Goal: Task Accomplishment & Management: Manage account settings

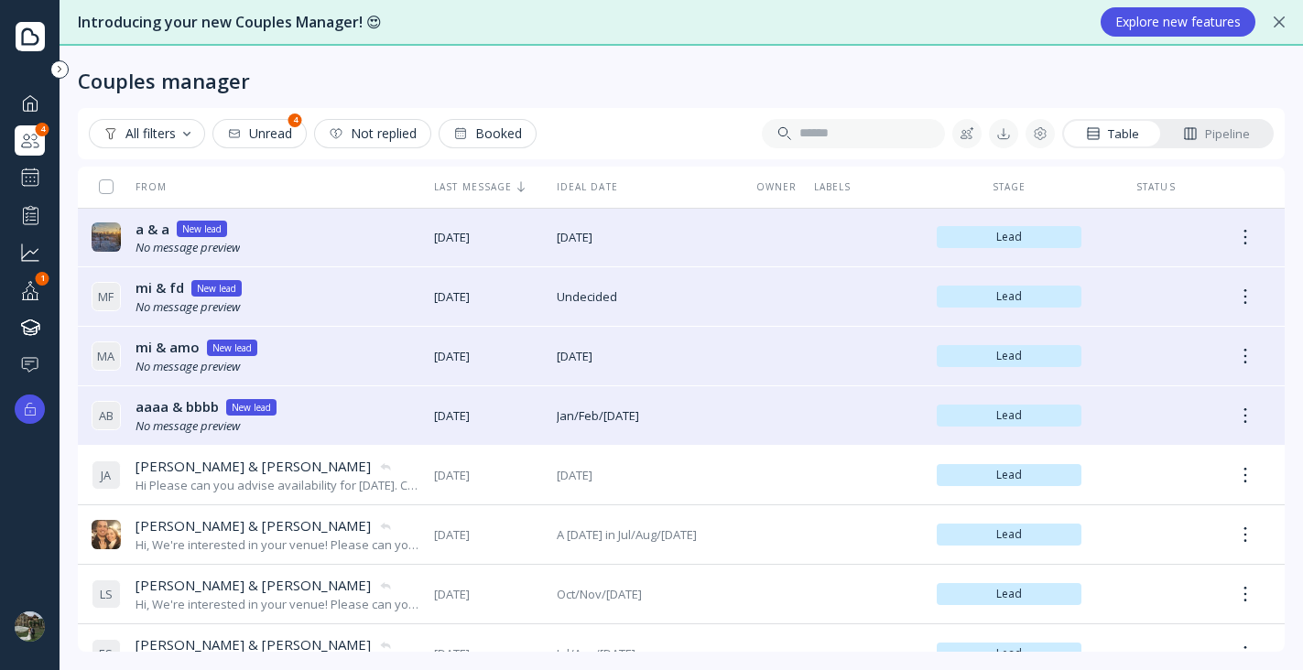
click at [1133, 22] on div "Explore new features" at bounding box center [1177, 22] width 125 height 15
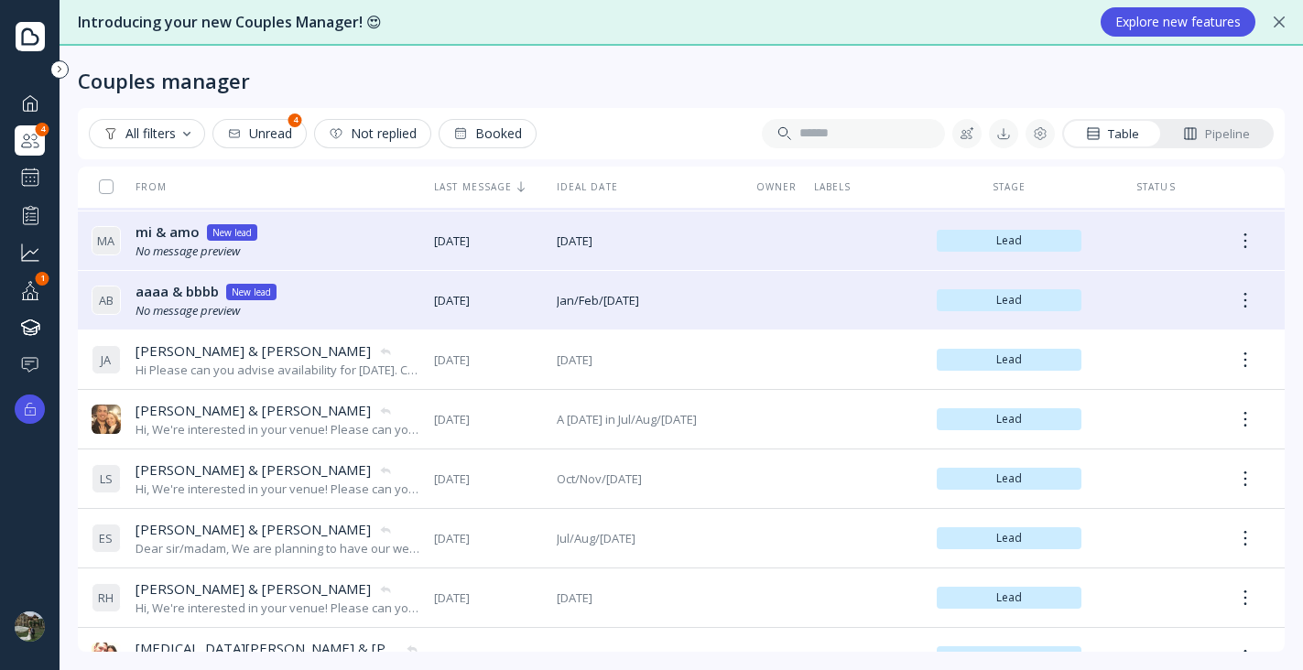
scroll to position [130, 0]
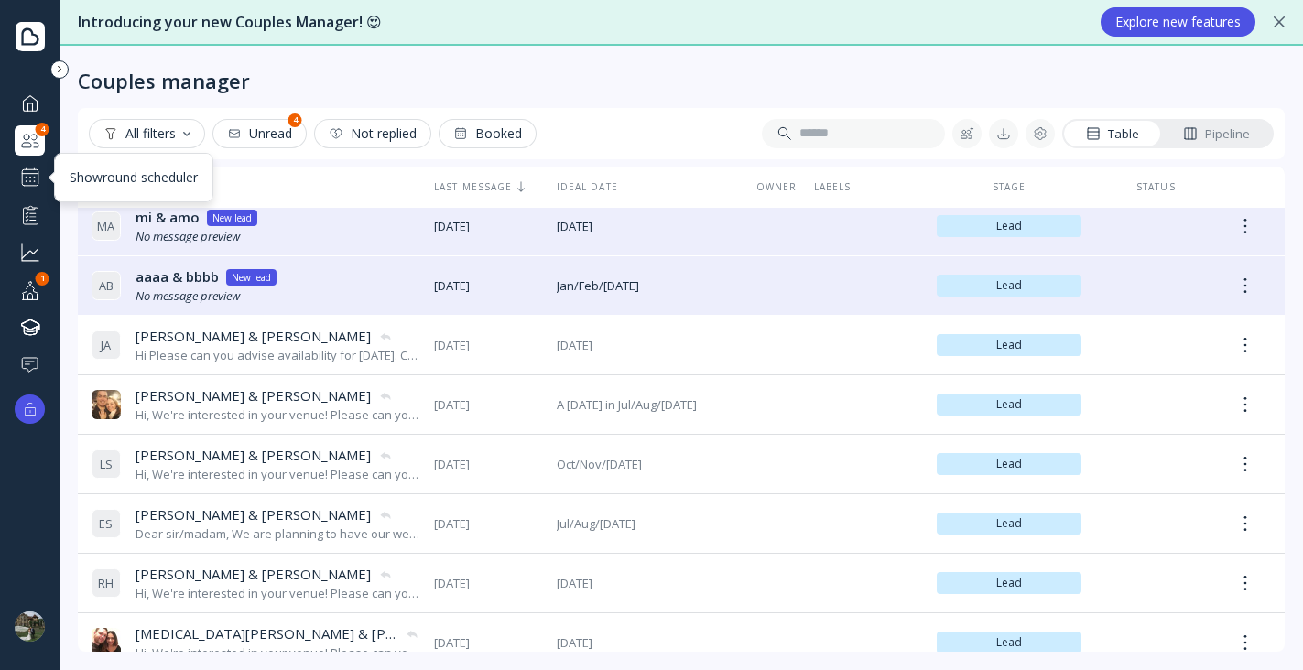
click at [35, 179] on div at bounding box center [30, 178] width 22 height 22
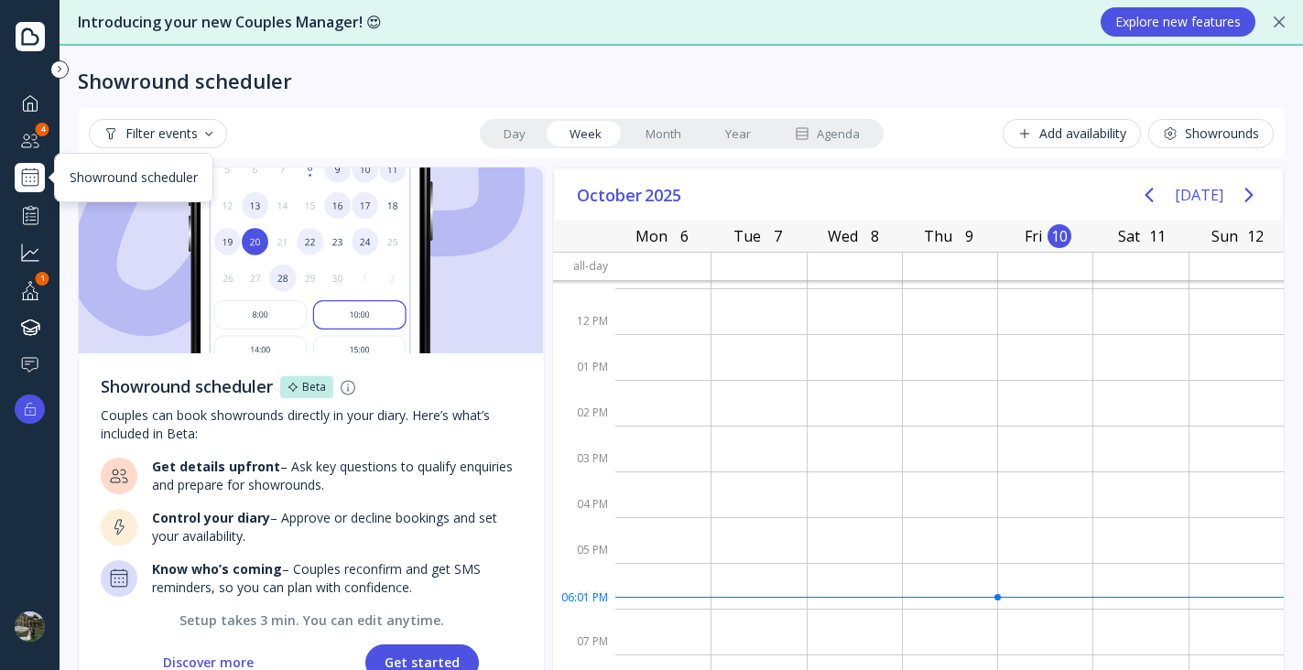
scroll to position [150, 0]
click at [1060, 127] on div "Add availability" at bounding box center [1071, 133] width 109 height 15
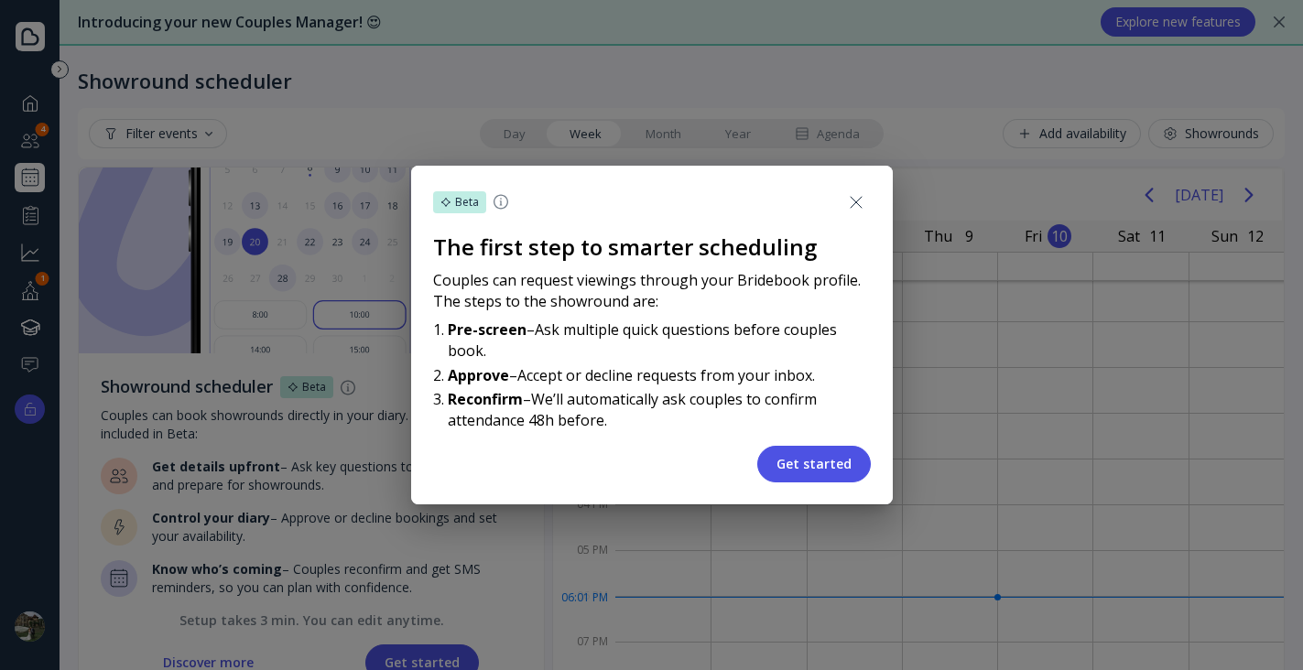
click at [796, 451] on button "Get started" at bounding box center [814, 464] width 114 height 37
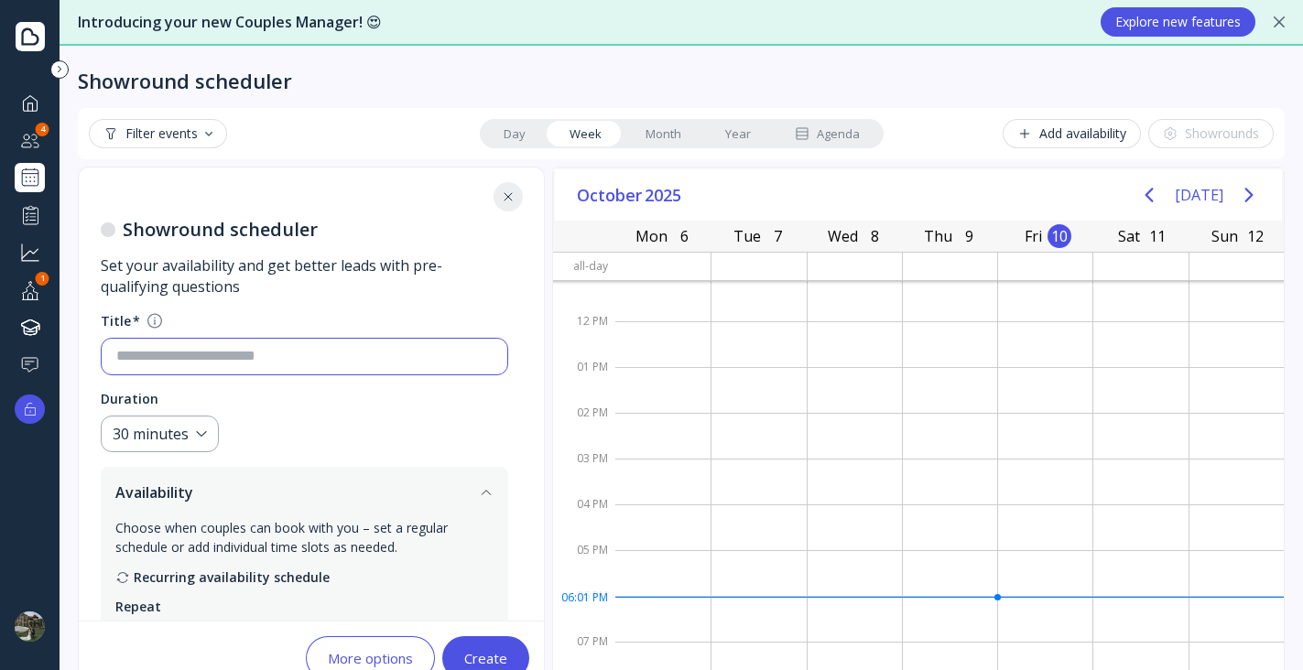
click at [268, 353] on input at bounding box center [304, 356] width 376 height 21
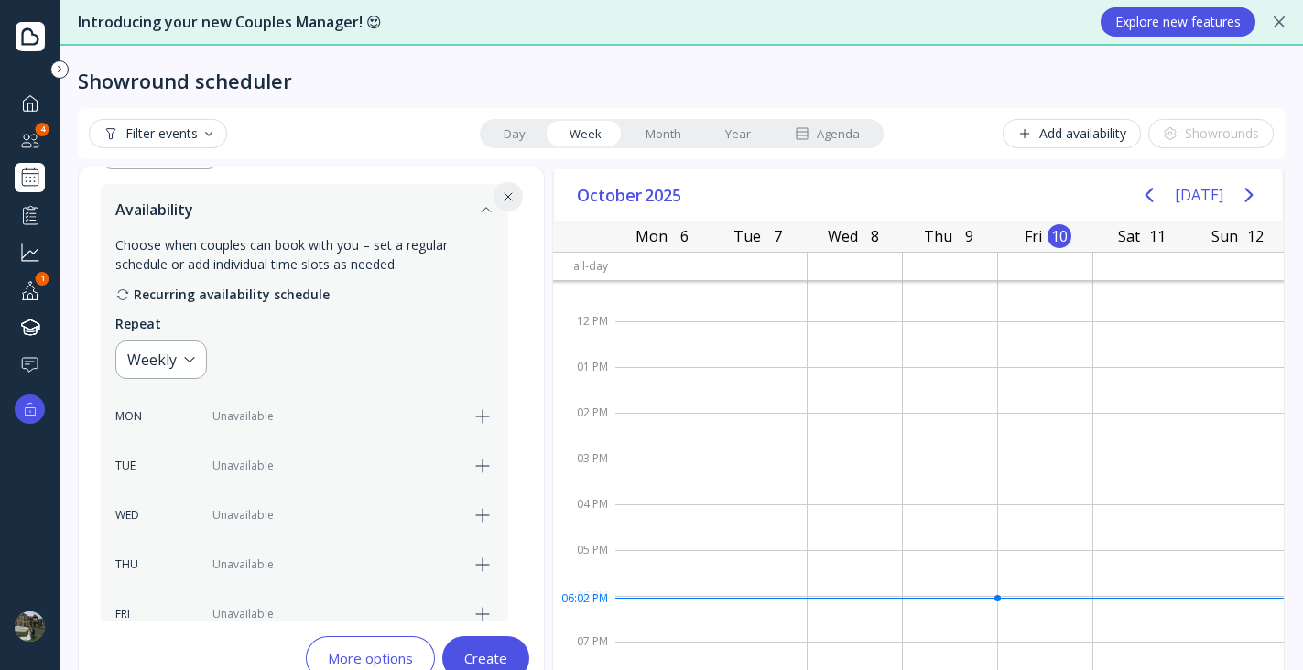
scroll to position [292, 0]
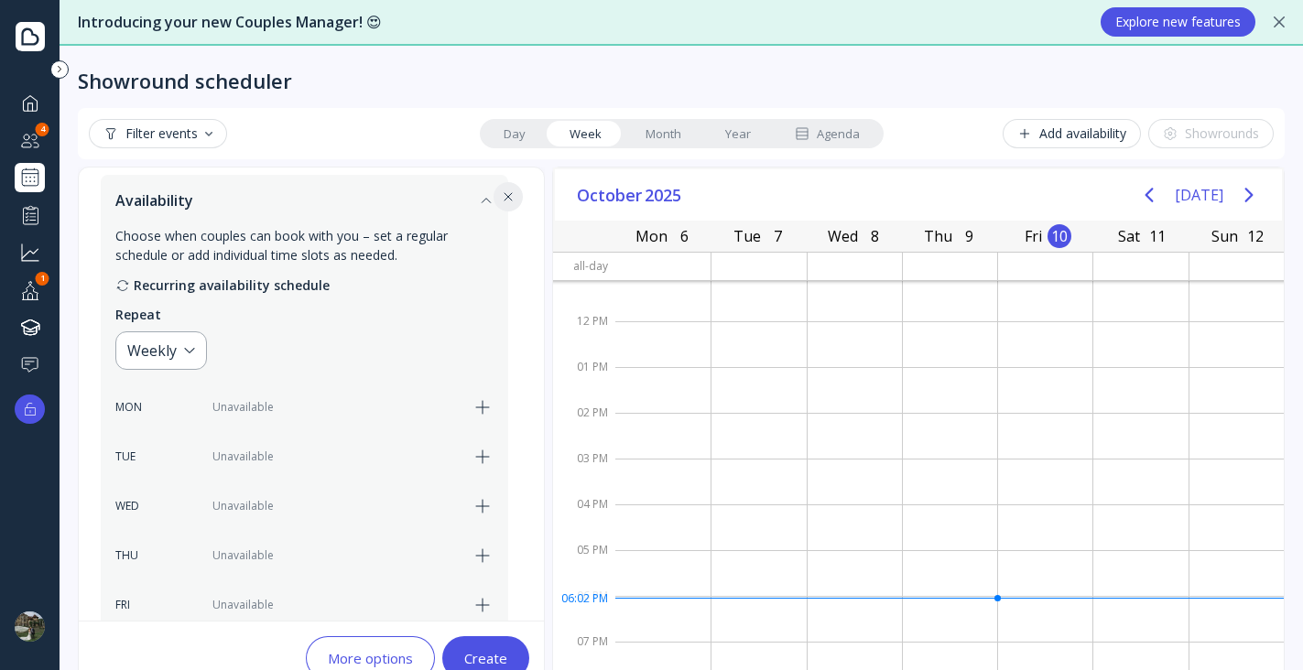
type input "**********"
click at [479, 412] on icon "button" at bounding box center [483, 408] width 22 height 22
click at [481, 514] on icon "button" at bounding box center [483, 506] width 22 height 22
click at [483, 461] on icon "button" at bounding box center [483, 457] width 22 height 22
drag, startPoint x: 484, startPoint y: 655, endPoint x: 493, endPoint y: 648, distance: 10.4
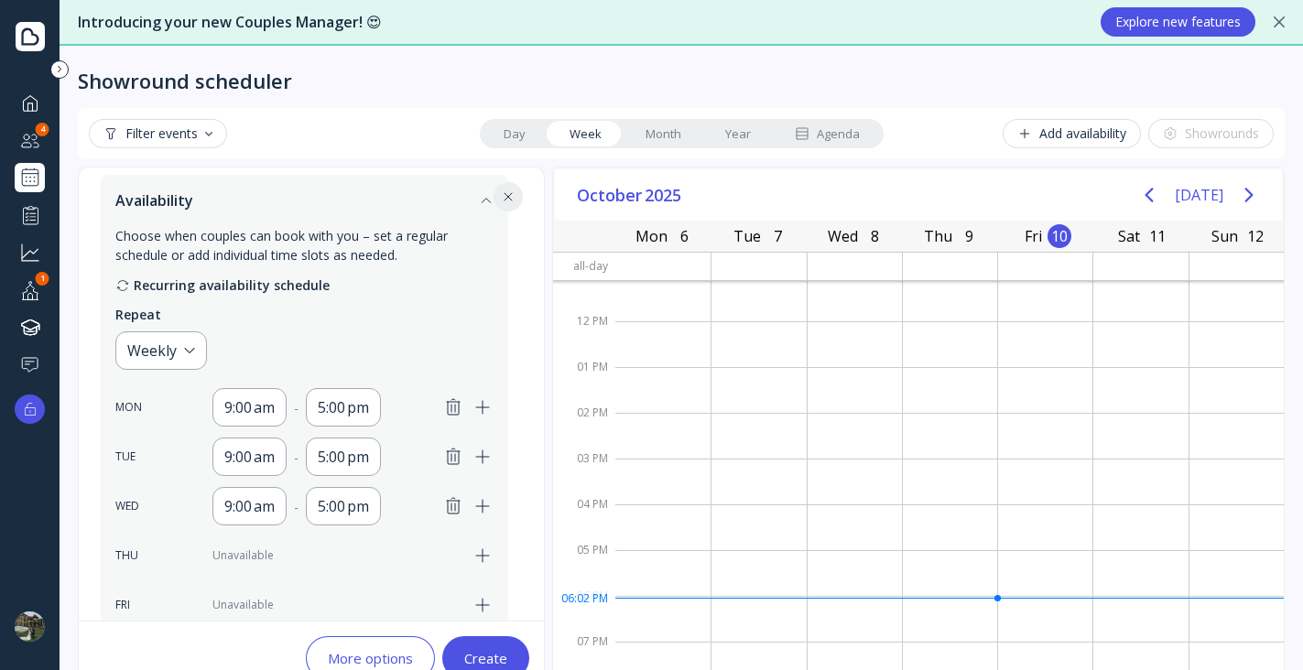
click at [484, 655] on div "Create" at bounding box center [485, 658] width 43 height 15
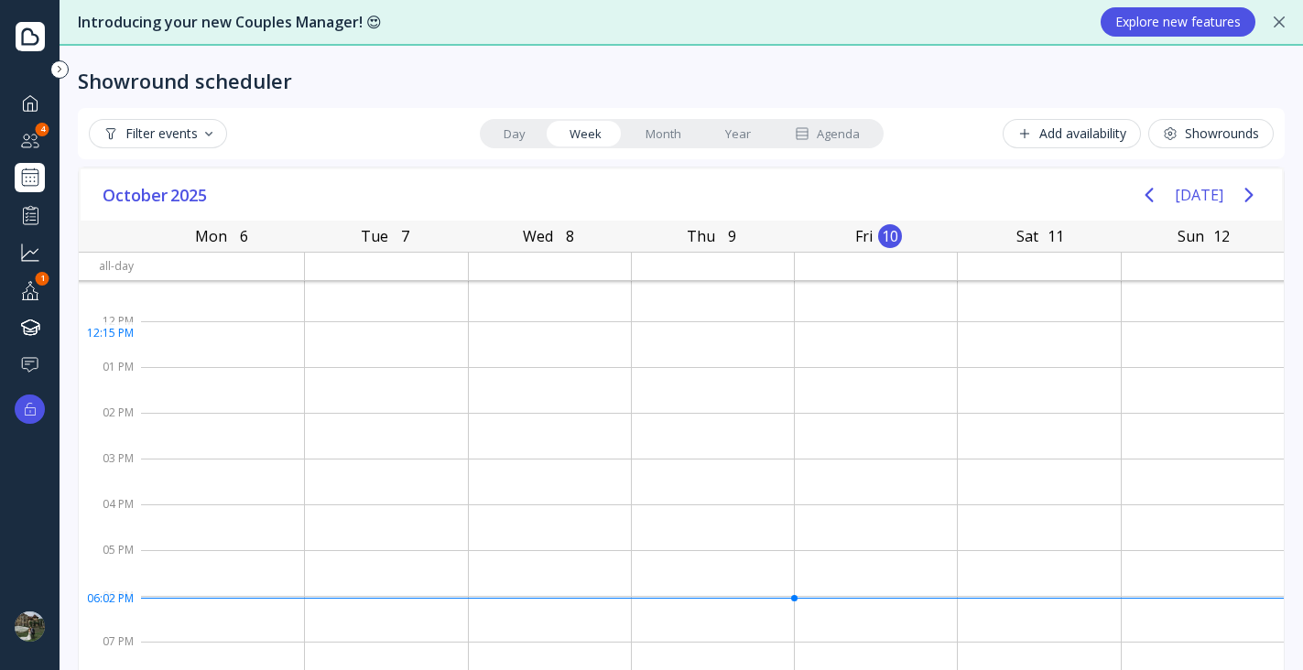
click at [384, 334] on div at bounding box center [386, 344] width 162 height 46
click at [1093, 127] on div "Add availability" at bounding box center [1071, 133] width 109 height 15
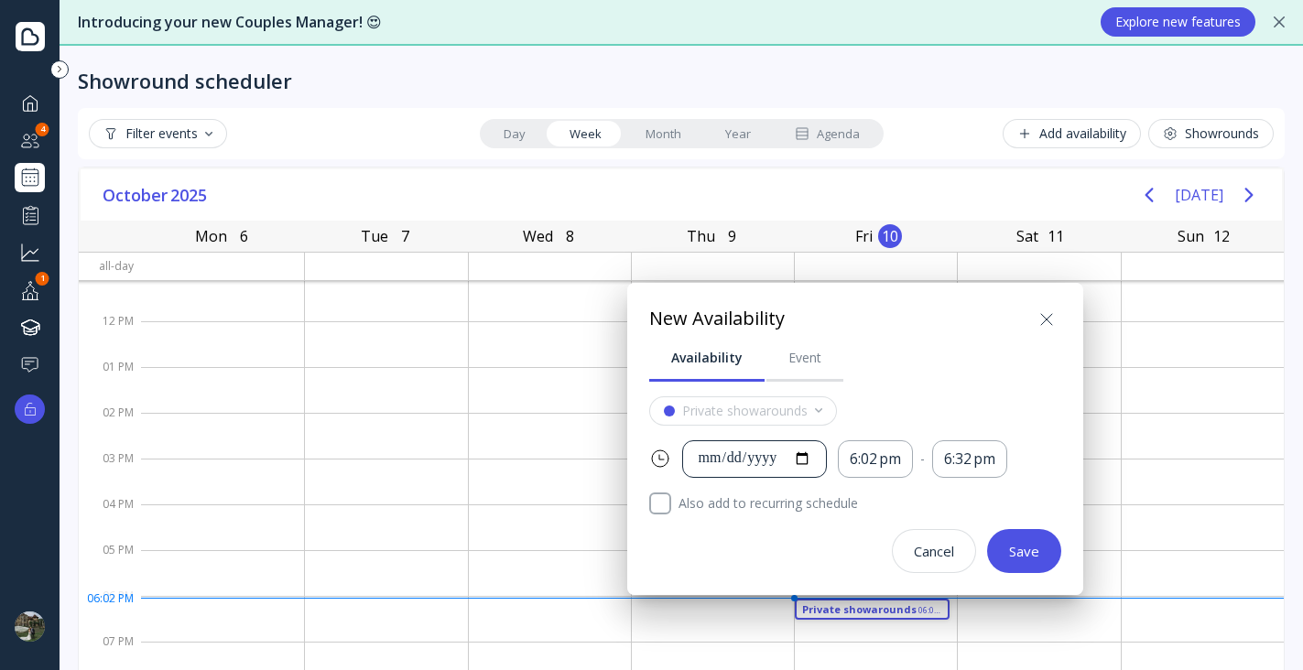
click at [768, 460] on div "**********" at bounding box center [755, 459] width 114 height 21
click at [886, 468] on div "6:02 pm" at bounding box center [875, 459] width 51 height 21
click at [891, 299] on div "8:30 am" at bounding box center [909, 297] width 70 height 16
click at [891, 465] on div "8:30 am" at bounding box center [875, 459] width 50 height 21
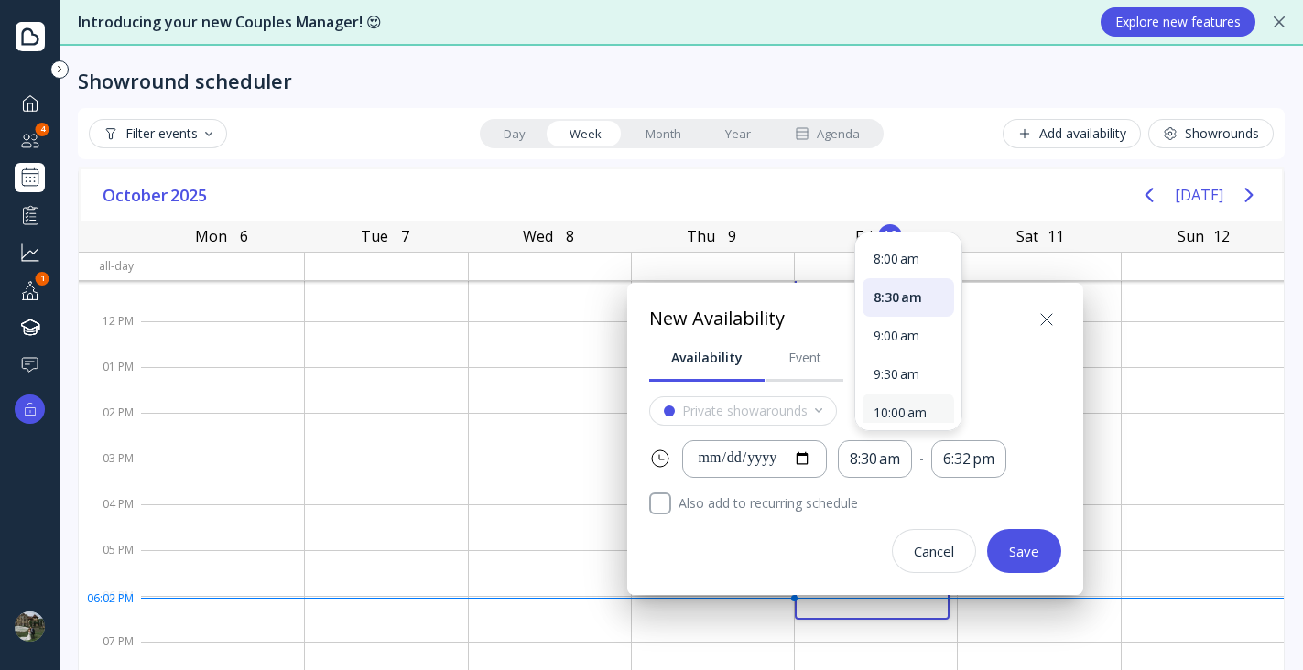
click at [896, 408] on div "10:00 am" at bounding box center [909, 413] width 70 height 16
click at [980, 455] on div "6:32 pm" at bounding box center [976, 459] width 51 height 21
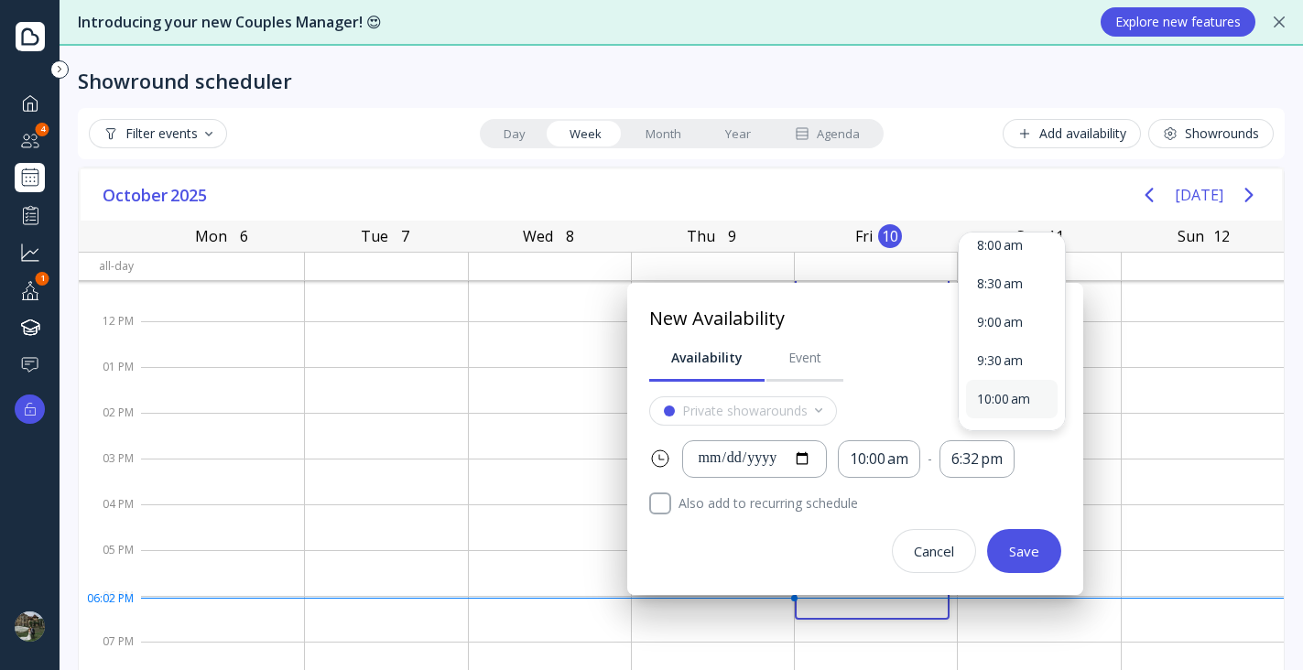
scroll to position [15, 0]
click at [1019, 409] on div "10:00 am" at bounding box center [1012, 398] width 92 height 38
click at [1042, 549] on button "Save" at bounding box center [1024, 551] width 74 height 44
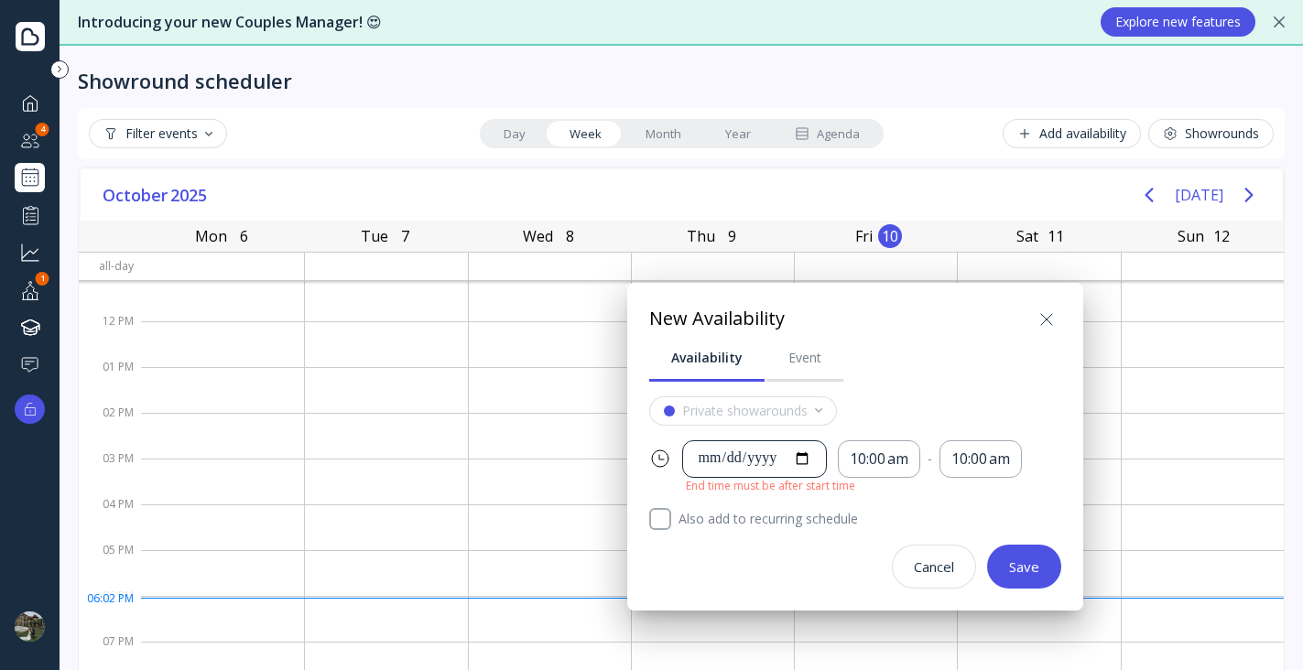
click at [827, 460] on div "**********" at bounding box center [754, 459] width 145 height 38
click at [905, 458] on div "10:00 am" at bounding box center [879, 459] width 59 height 21
click at [907, 338] on div "9:00 am" at bounding box center [909, 336] width 70 height 16
click at [1019, 556] on button "Save" at bounding box center [1024, 567] width 74 height 44
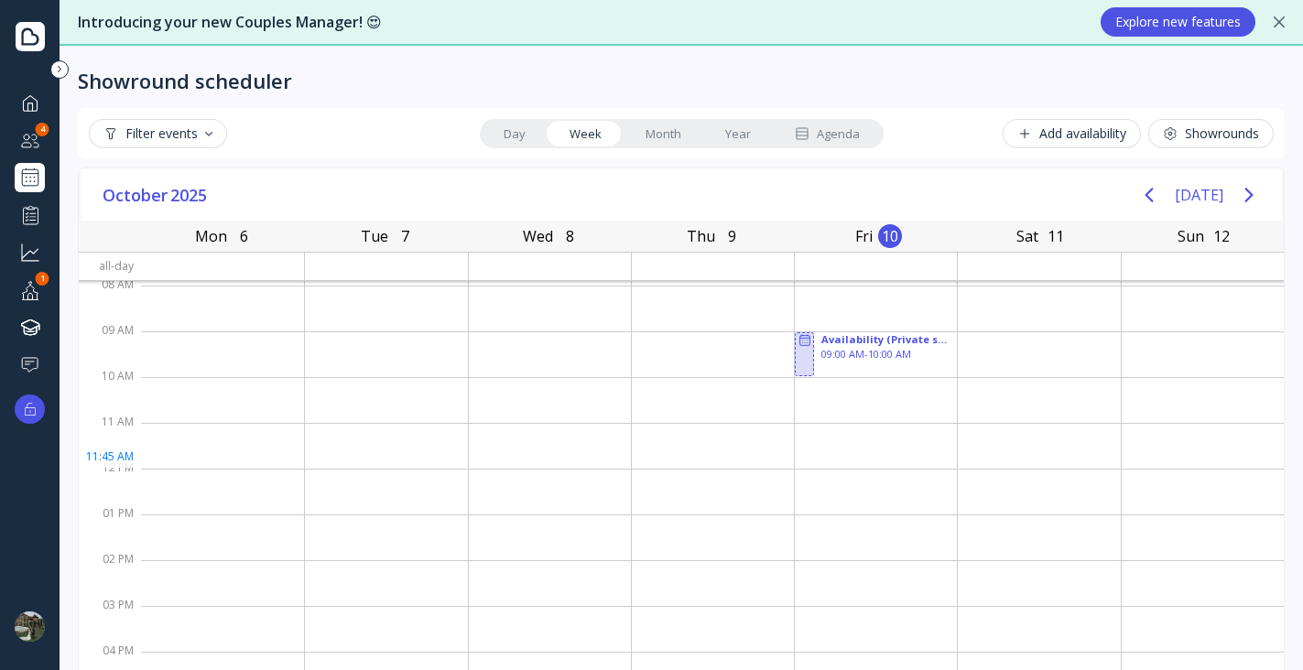
scroll to position [4, 0]
click at [795, 353] on div at bounding box center [804, 354] width 19 height 44
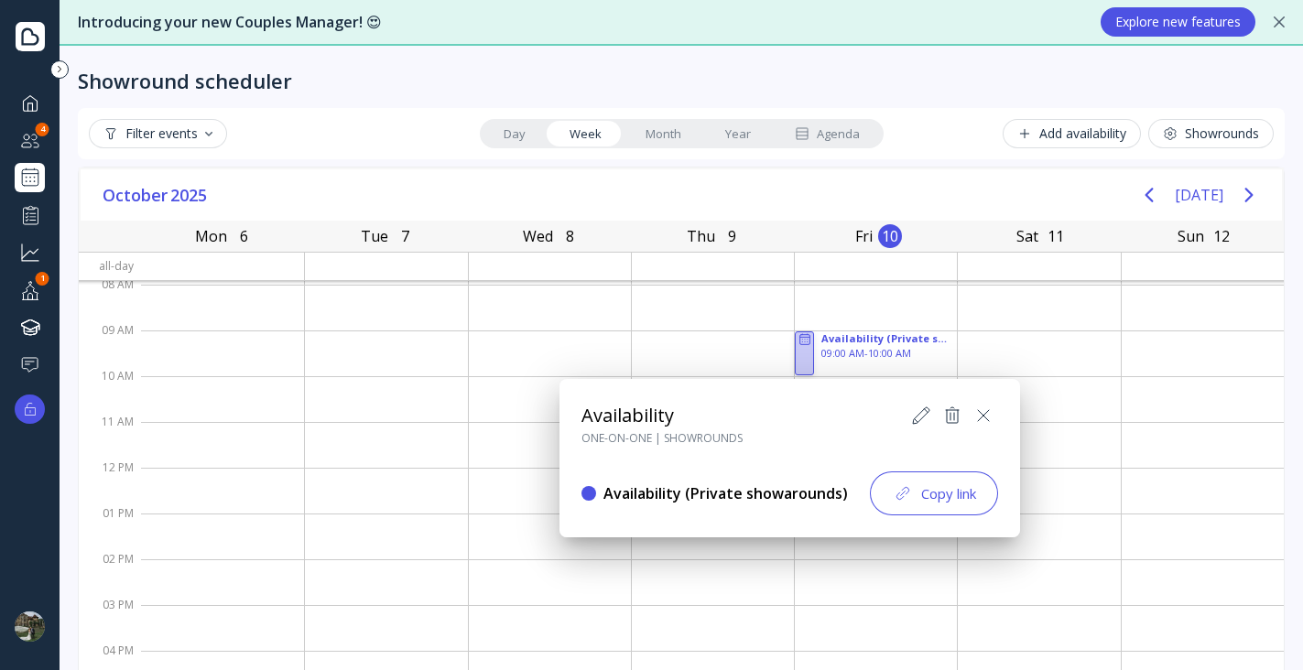
click at [929, 423] on icon at bounding box center [921, 416] width 22 height 22
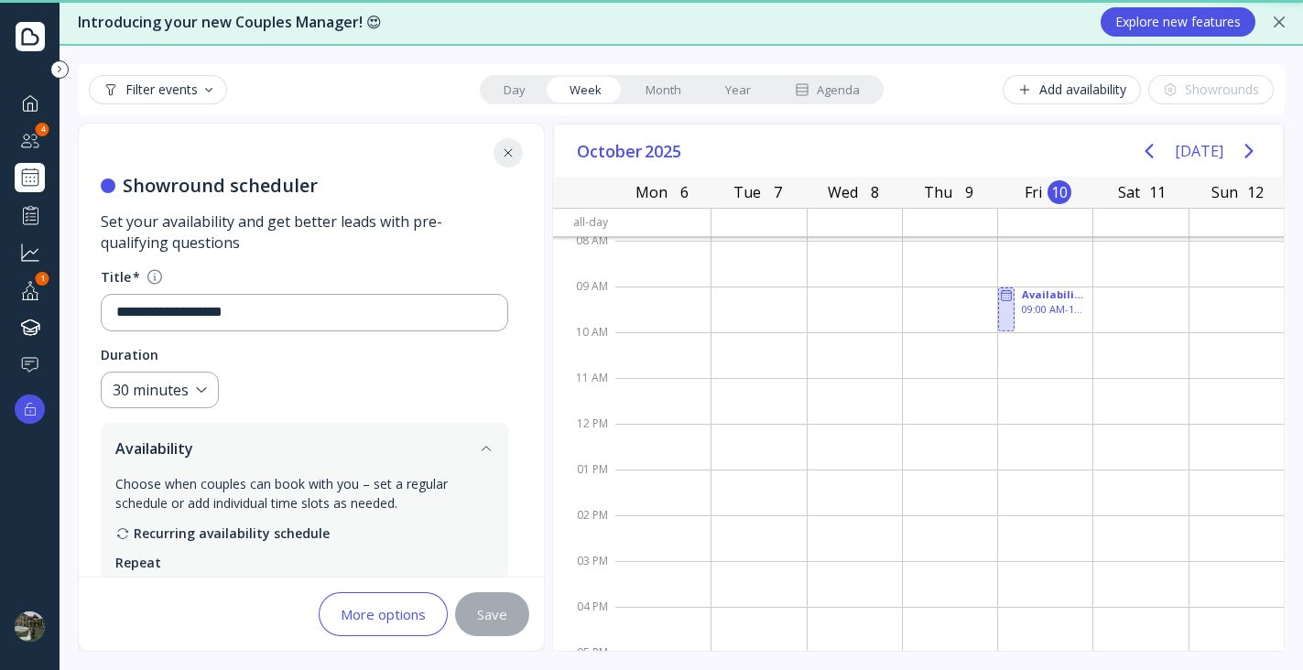
scroll to position [802, 0]
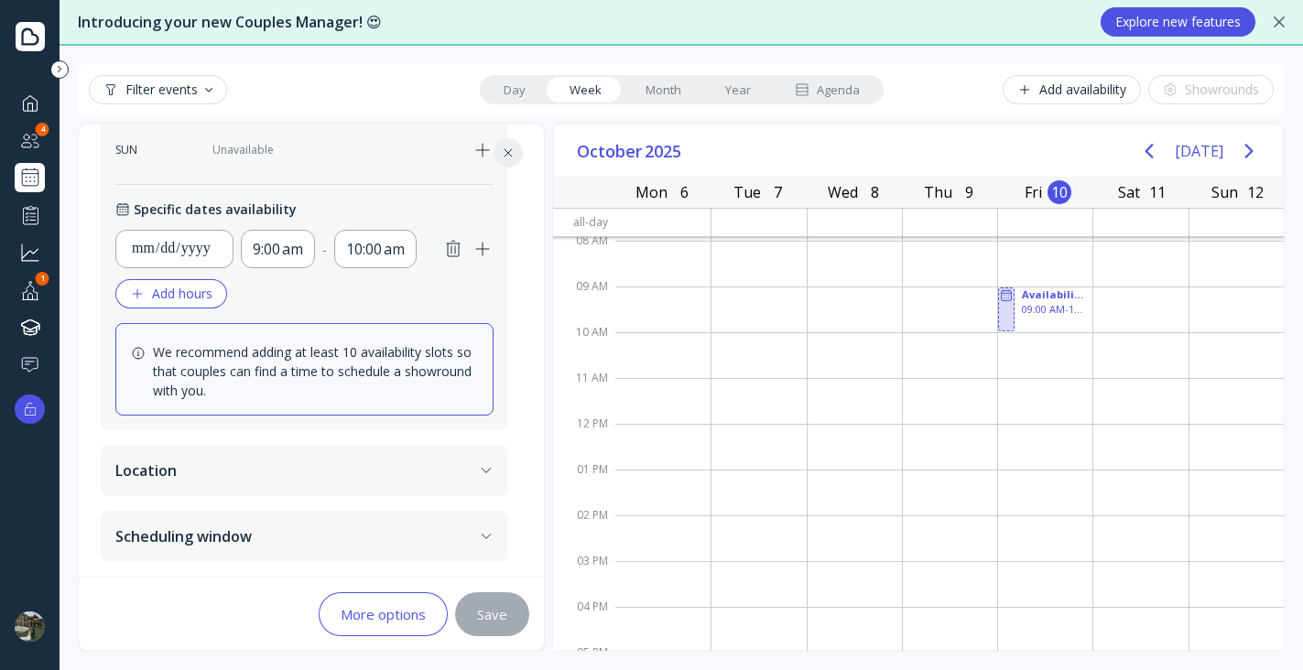
click at [165, 296] on div "Add hours" at bounding box center [171, 294] width 82 height 15
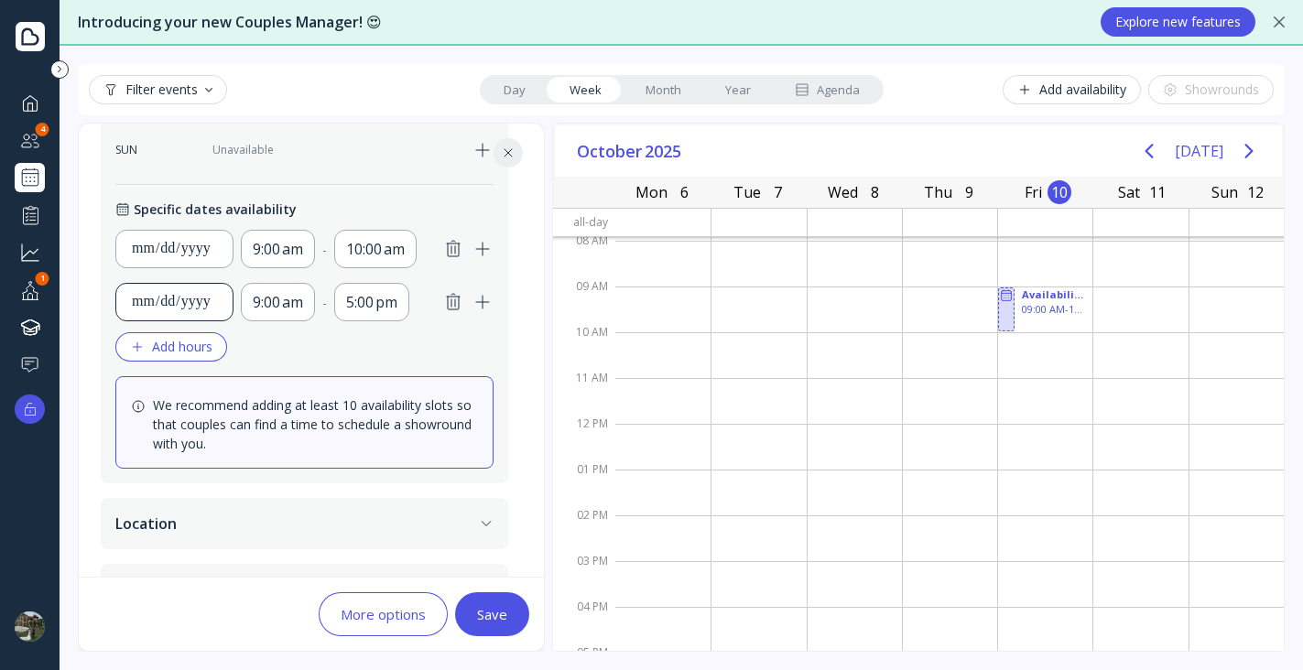
click at [173, 301] on div "**********" at bounding box center [174, 302] width 87 height 22
click at [199, 297] on div "**********" at bounding box center [174, 302] width 87 height 22
type input "**********"
click at [179, 343] on div "Add hours" at bounding box center [171, 347] width 82 height 15
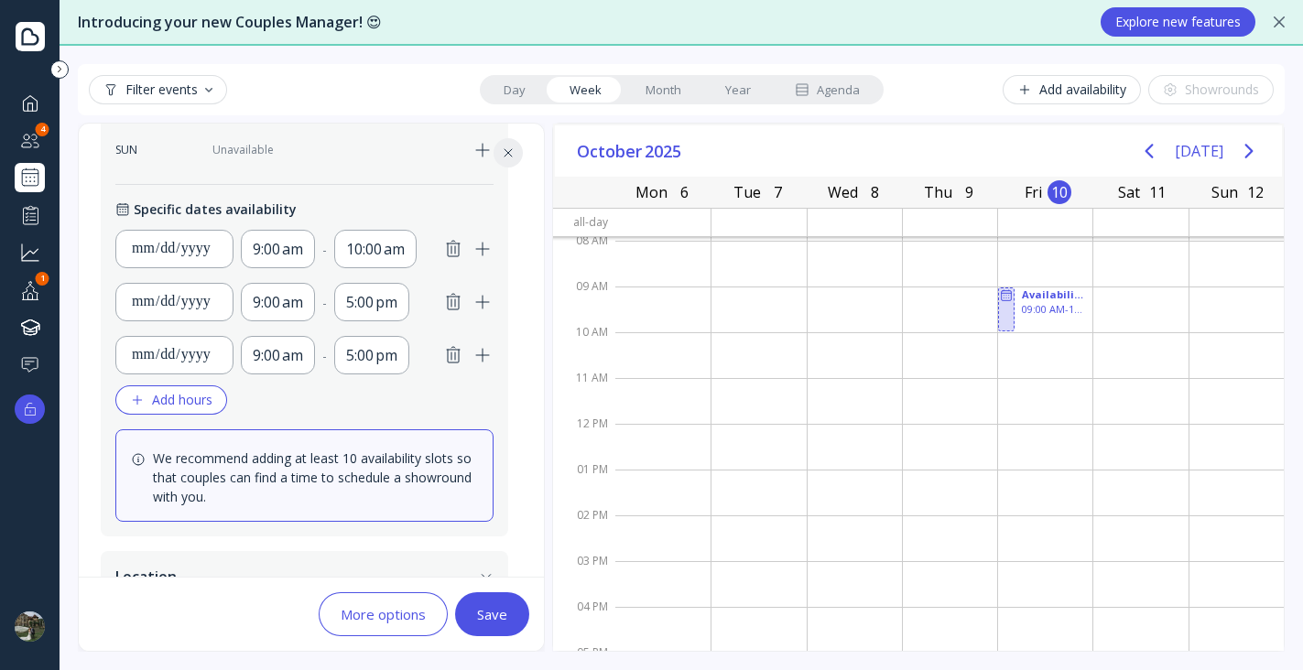
click at [813, 131] on div "[DATE] [DATE]" at bounding box center [918, 151] width 727 height 52
click at [1240, 147] on icon "Next page" at bounding box center [1249, 151] width 22 height 22
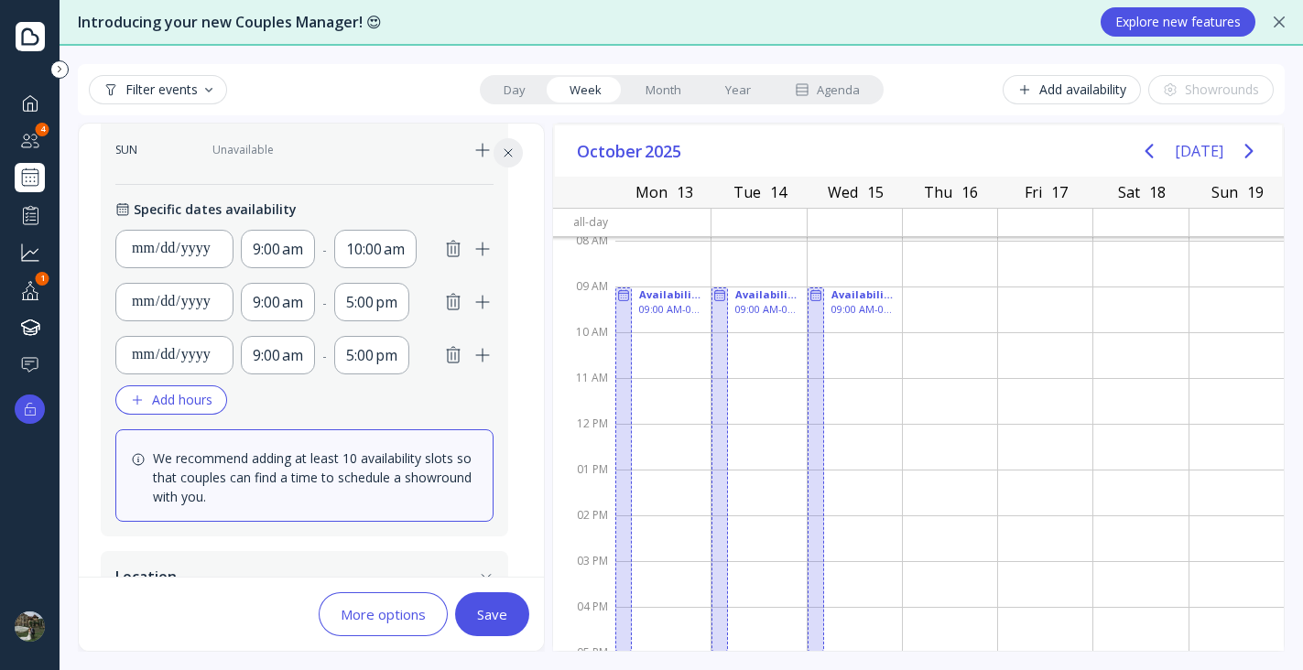
click at [460, 245] on icon "button" at bounding box center [453, 249] width 22 height 22
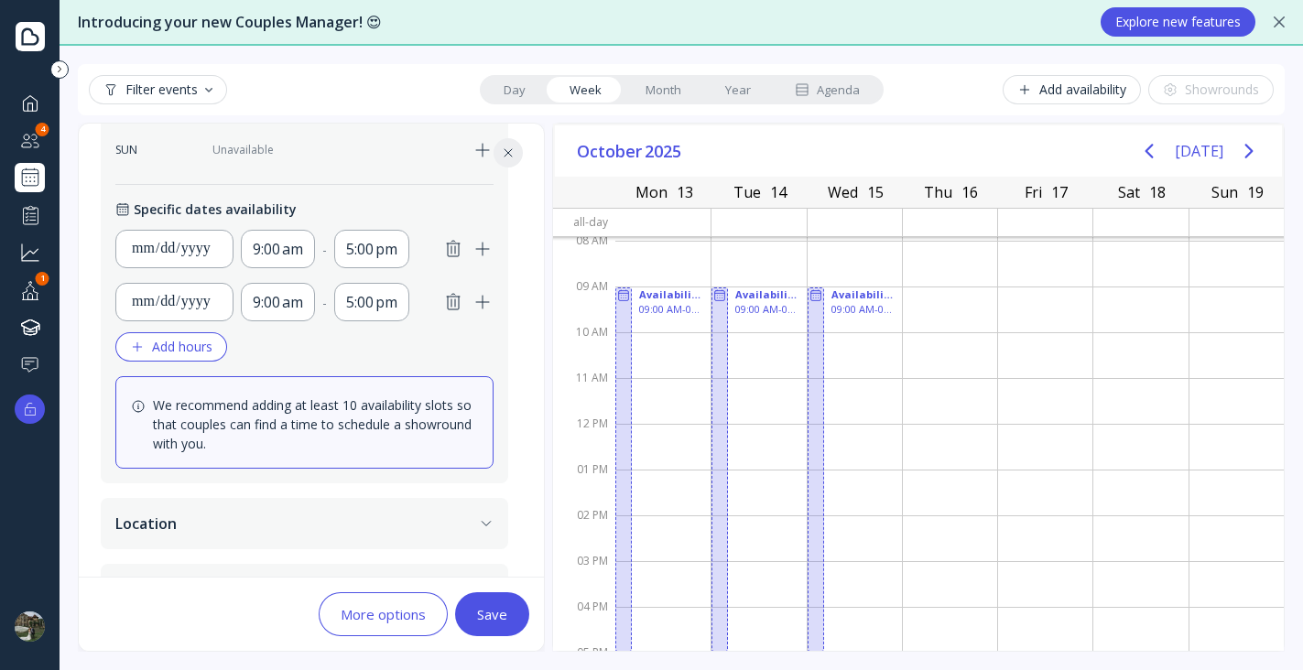
click at [461, 297] on icon "button" at bounding box center [453, 302] width 22 height 22
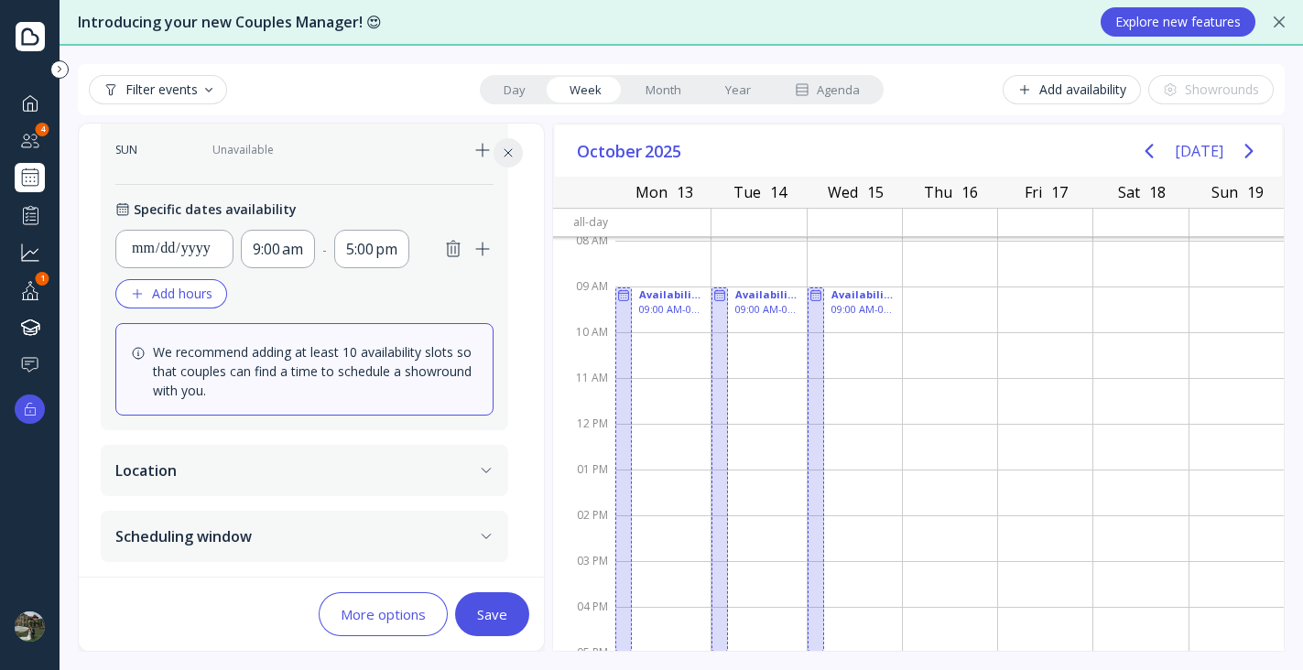
click at [186, 299] on div "Add hours" at bounding box center [171, 294] width 82 height 15
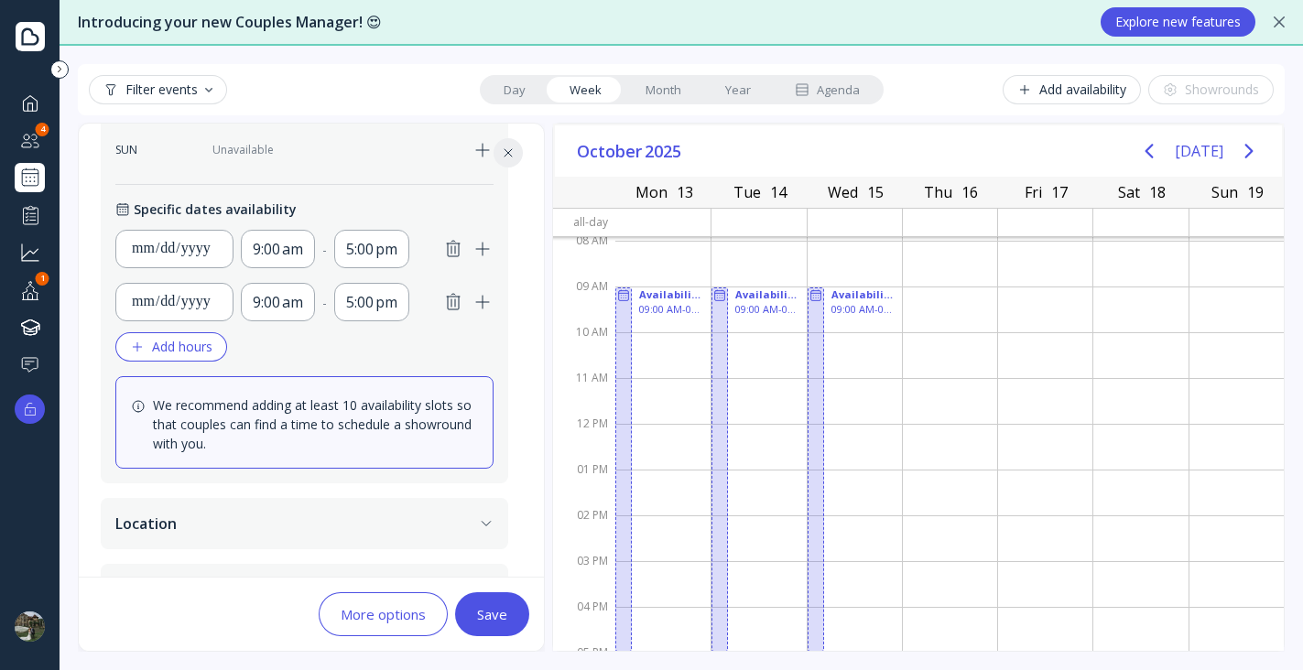
click at [182, 337] on button "Add hours" at bounding box center [171, 346] width 112 height 29
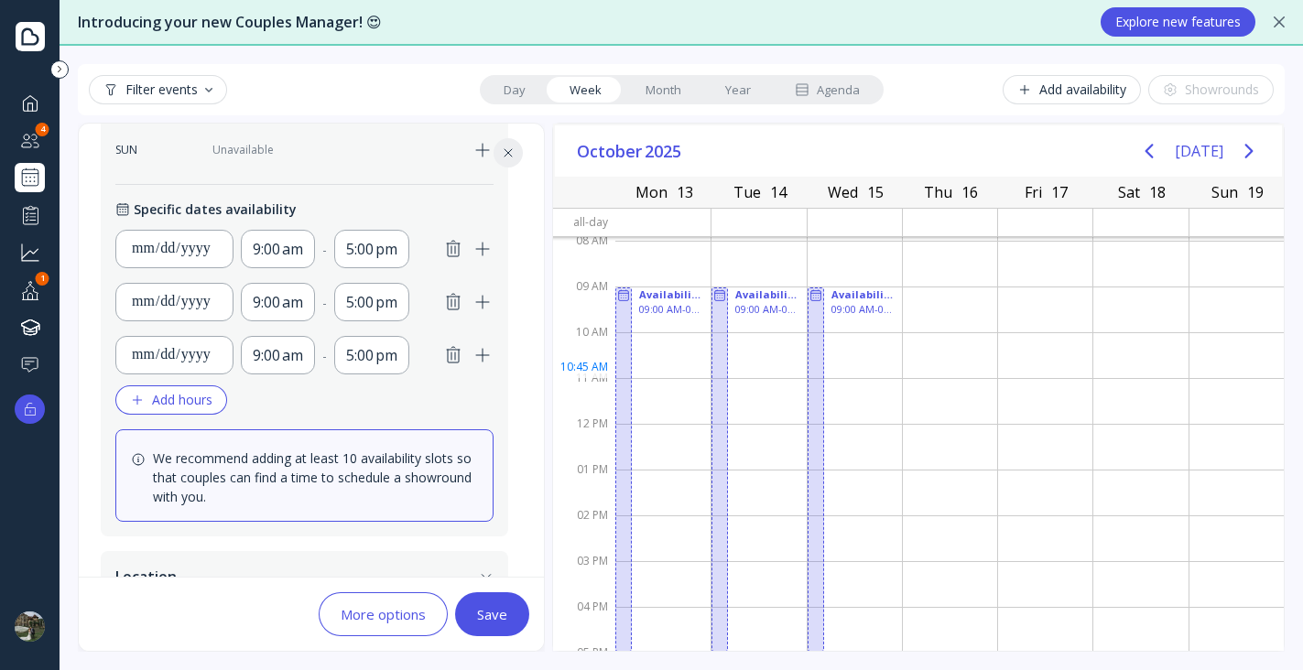
click at [998, 375] on div at bounding box center [1045, 355] width 94 height 46
click at [488, 609] on div "Save" at bounding box center [492, 614] width 30 height 15
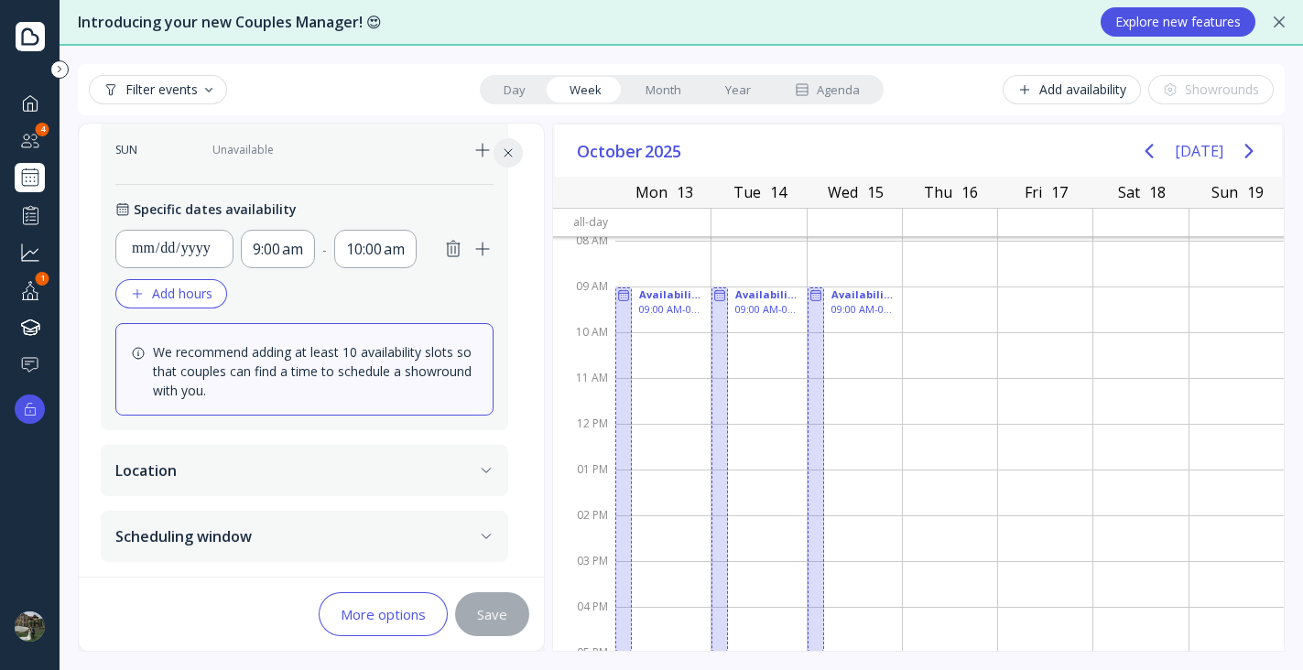
click at [506, 155] on icon at bounding box center [508, 152] width 7 height 7
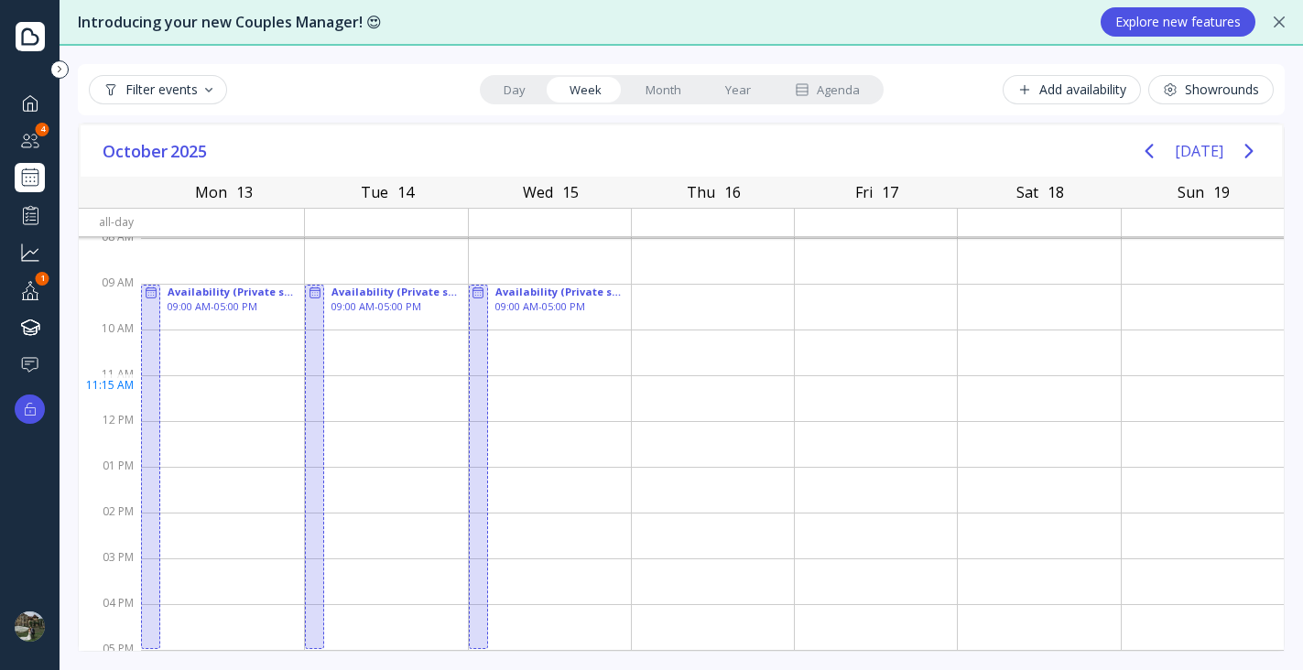
scroll to position [7, 0]
click at [1212, 92] on div "Showrounds" at bounding box center [1211, 89] width 96 height 15
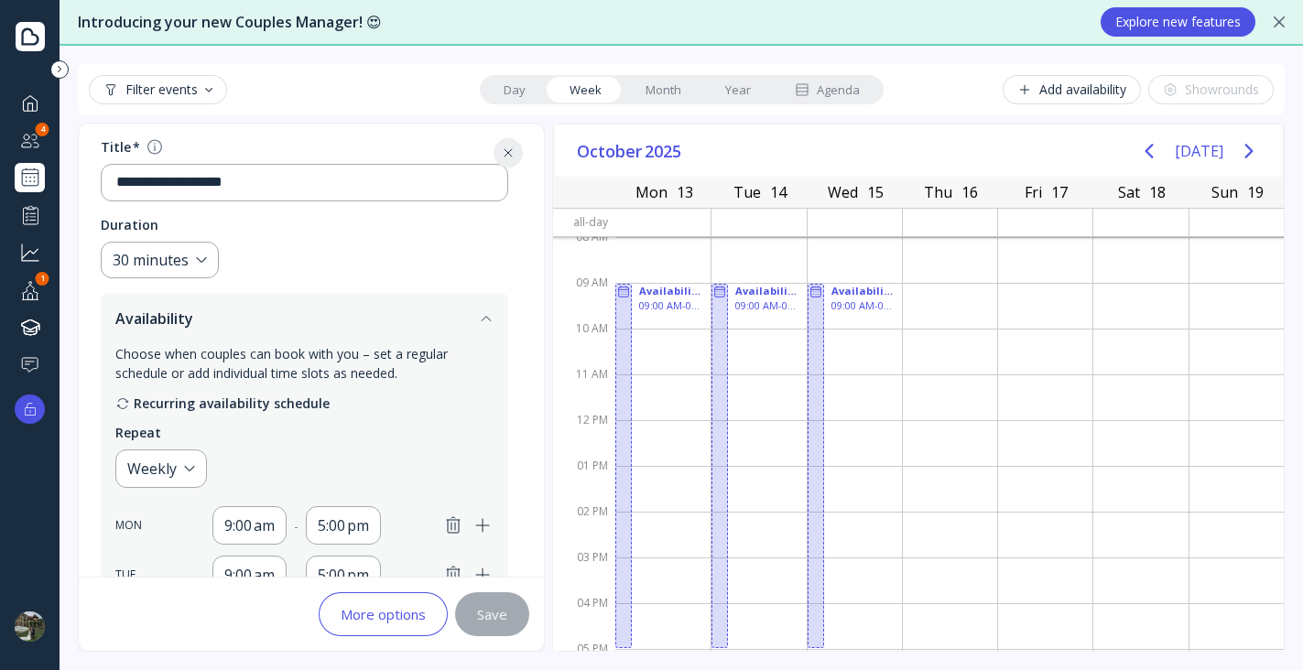
scroll to position [275, 0]
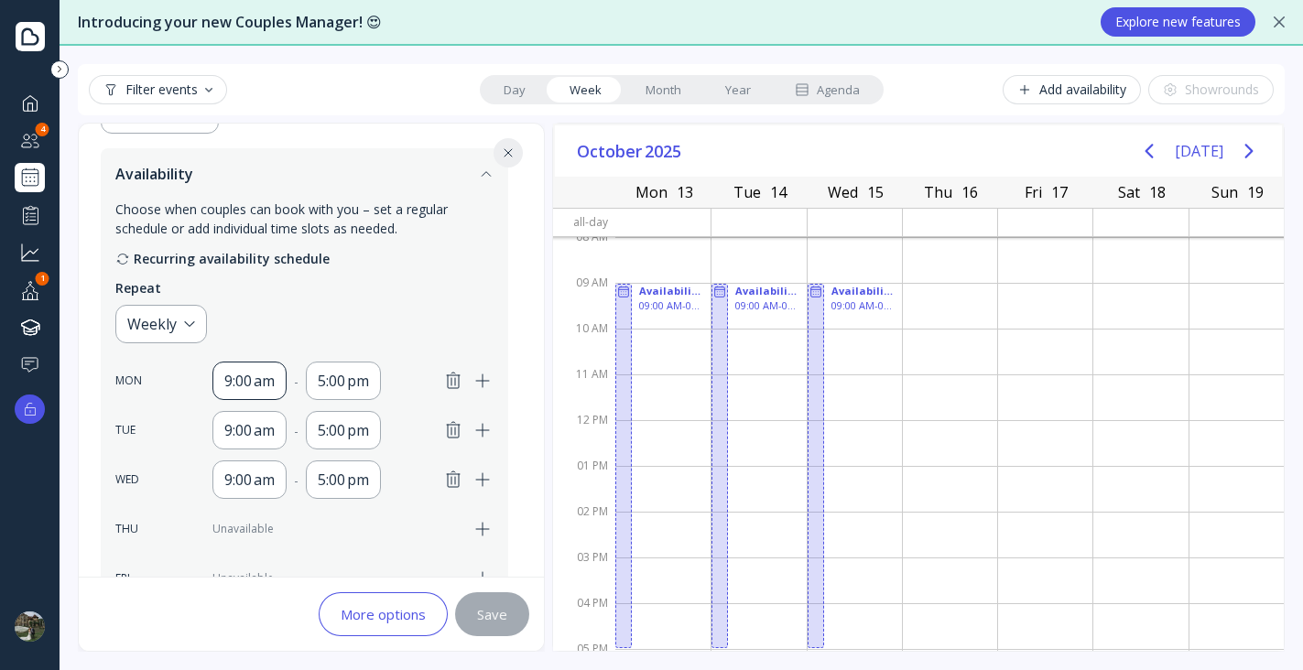
click at [233, 376] on div "9:00 am" at bounding box center [249, 381] width 50 height 22
click at [1190, 446] on div at bounding box center [1237, 443] width 94 height 46
click at [506, 157] on icon at bounding box center [508, 153] width 15 height 15
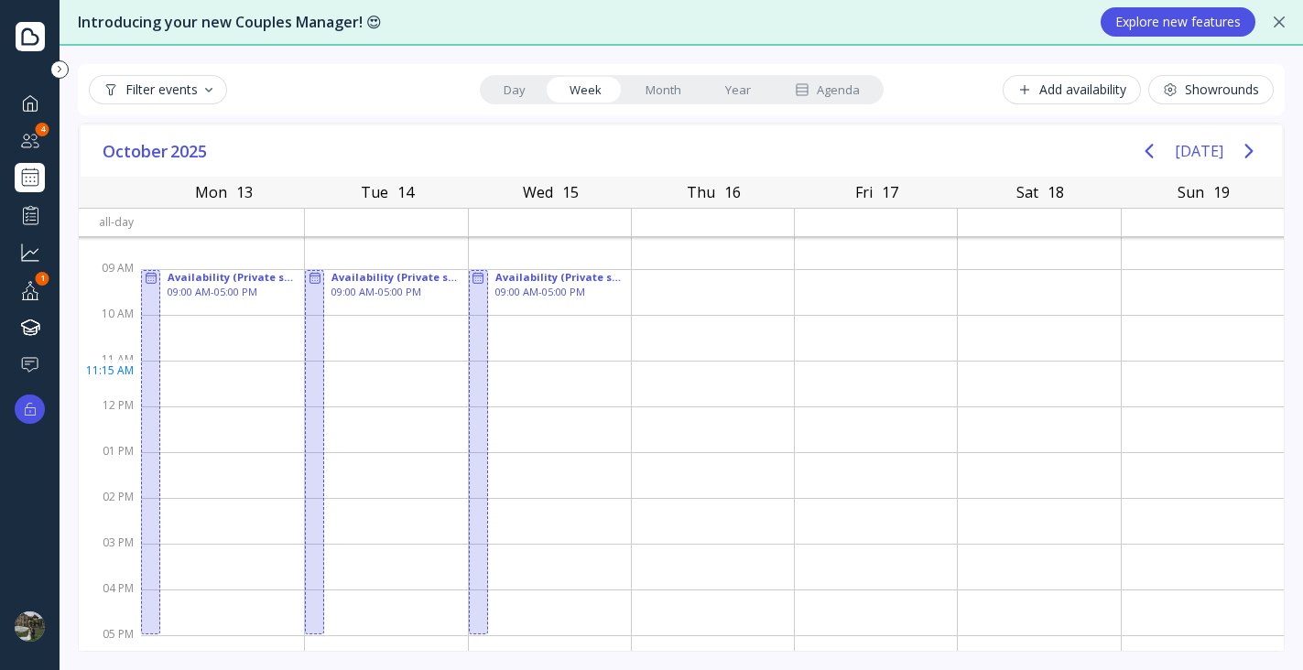
scroll to position [22, 0]
click at [155, 286] on div at bounding box center [150, 451] width 19 height 364
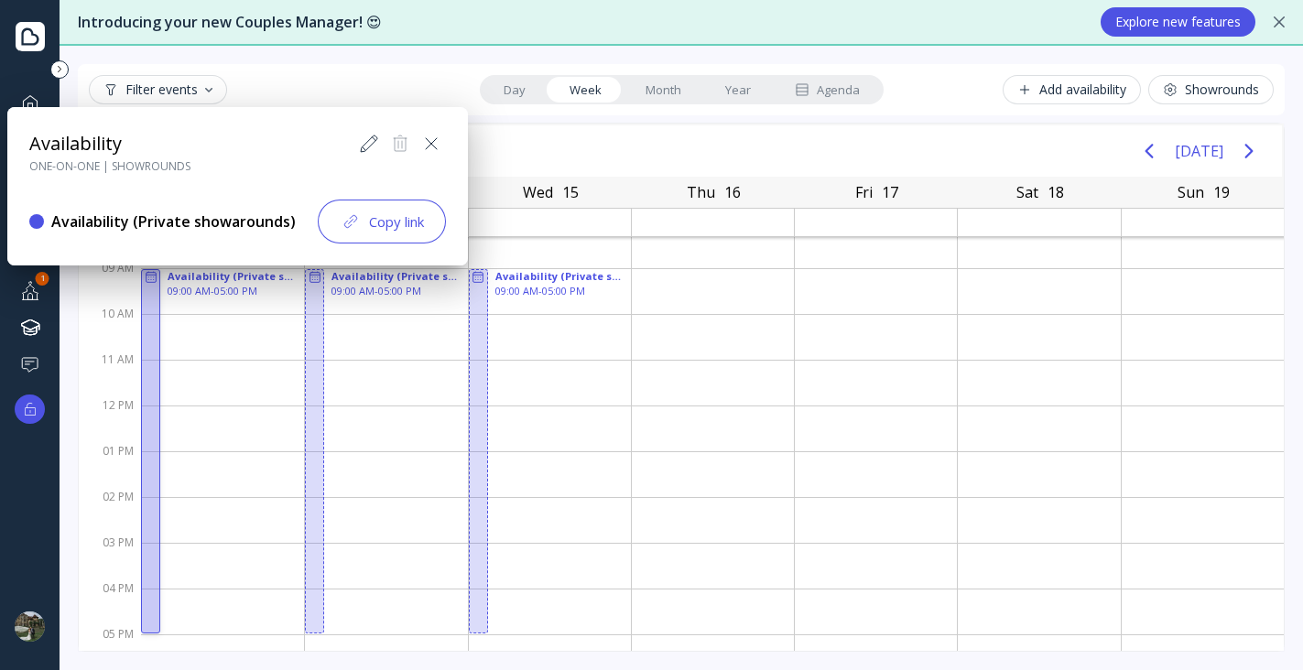
click at [364, 150] on icon at bounding box center [369, 144] width 16 height 16
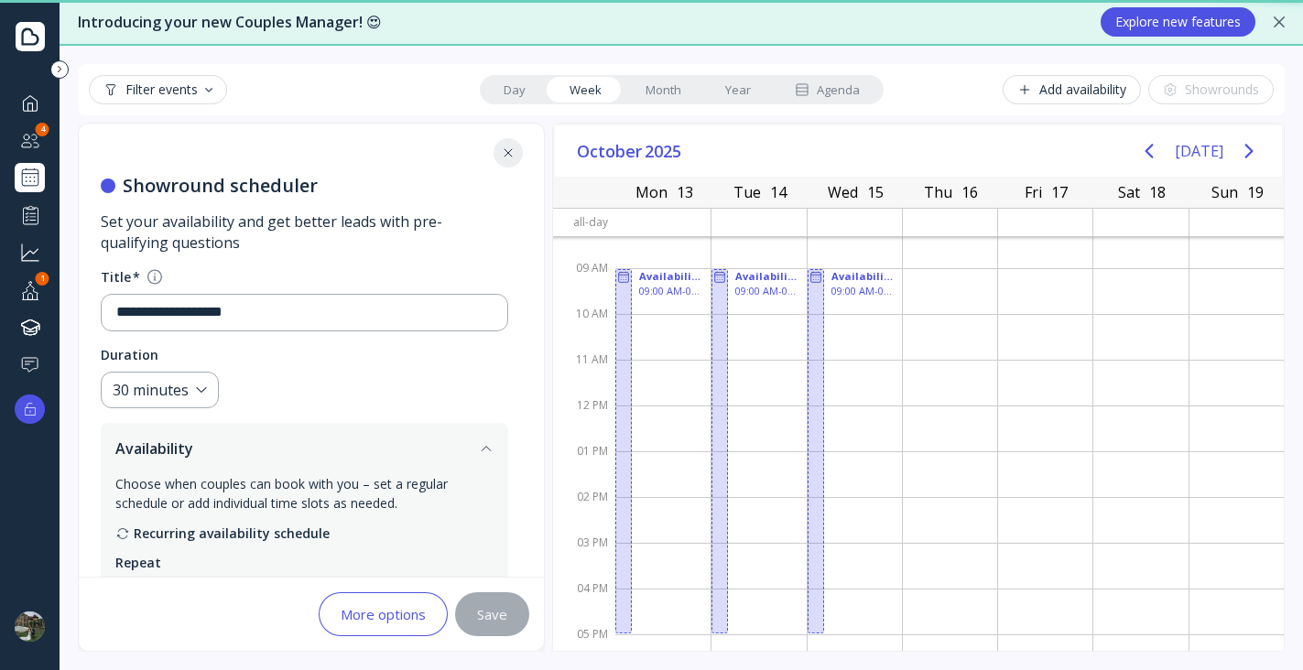
scroll to position [802, 0]
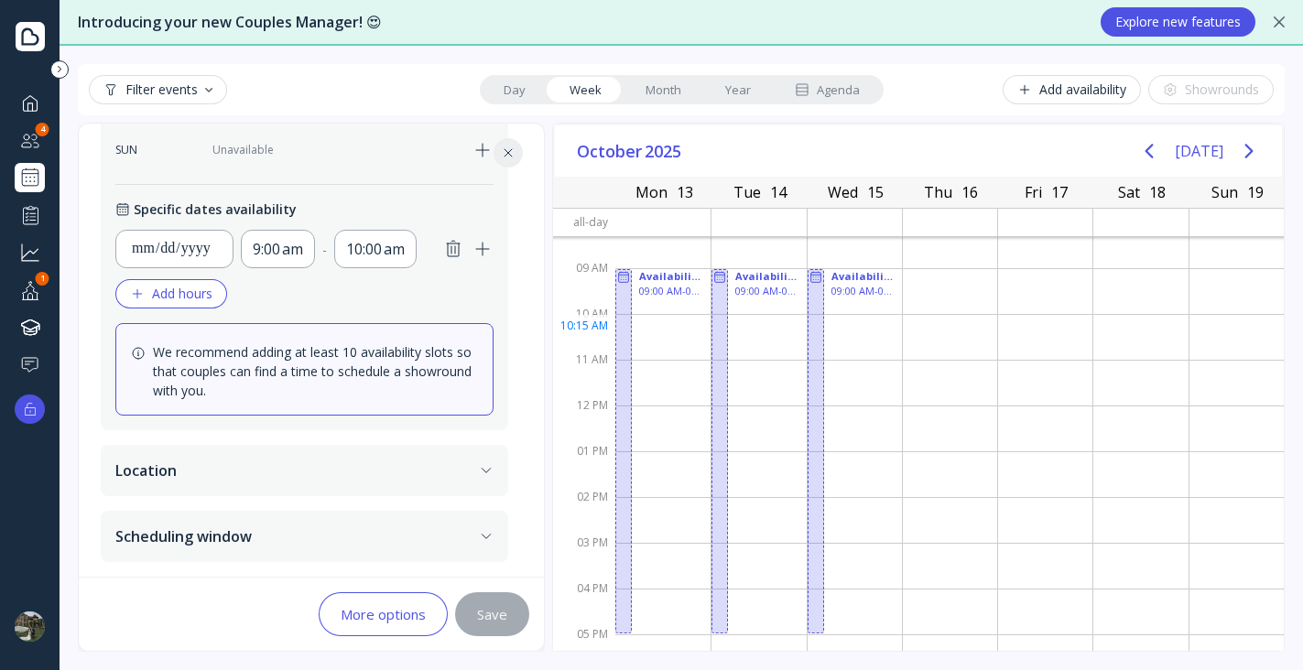
click at [661, 331] on div at bounding box center [662, 337] width 95 height 46
click at [615, 299] on div at bounding box center [623, 451] width 16 height 364
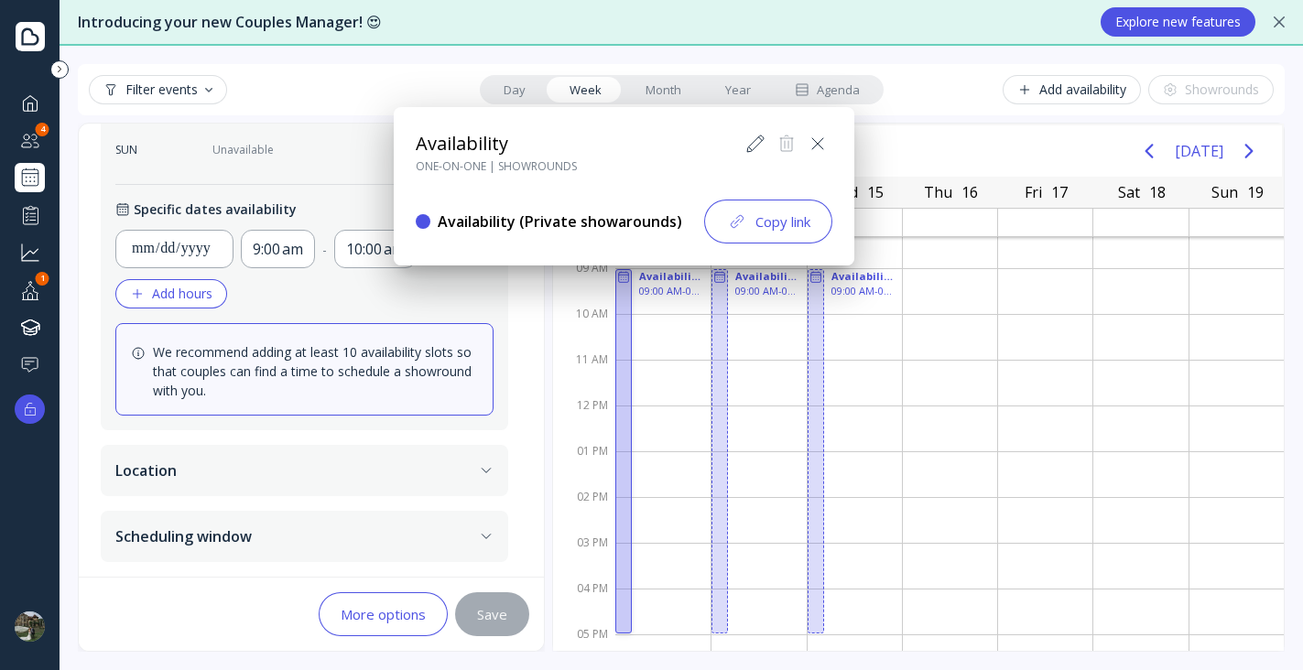
click at [761, 133] on icon at bounding box center [756, 144] width 22 height 22
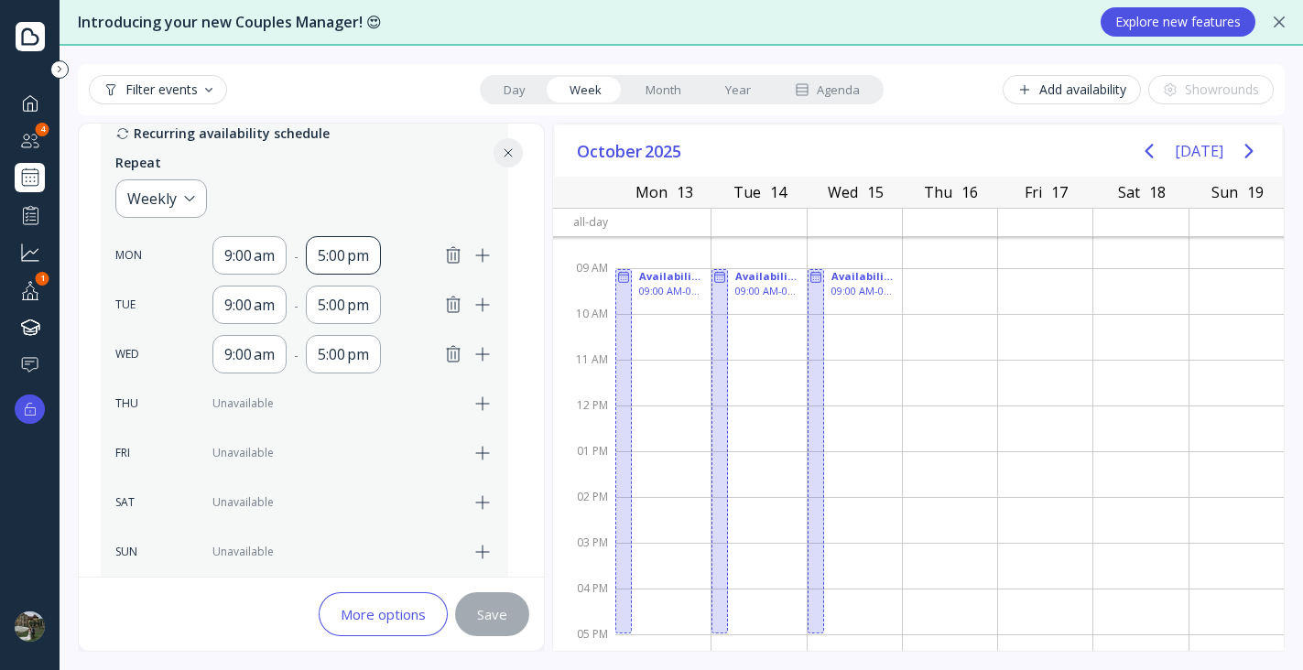
click at [332, 251] on div "5:00 pm" at bounding box center [343, 256] width 51 height 22
click at [351, 441] on div "2:30 pm" at bounding box center [362, 454] width 92 height 38
drag, startPoint x: 487, startPoint y: 621, endPoint x: 478, endPoint y: 623, distance: 9.3
click at [487, 622] on div "Save" at bounding box center [492, 614] width 30 height 15
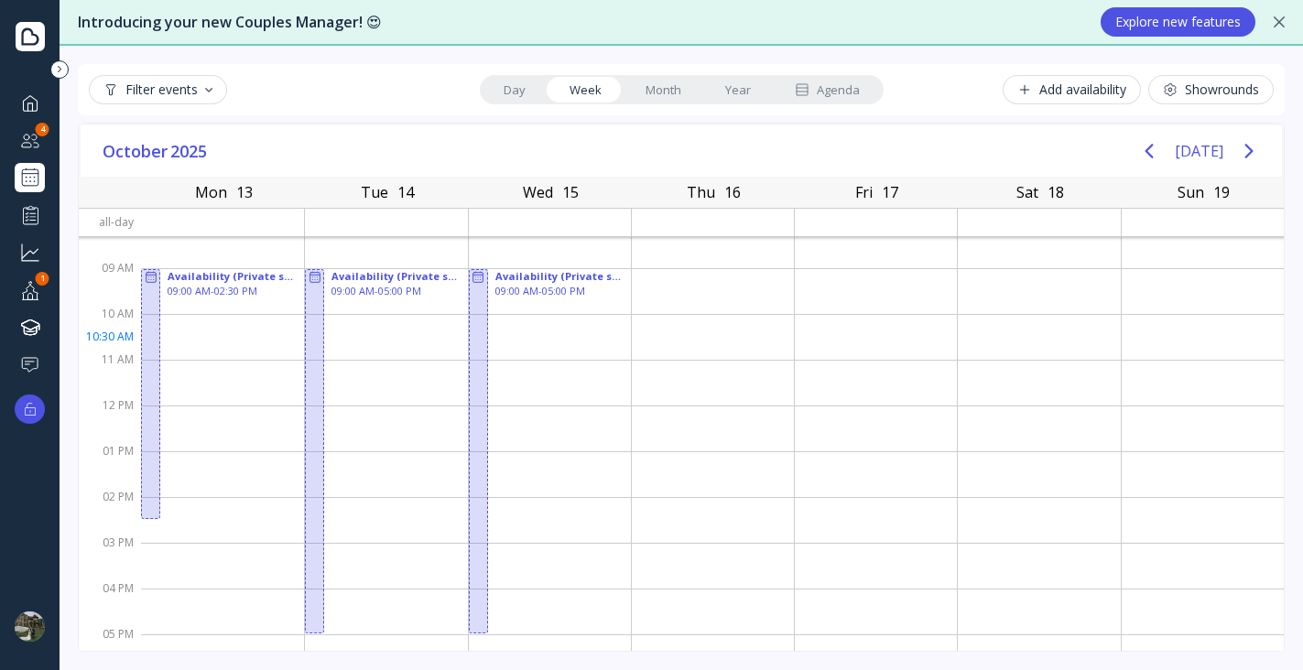
click at [233, 341] on div at bounding box center [222, 337] width 163 height 46
click at [229, 331] on div at bounding box center [222, 337] width 163 height 46
click at [35, 184] on div at bounding box center [30, 178] width 22 height 22
click at [1053, 96] on div "Add availability" at bounding box center [1071, 89] width 109 height 15
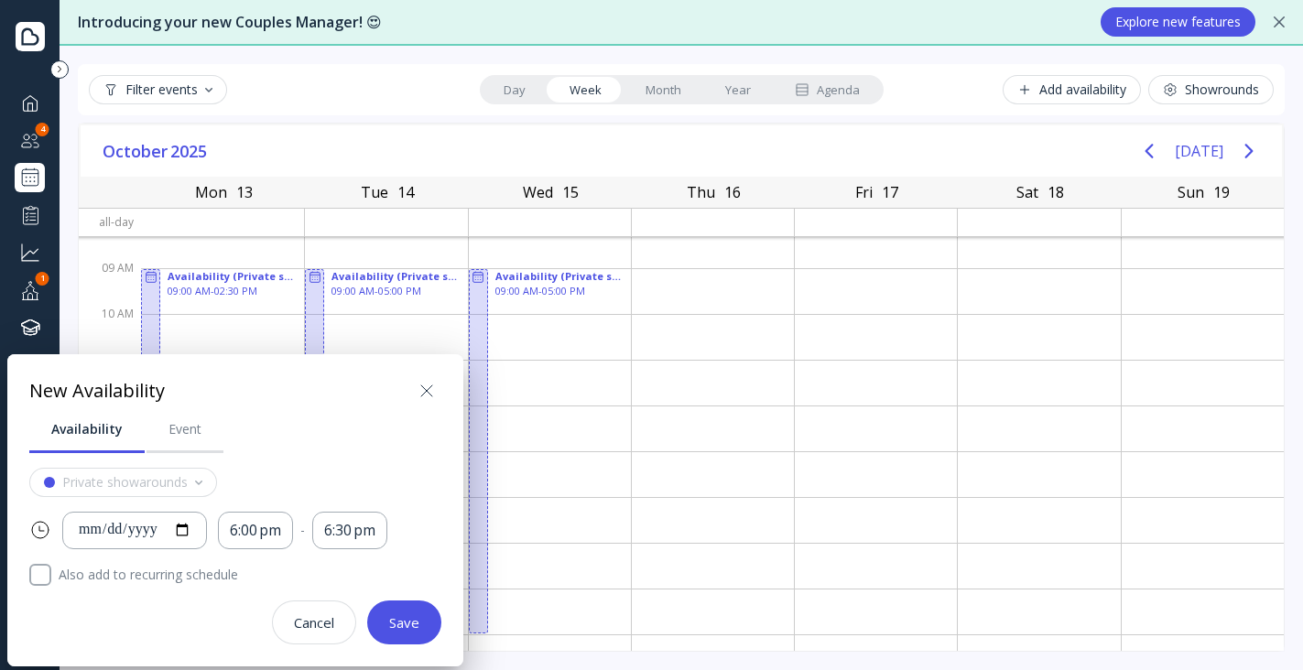
drag, startPoint x: 251, startPoint y: 385, endPoint x: 266, endPoint y: 370, distance: 20.7
click at [274, 364] on div "**********" at bounding box center [235, 510] width 456 height 312
click at [189, 427] on div "Event" at bounding box center [185, 429] width 33 height 18
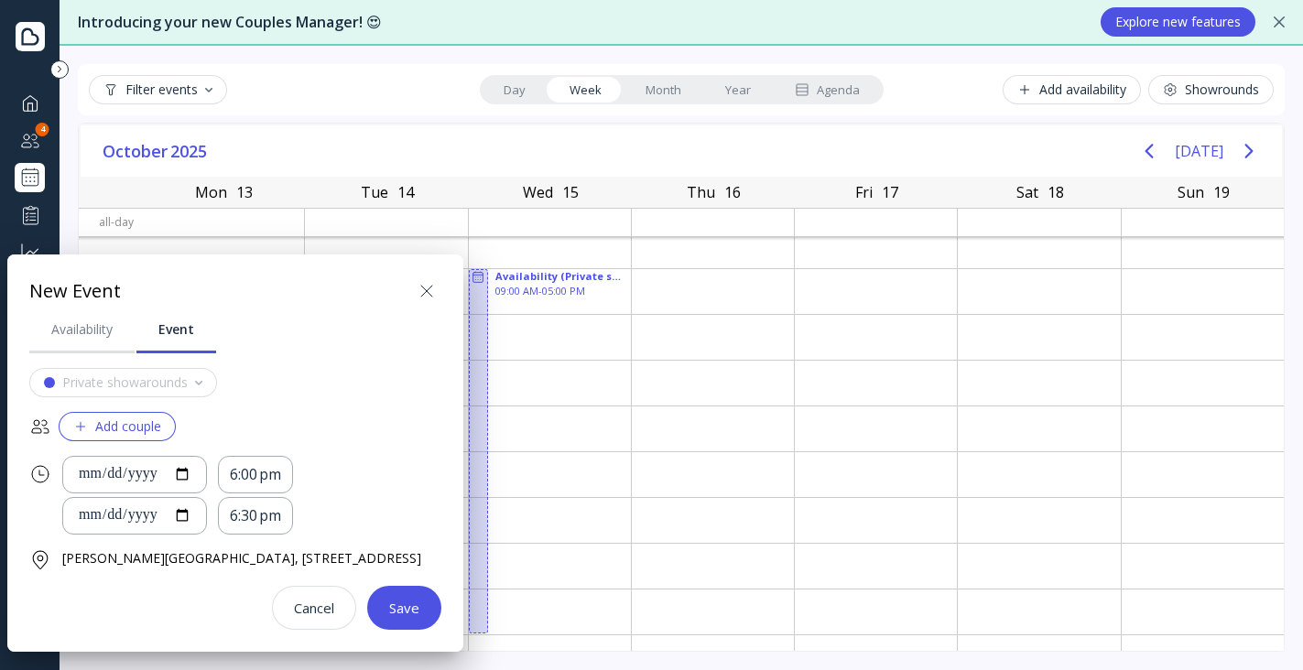
click at [130, 429] on div "Add couple" at bounding box center [117, 426] width 88 height 15
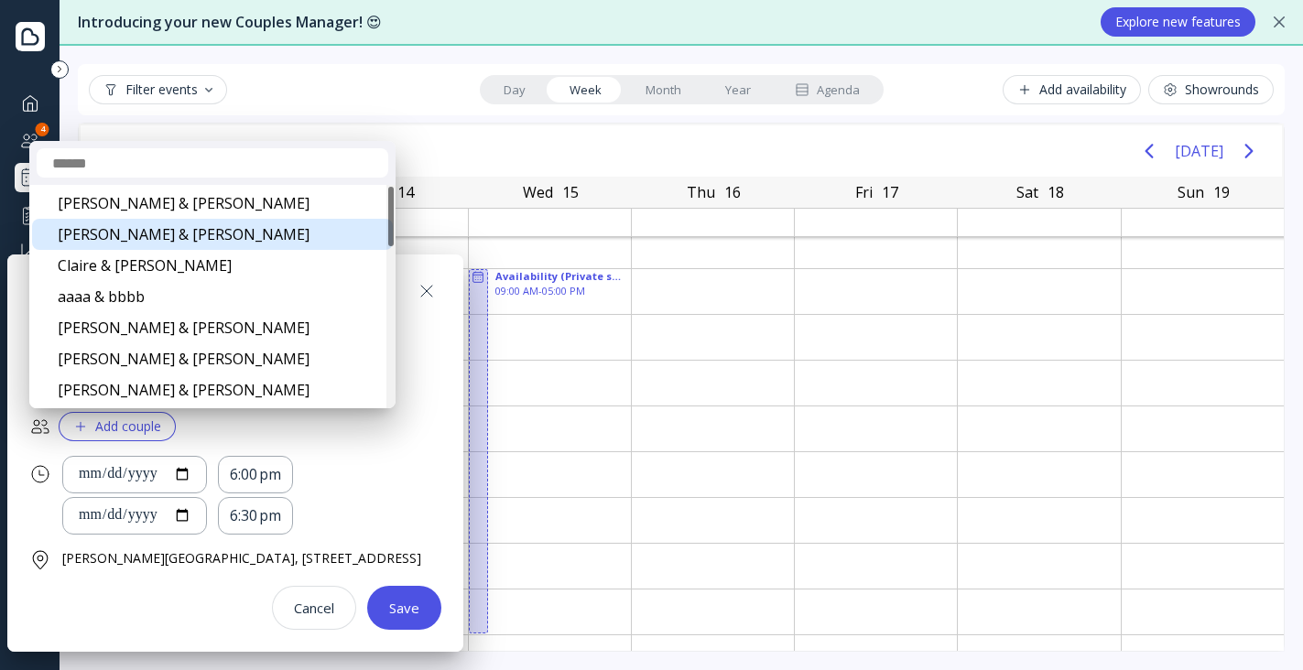
click at [142, 242] on div "[PERSON_NAME] & [PERSON_NAME]" at bounding box center [212, 234] width 361 height 31
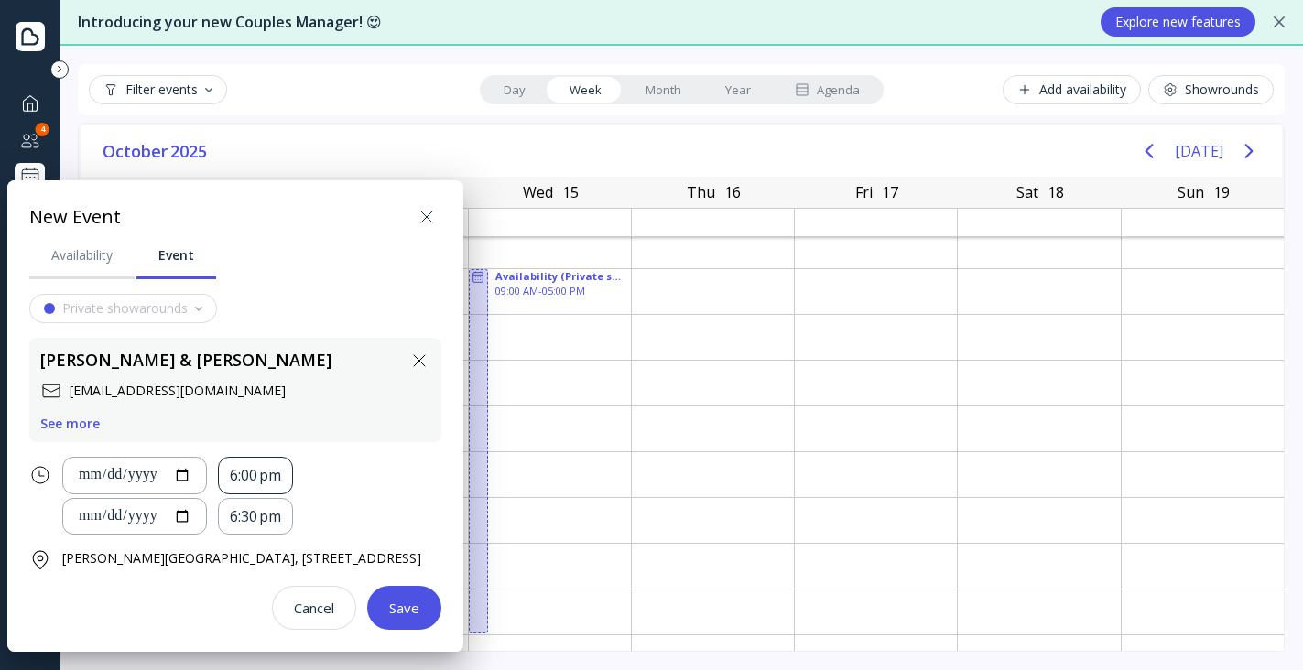
click at [240, 479] on div "6:00 pm" at bounding box center [255, 476] width 75 height 38
click at [279, 376] on div "11:30 am" at bounding box center [289, 362] width 92 height 38
click at [441, 613] on button "Save" at bounding box center [404, 608] width 74 height 44
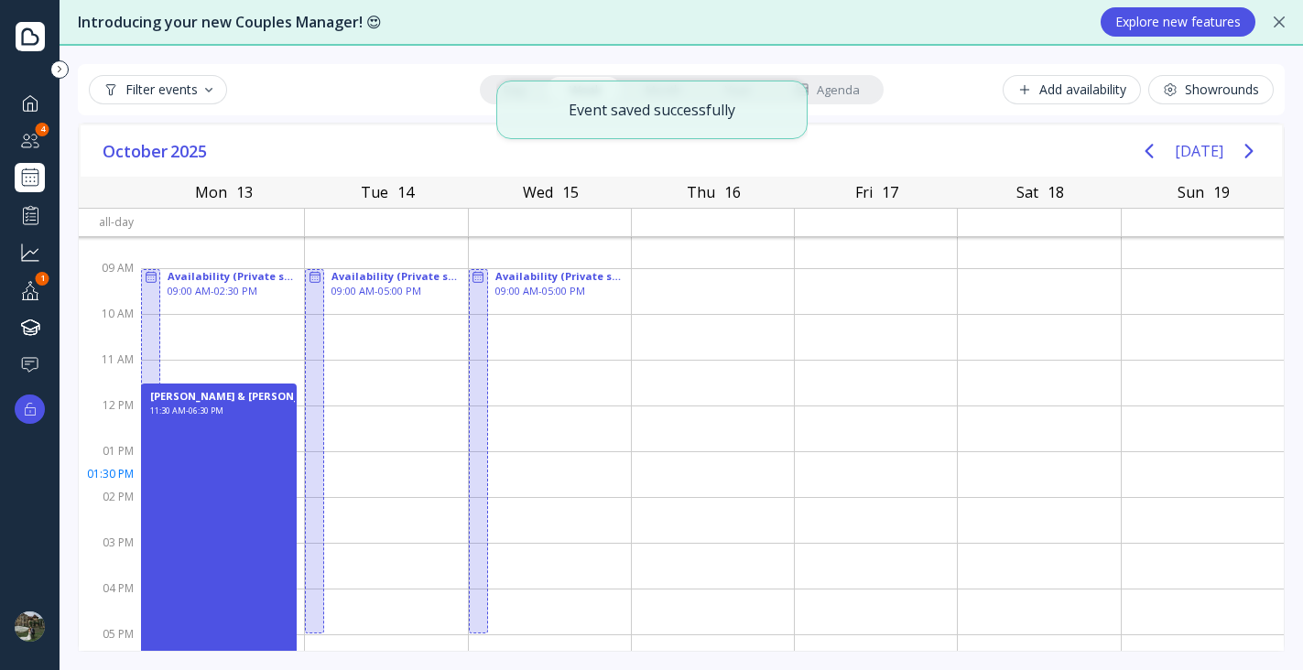
click at [222, 480] on div "11:30 AM - 06:30 PM" at bounding box center [186, 551] width 73 height 291
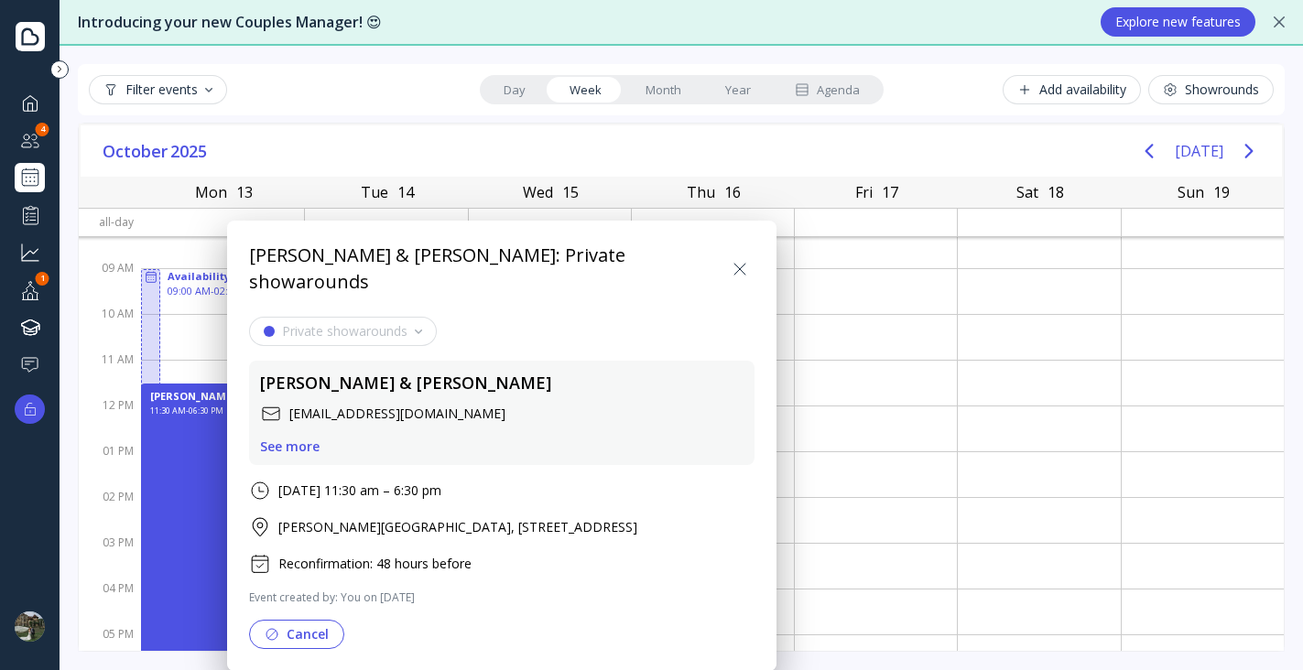
click at [738, 260] on icon at bounding box center [740, 269] width 22 height 22
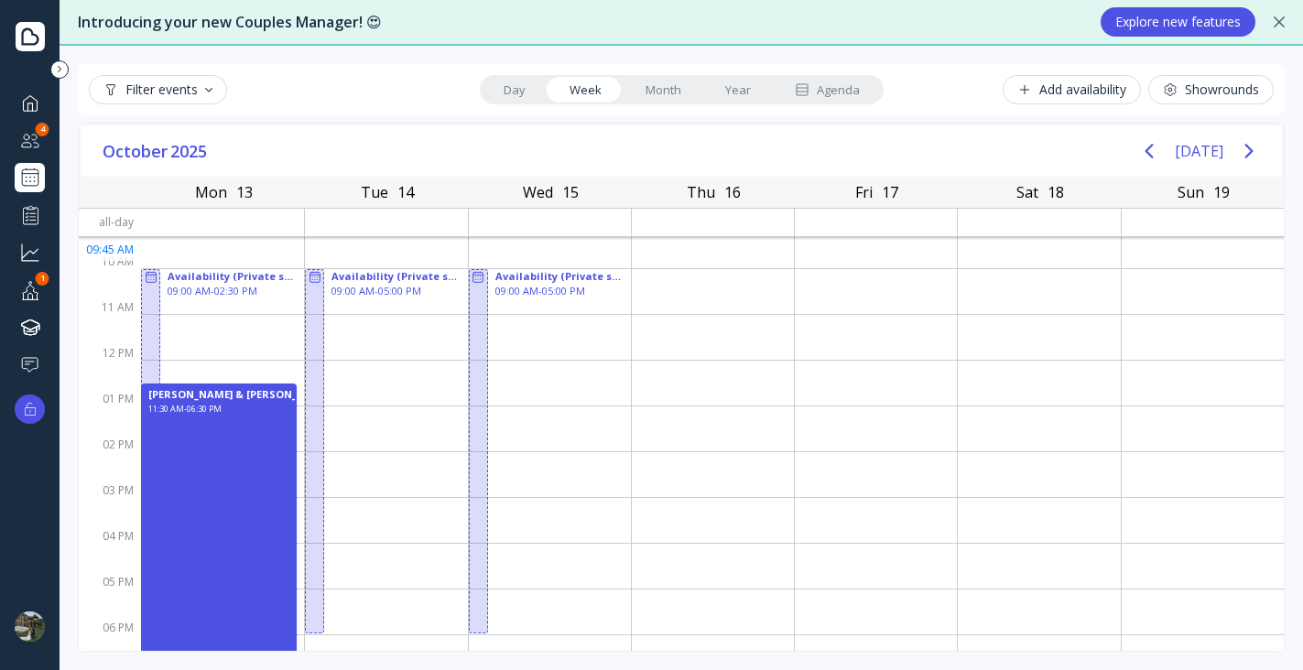
scroll to position [74, 0]
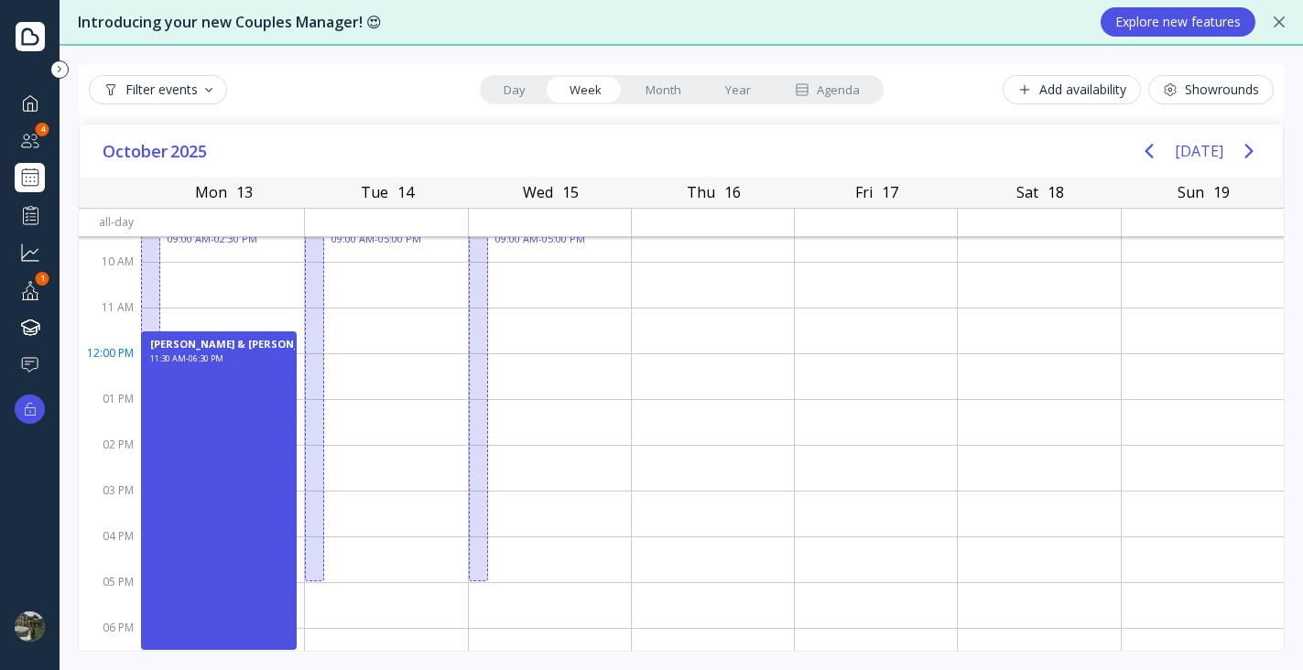
click at [191, 364] on div "11:30 AM - 06:30 PM" at bounding box center [186, 498] width 73 height 291
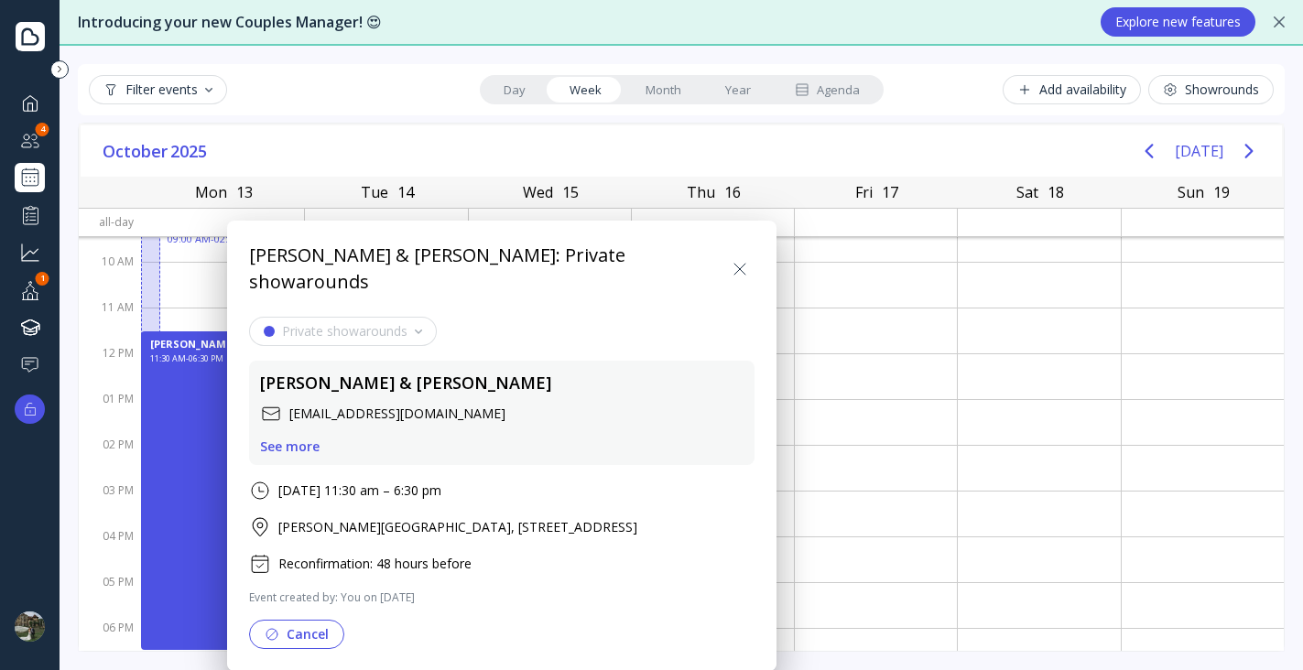
click at [308, 620] on button "Cancel" at bounding box center [296, 634] width 95 height 29
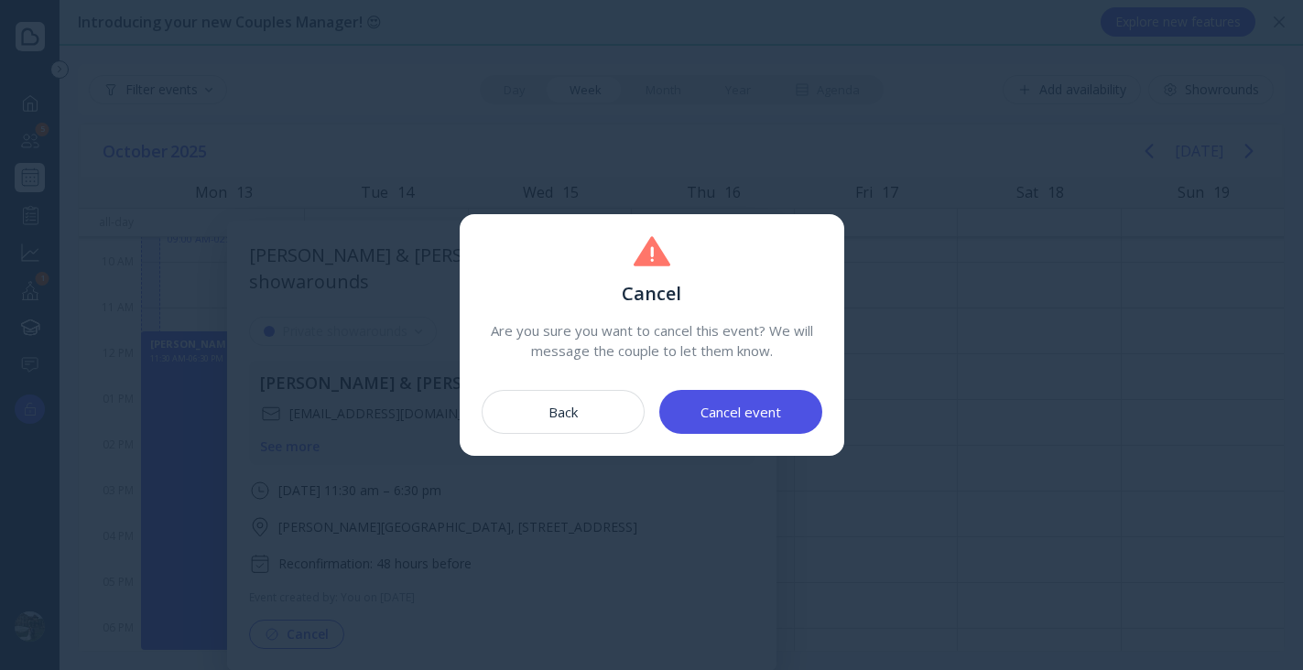
click at [715, 414] on div "Cancel event" at bounding box center [741, 412] width 81 height 15
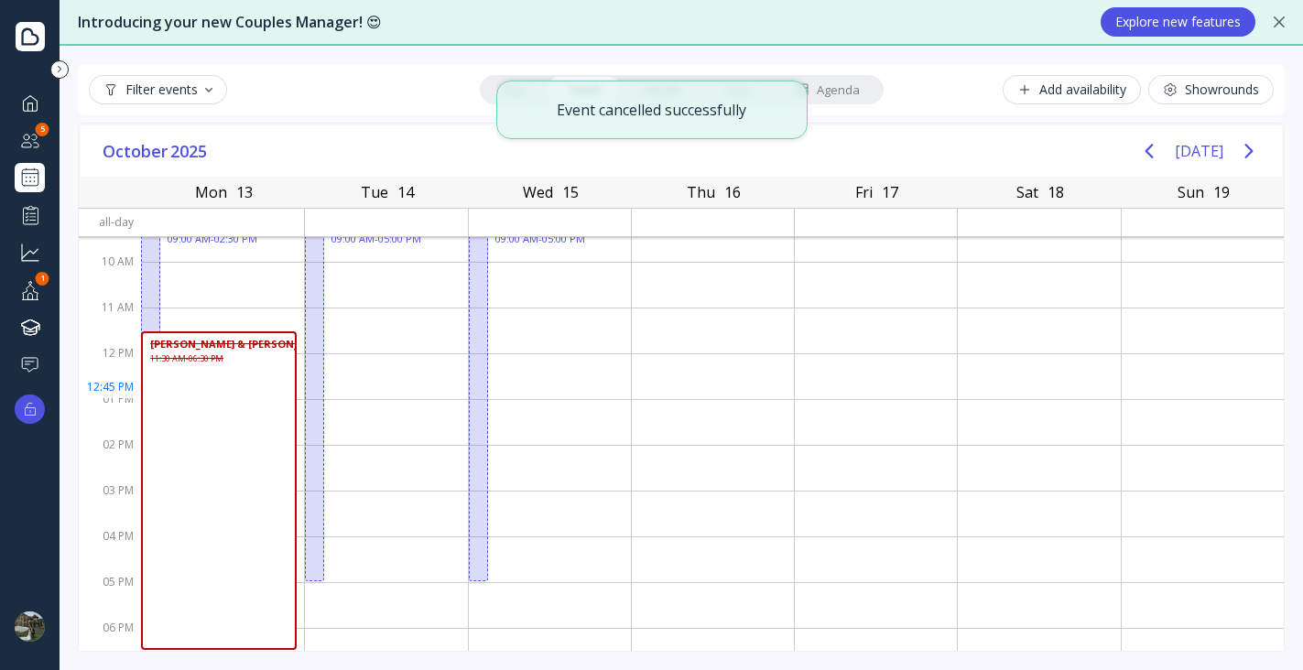
click at [259, 393] on div "[PERSON_NAME] & [PERSON_NAME] 11:30 AM - 06:30 PM" at bounding box center [219, 491] width 156 height 319
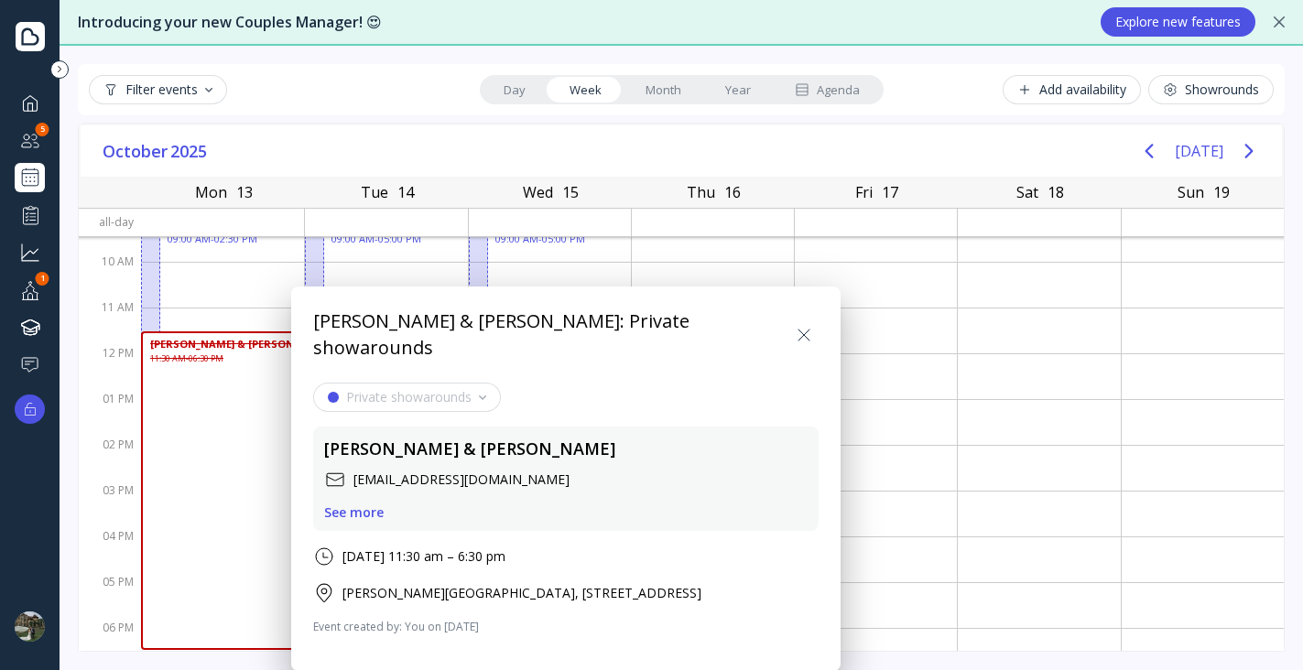
click at [799, 324] on icon at bounding box center [804, 335] width 22 height 22
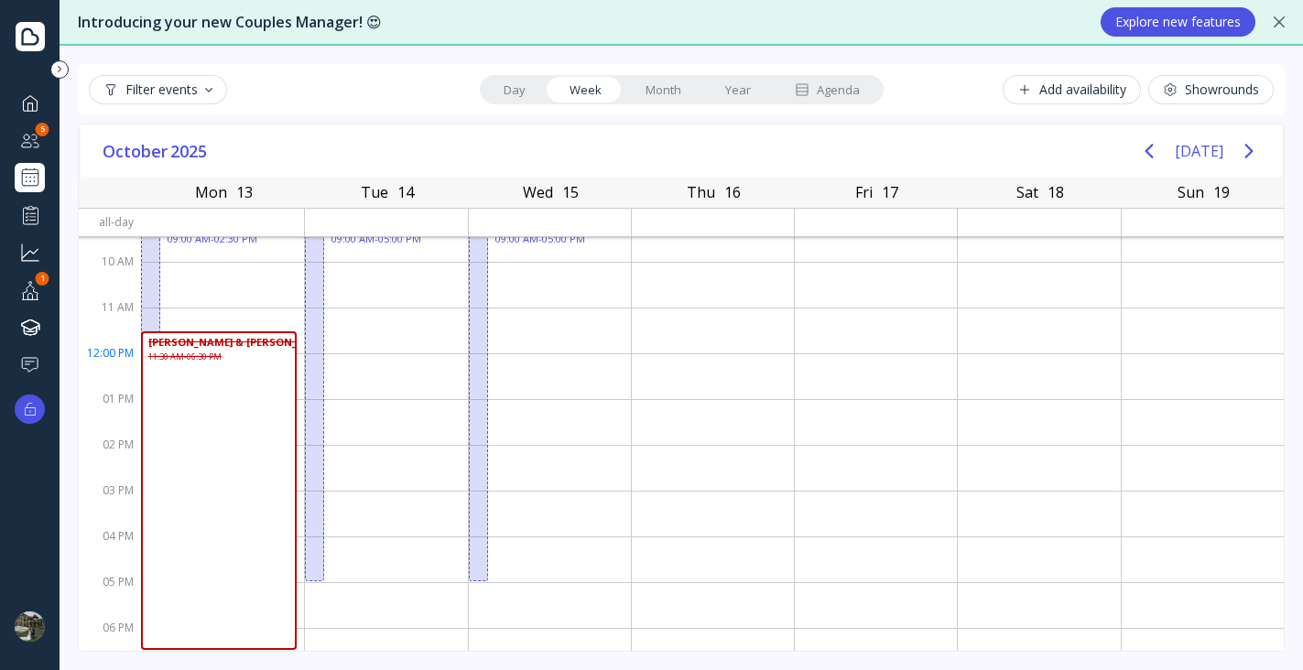
scroll to position [71, 0]
click at [399, 315] on div at bounding box center [386, 334] width 162 height 46
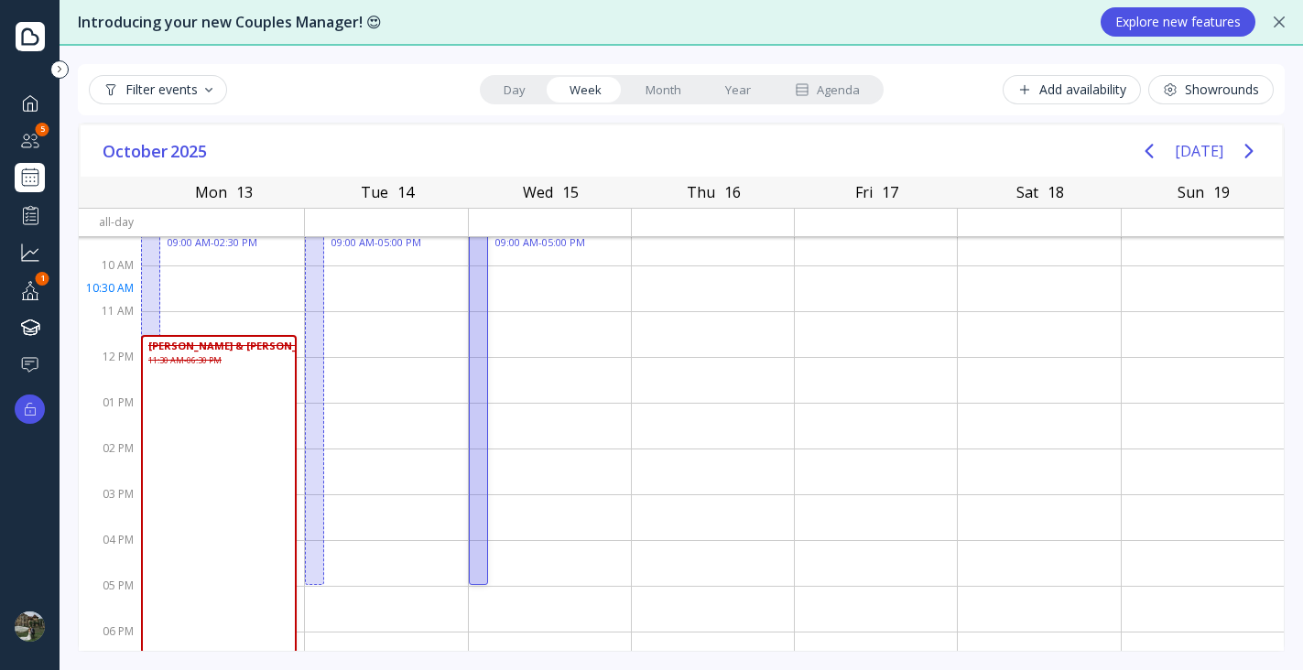
click at [475, 293] on div at bounding box center [478, 403] width 19 height 364
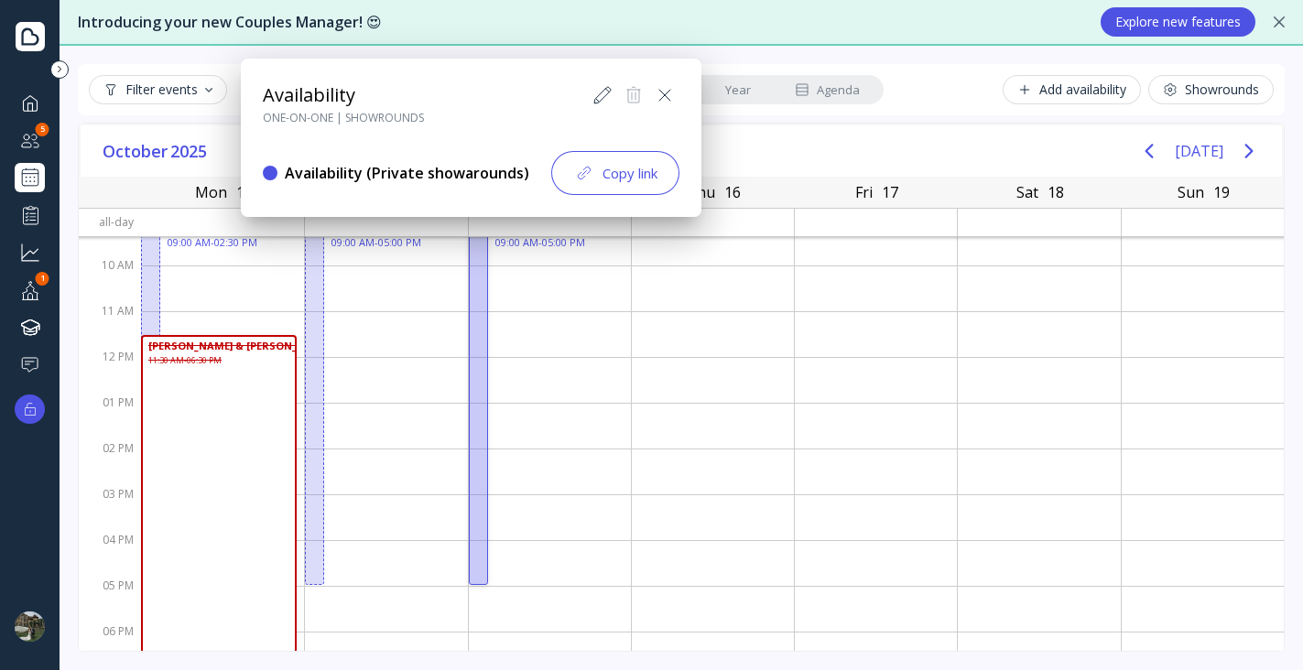
click at [608, 93] on icon at bounding box center [603, 95] width 22 height 22
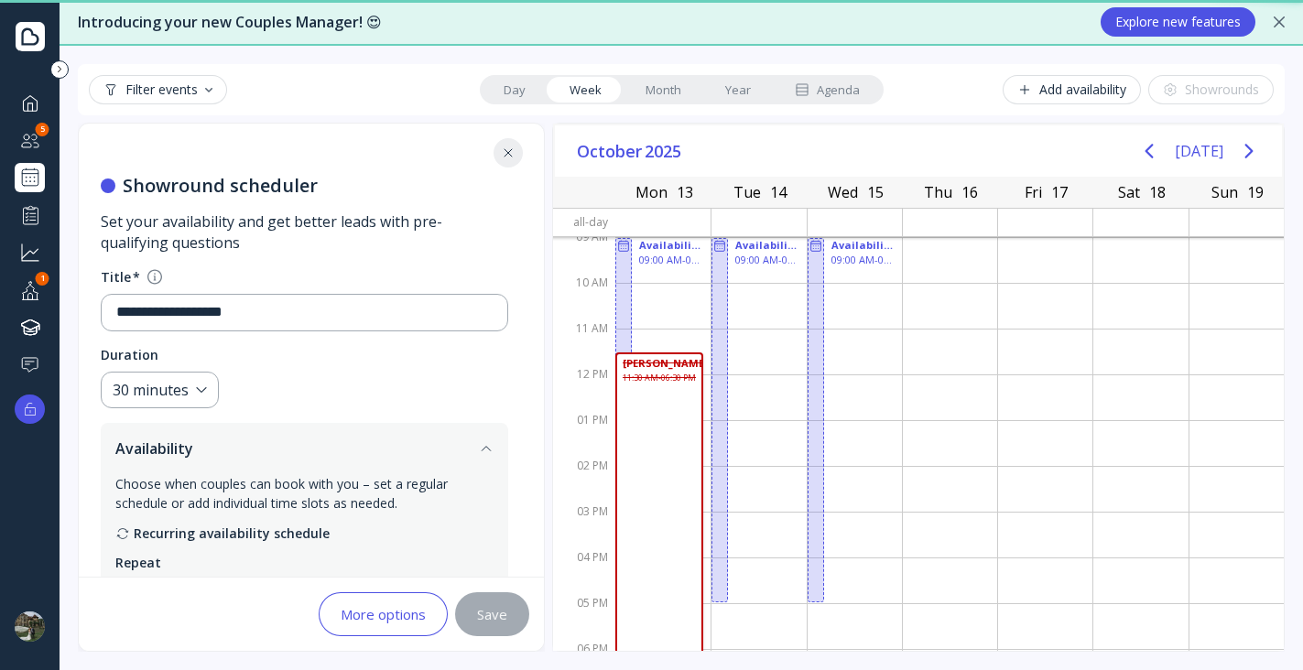
scroll to position [802, 0]
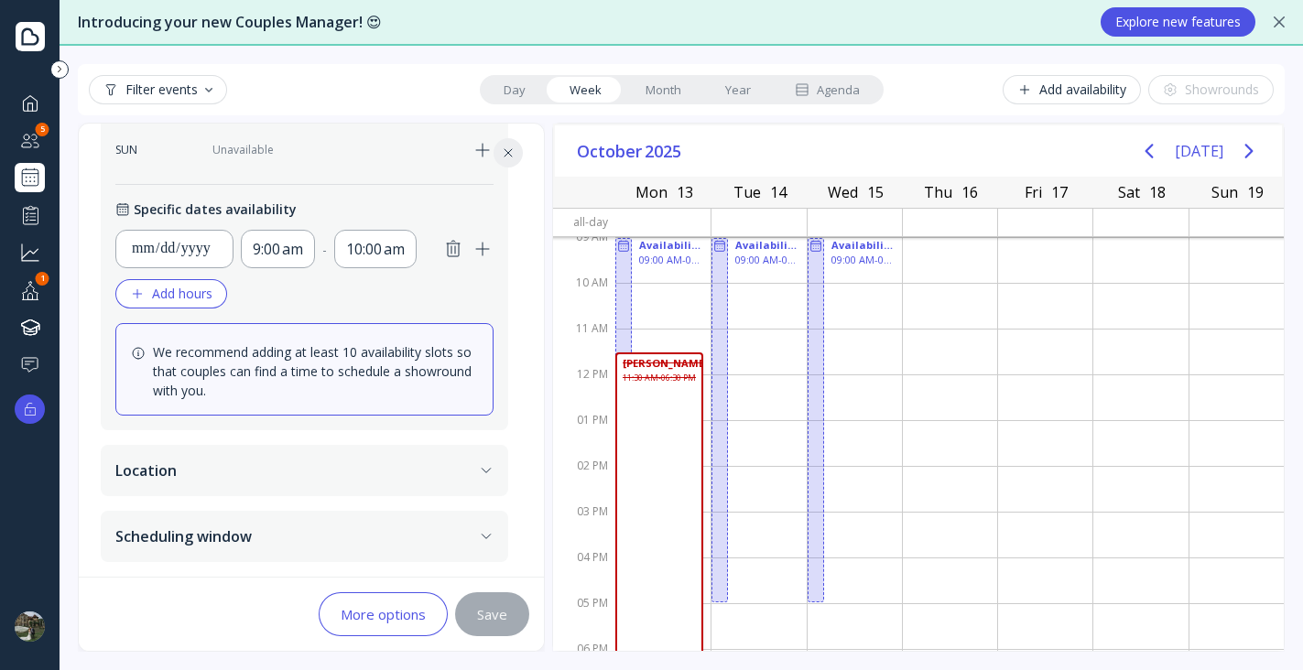
click at [342, 634] on button "More options" at bounding box center [383, 614] width 129 height 44
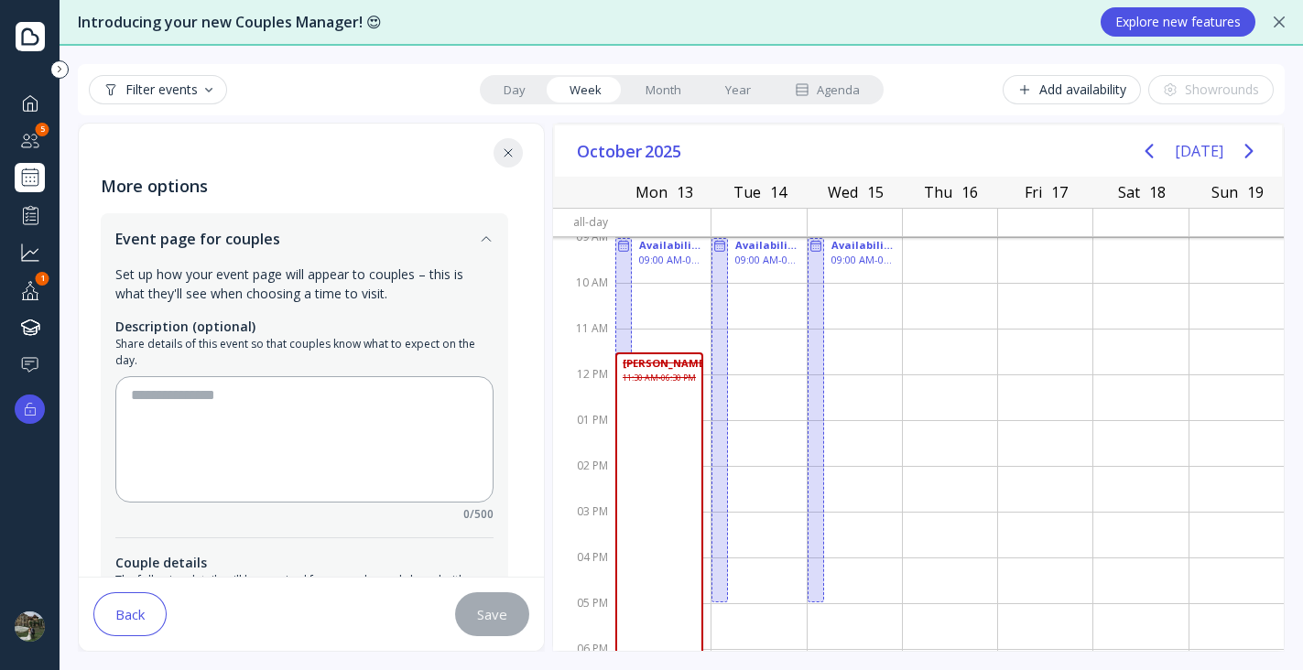
scroll to position [0, 0]
click at [508, 161] on button at bounding box center [508, 152] width 29 height 29
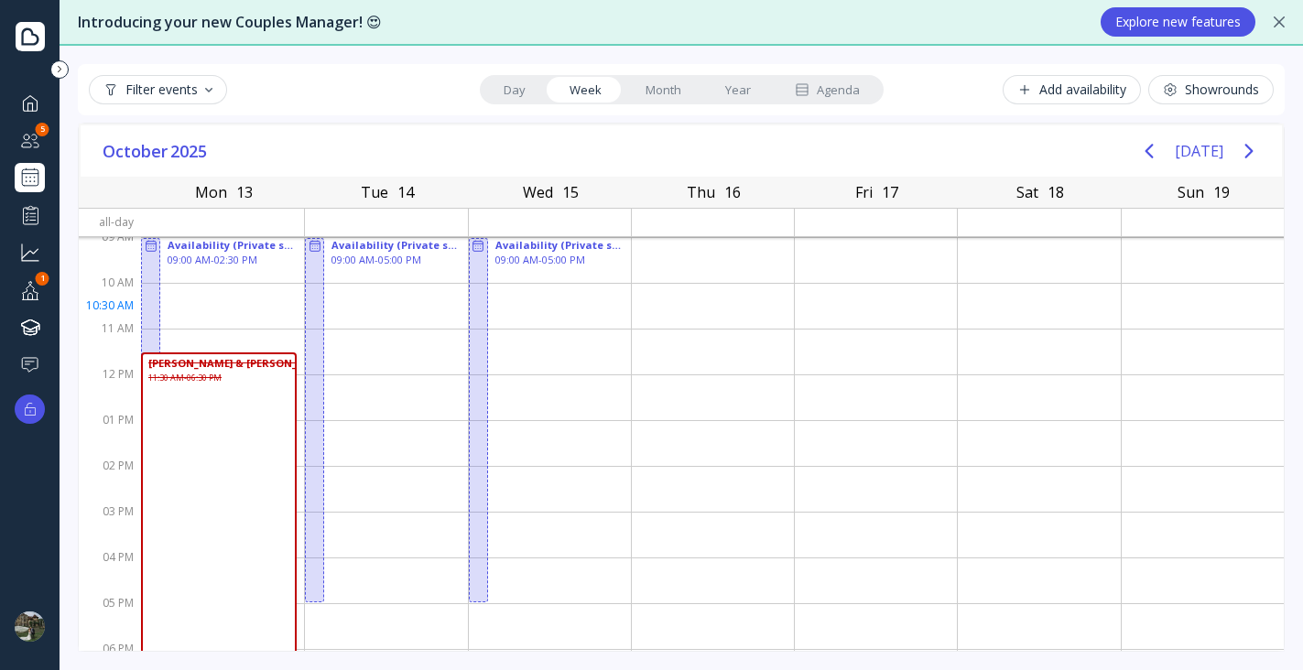
click at [364, 308] on div at bounding box center [386, 306] width 162 height 46
click at [319, 294] on div at bounding box center [314, 420] width 19 height 364
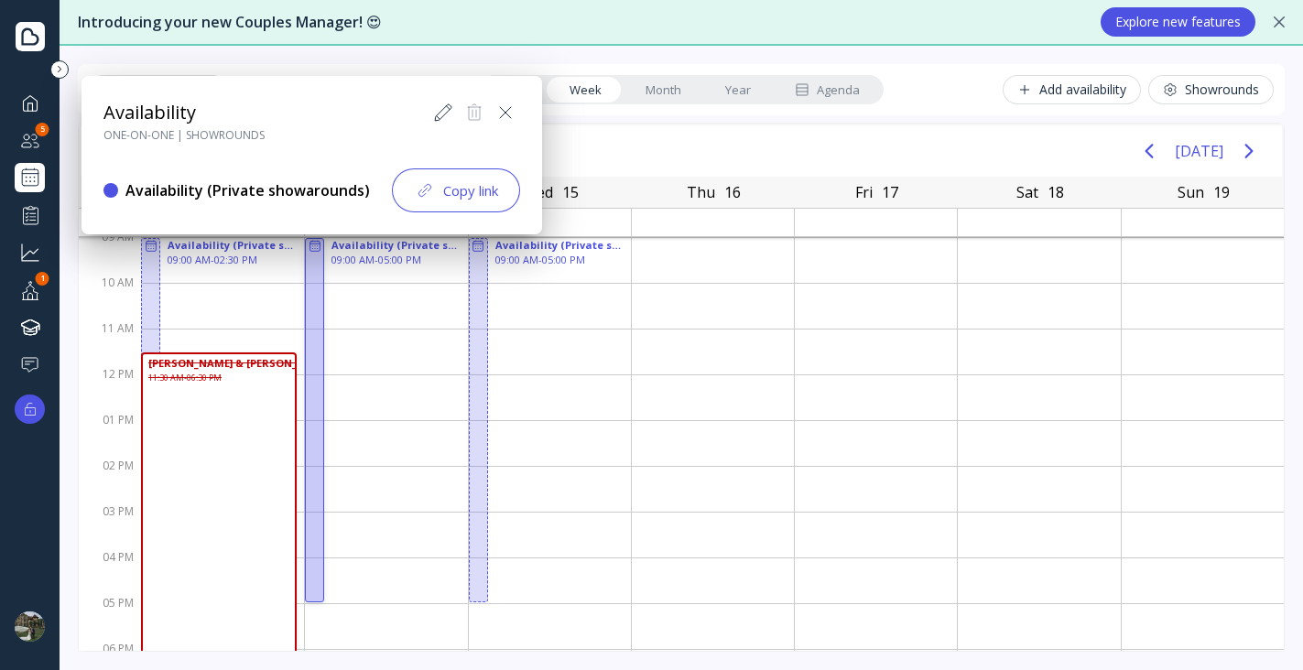
click at [445, 124] on button at bounding box center [443, 112] width 29 height 29
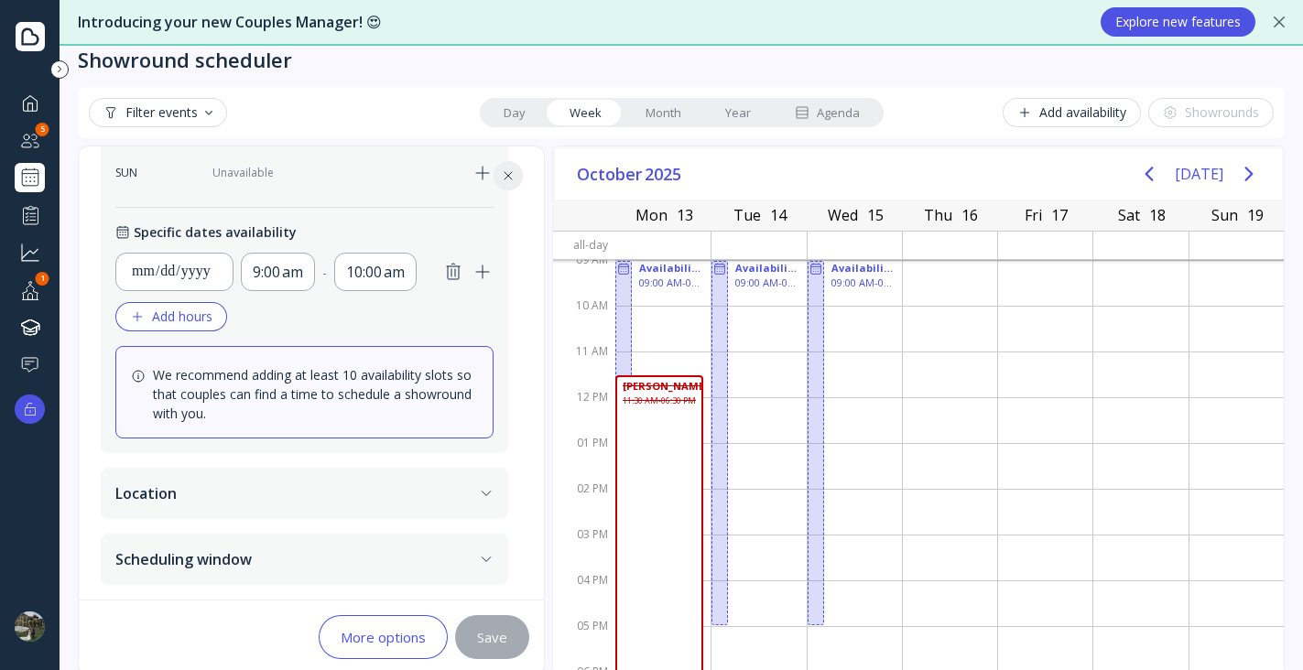
scroll to position [44, 0]
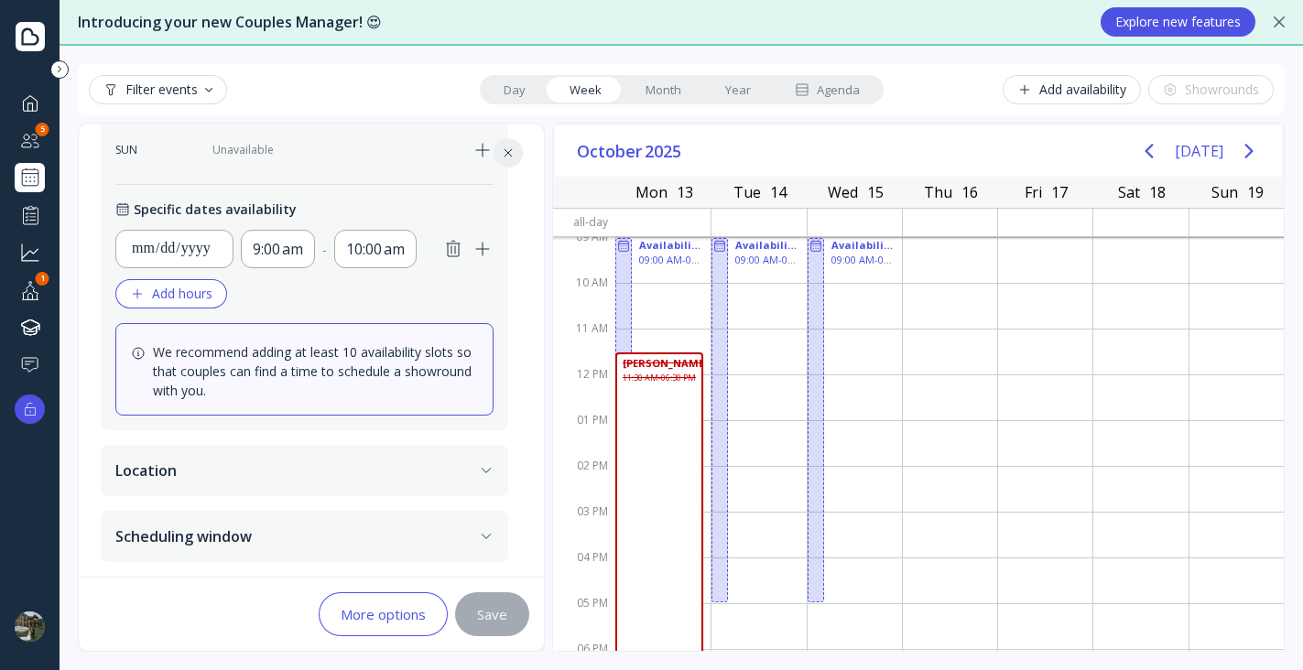
click at [295, 469] on button "Location" at bounding box center [305, 470] width 408 height 51
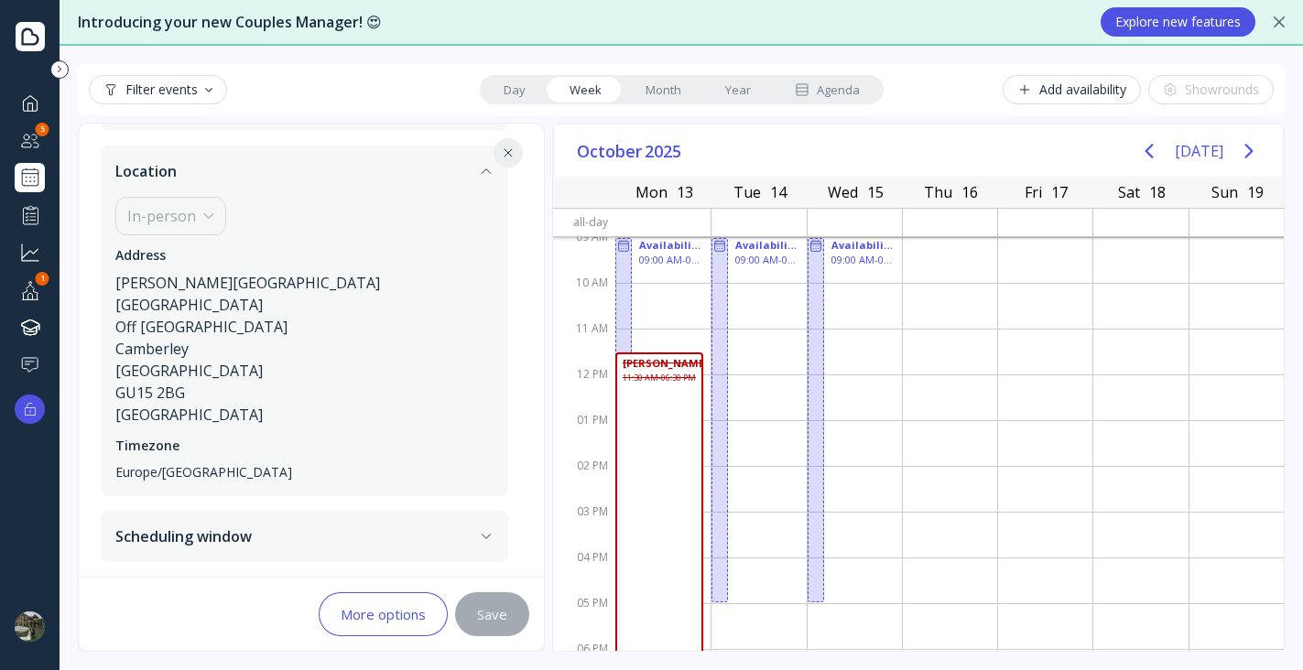
click at [505, 160] on button at bounding box center [508, 152] width 29 height 29
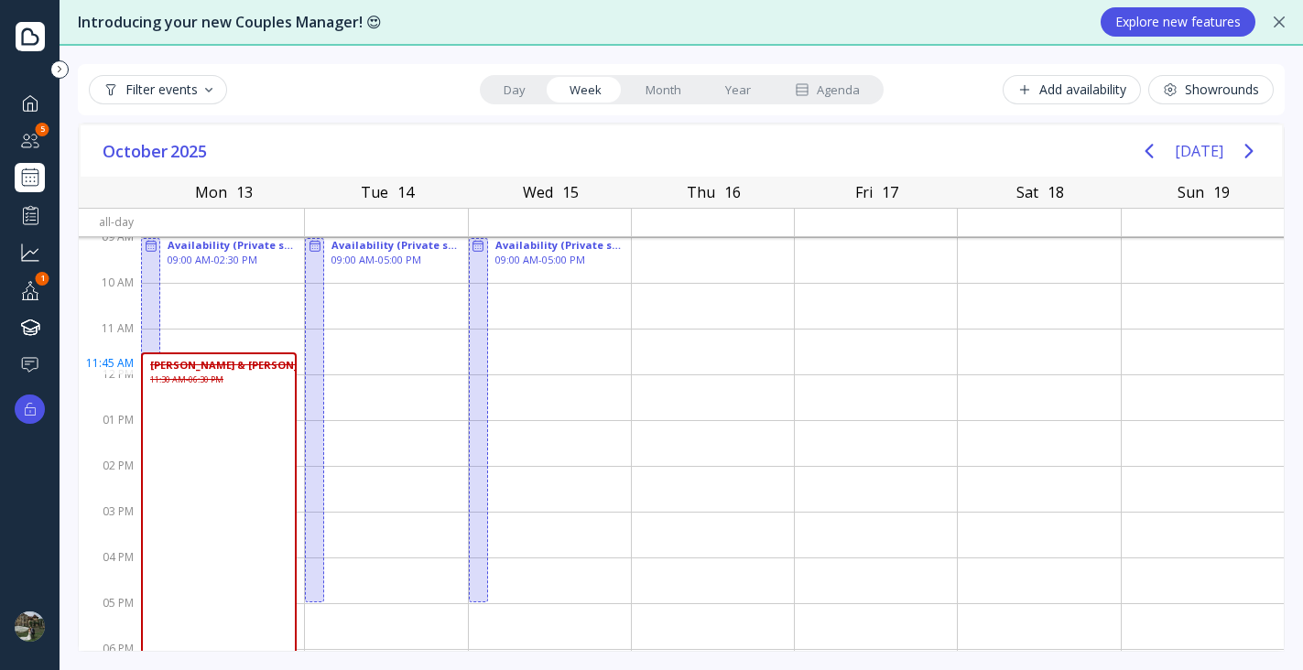
click at [279, 364] on div "[PERSON_NAME] & [PERSON_NAME] 11:30 AM - 06:30 PM" at bounding box center [219, 512] width 156 height 319
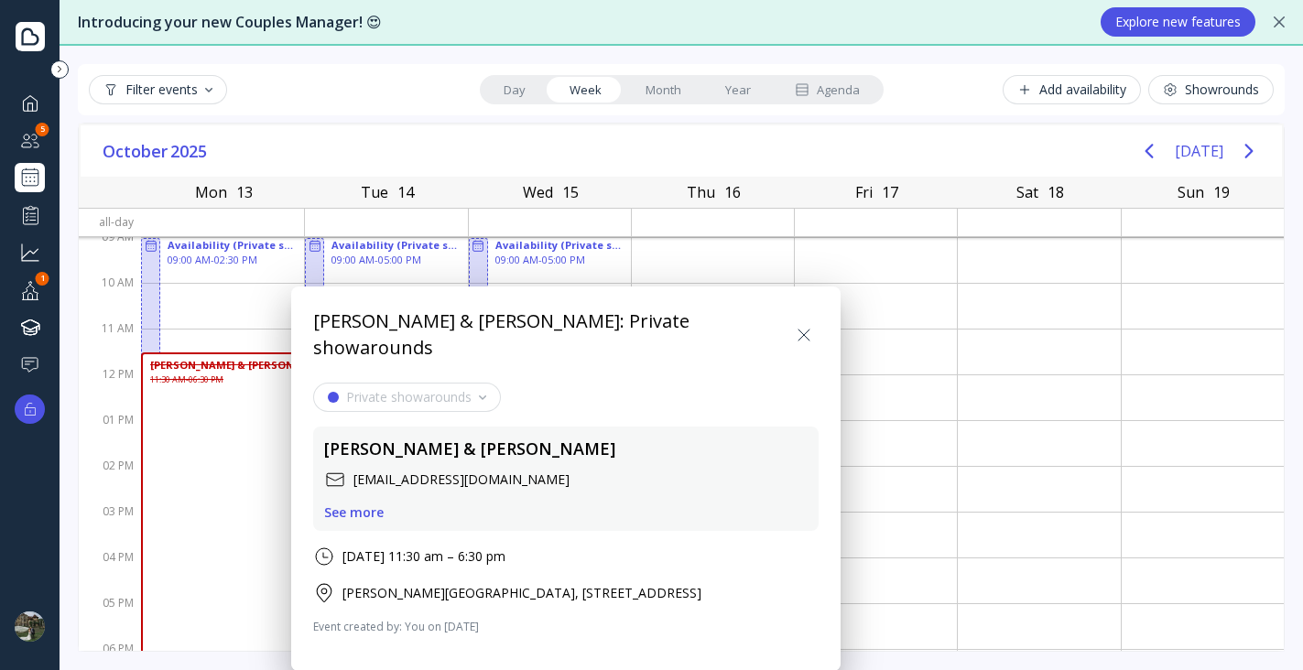
click at [364, 506] on div "See more" at bounding box center [354, 513] width 60 height 15
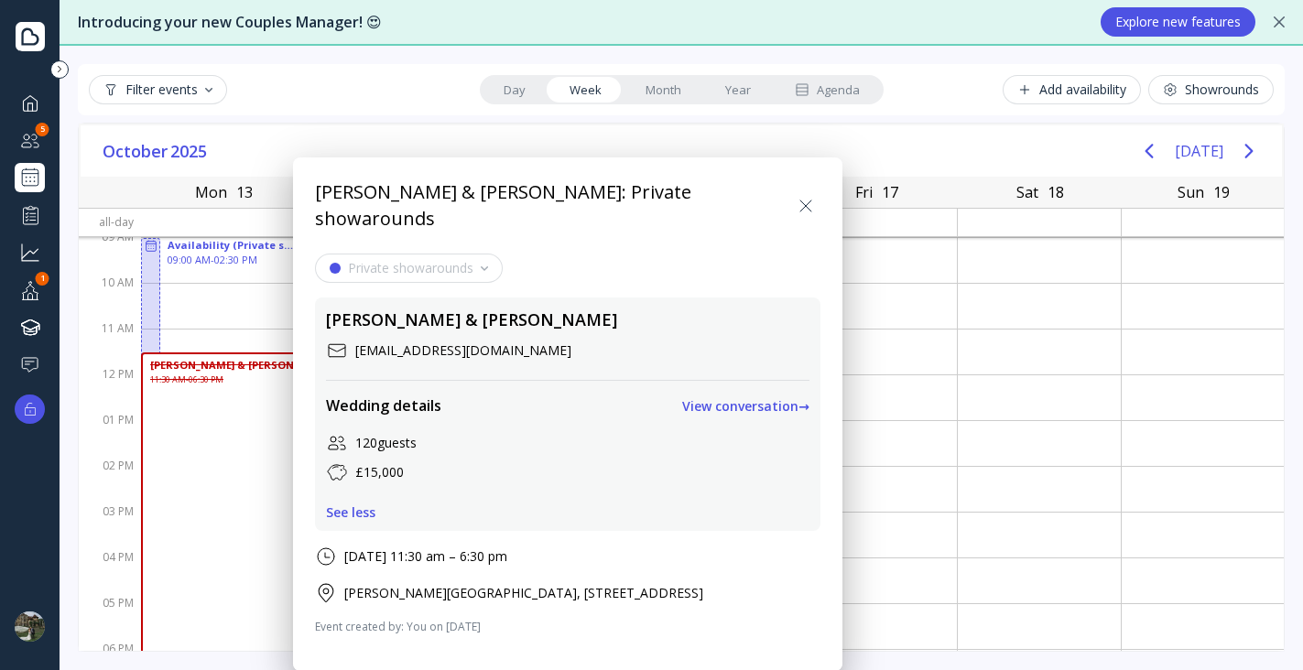
click at [801, 201] on icon at bounding box center [806, 206] width 22 height 22
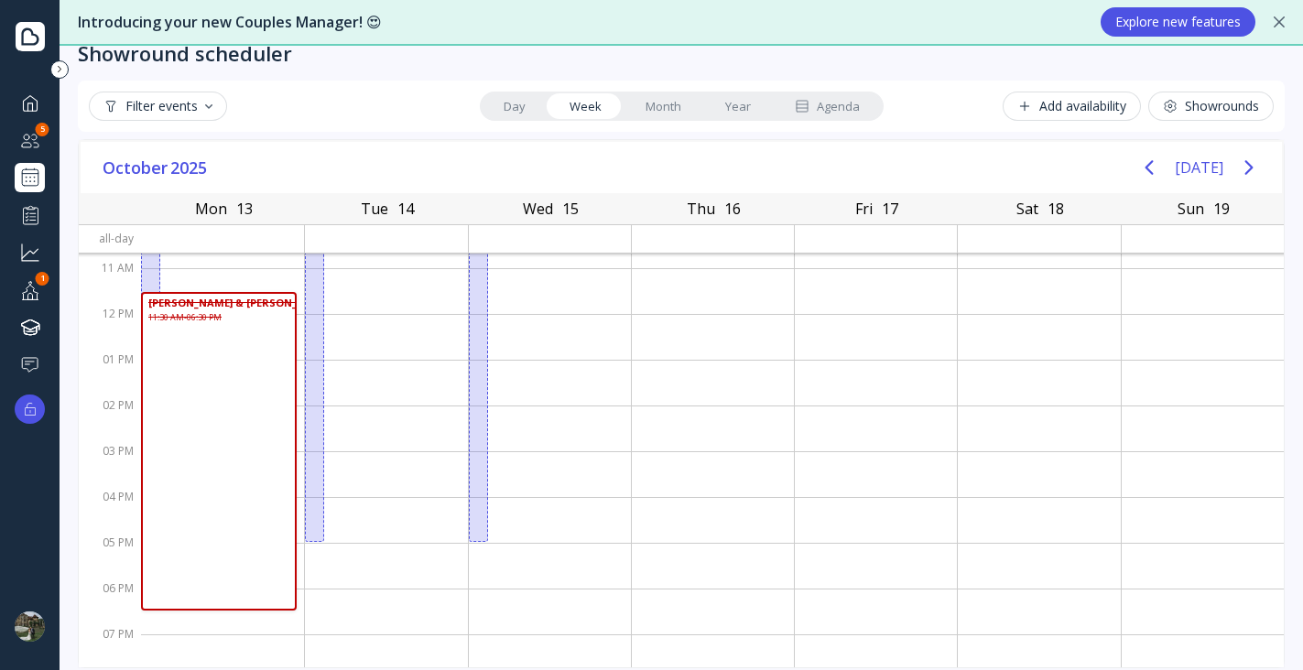
scroll to position [44, 0]
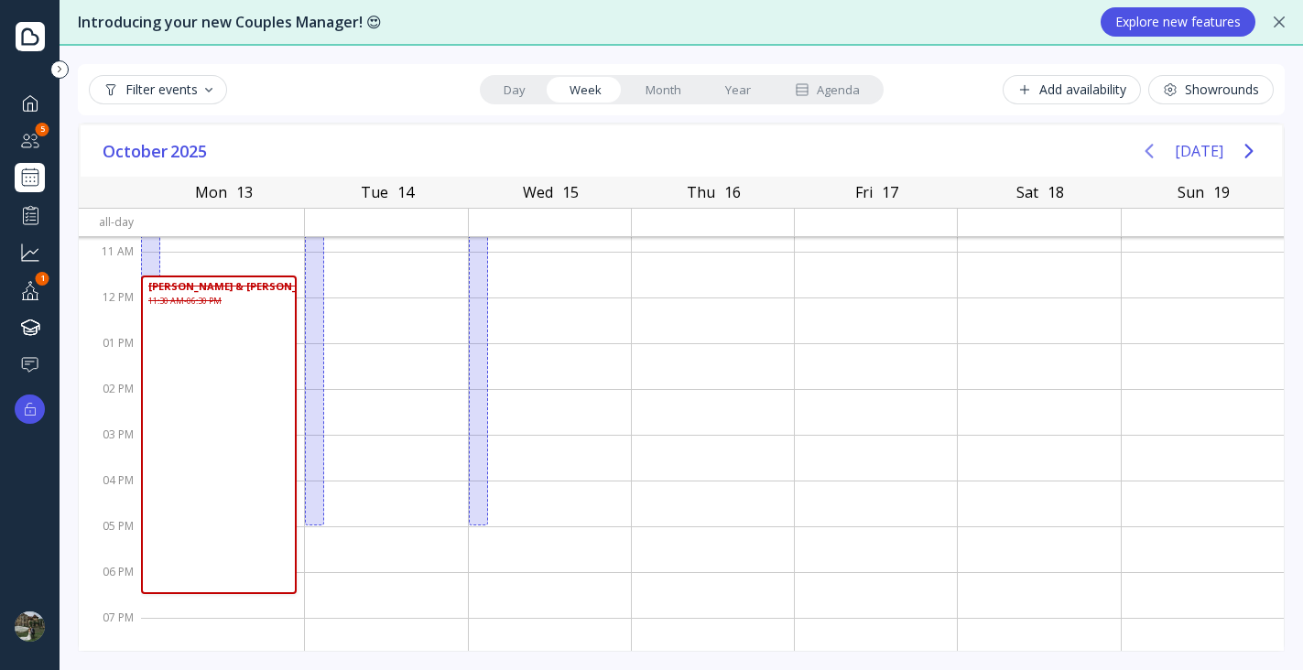
click at [1138, 151] on icon "Previous page" at bounding box center [1149, 151] width 22 height 22
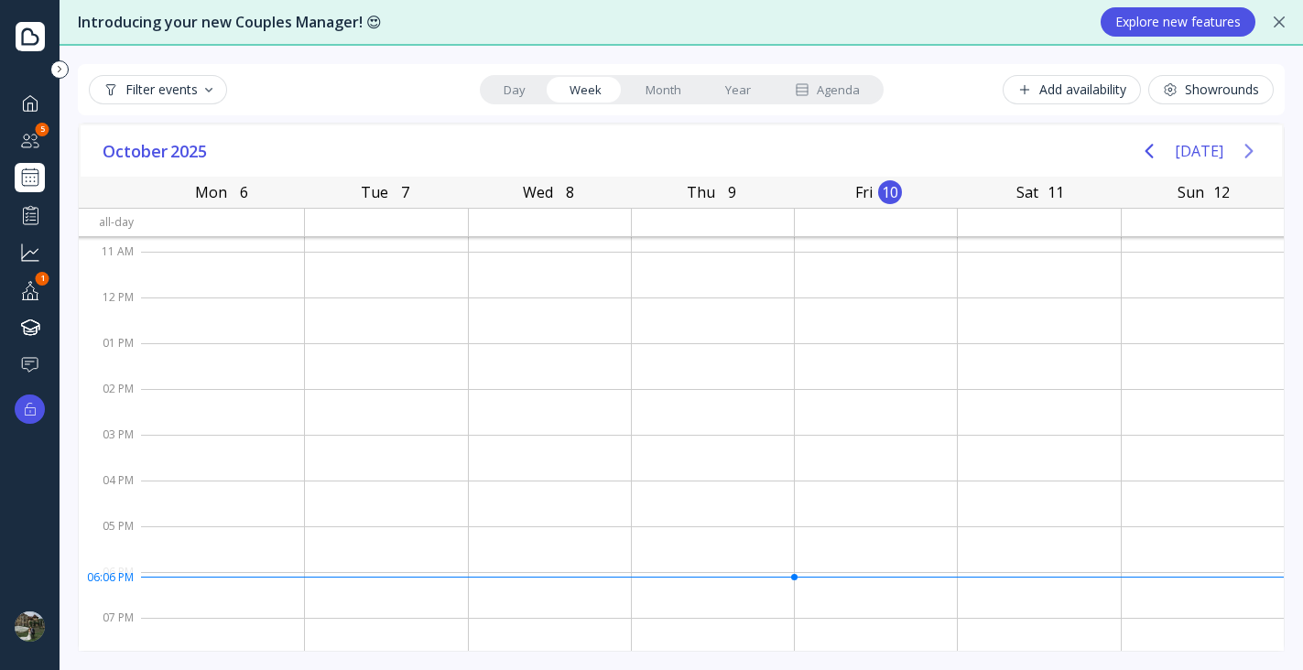
click at [1238, 146] on icon "Next page" at bounding box center [1249, 151] width 22 height 22
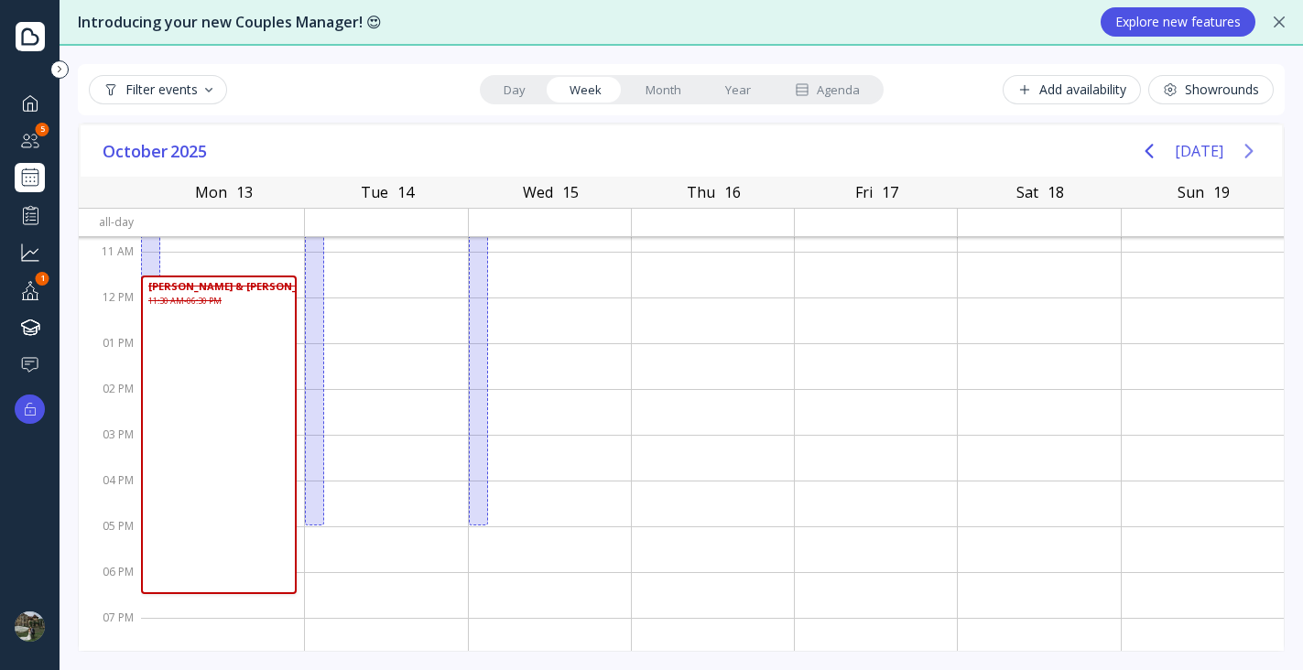
click at [1238, 146] on icon "Next page" at bounding box center [1249, 151] width 22 height 22
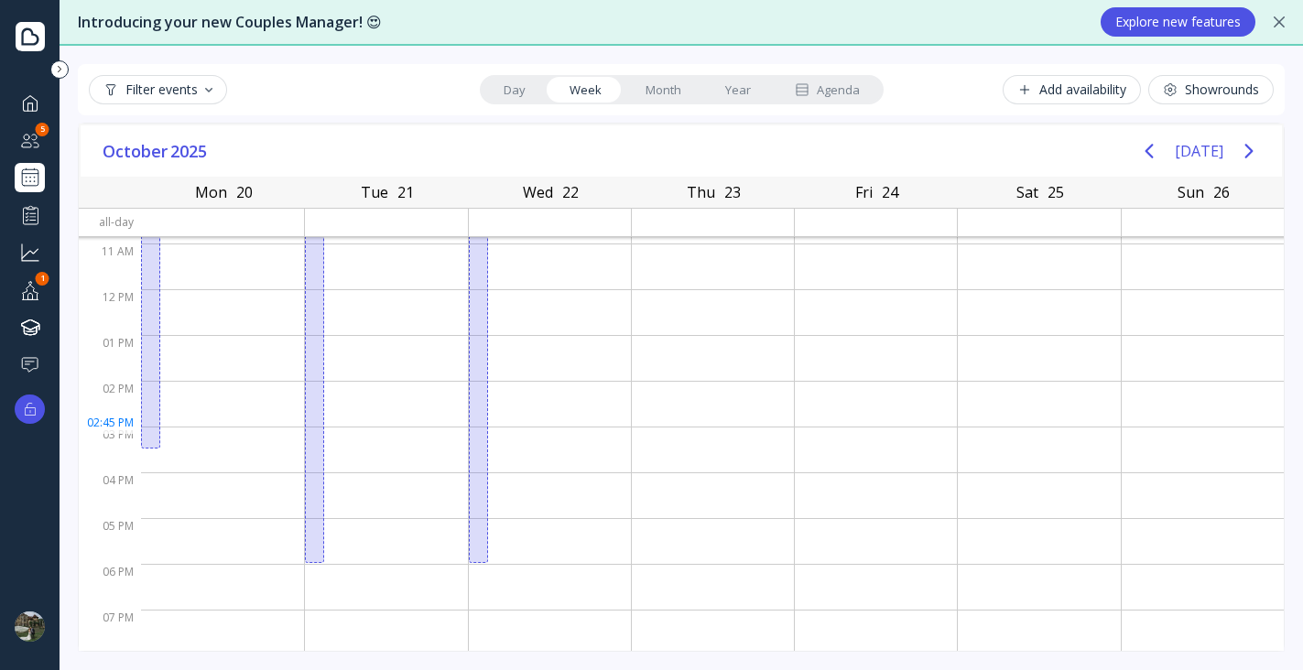
scroll to position [0, 0]
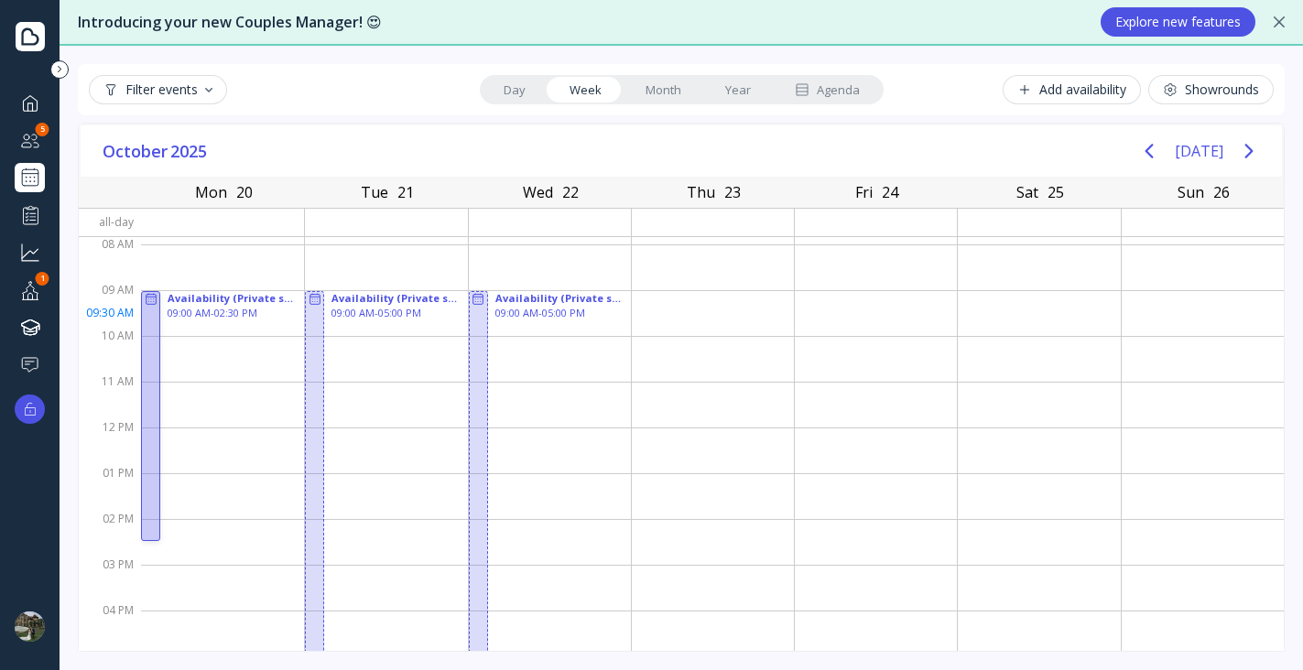
click at [147, 313] on div at bounding box center [150, 416] width 19 height 250
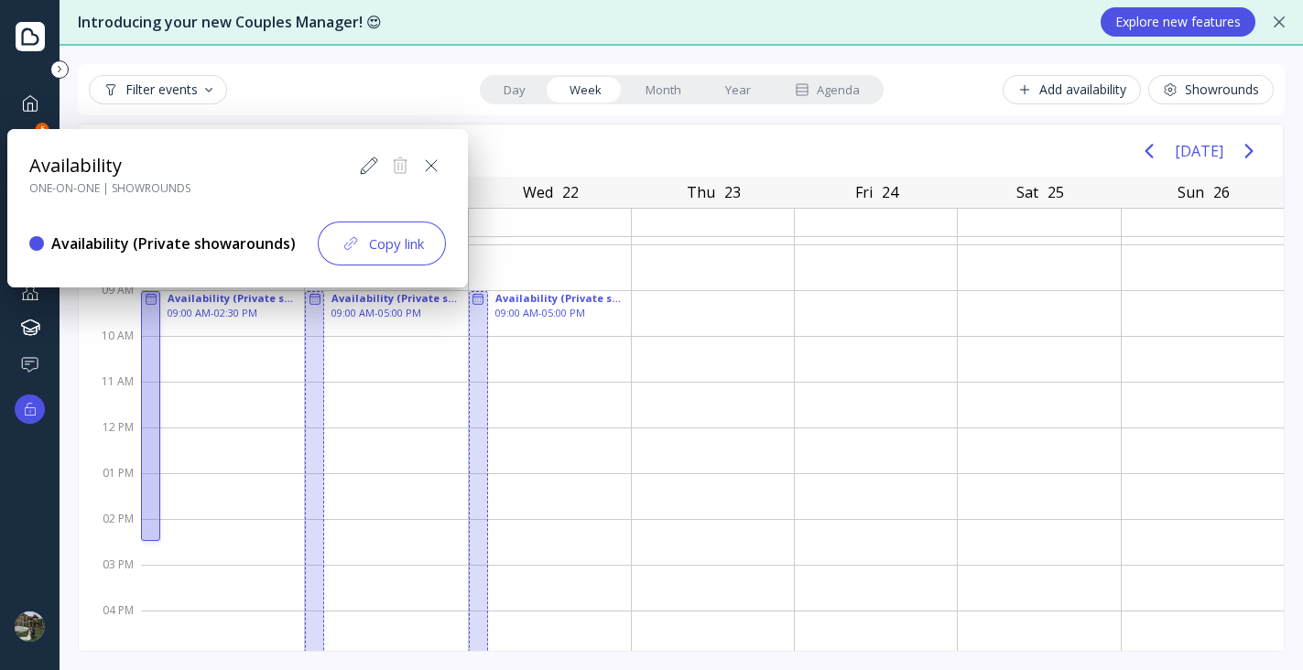
click at [374, 170] on icon at bounding box center [369, 166] width 22 height 22
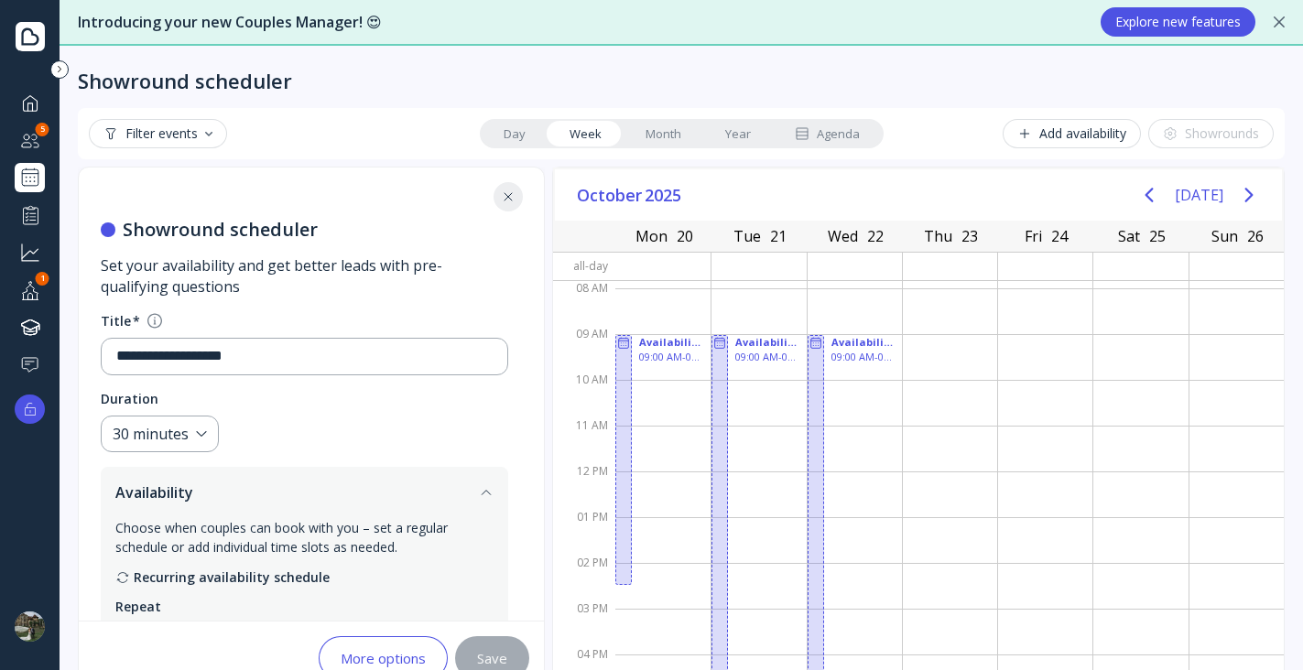
click at [518, 189] on button at bounding box center [508, 196] width 29 height 29
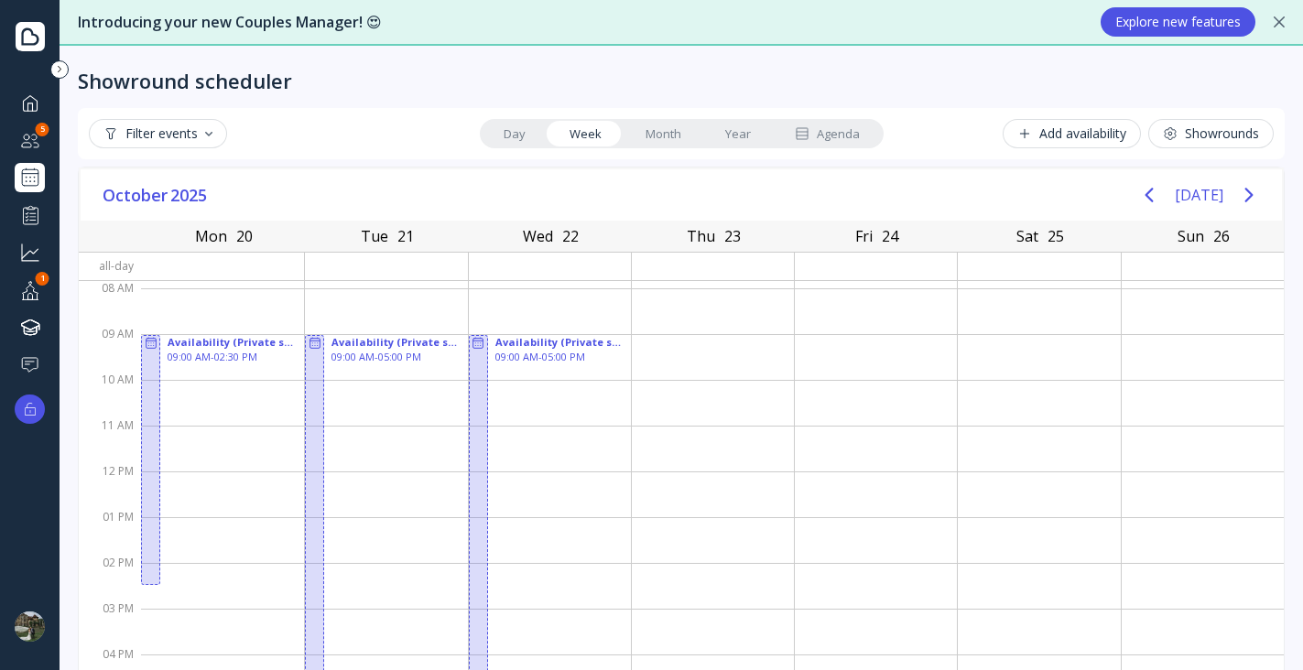
drag, startPoint x: 1125, startPoint y: 136, endPoint x: 1160, endPoint y: 133, distance: 35.0
click at [1126, 136] on div "Add availability Showrounds" at bounding box center [1080, 133] width 389 height 29
click at [1163, 132] on icon at bounding box center [1170, 133] width 15 height 15
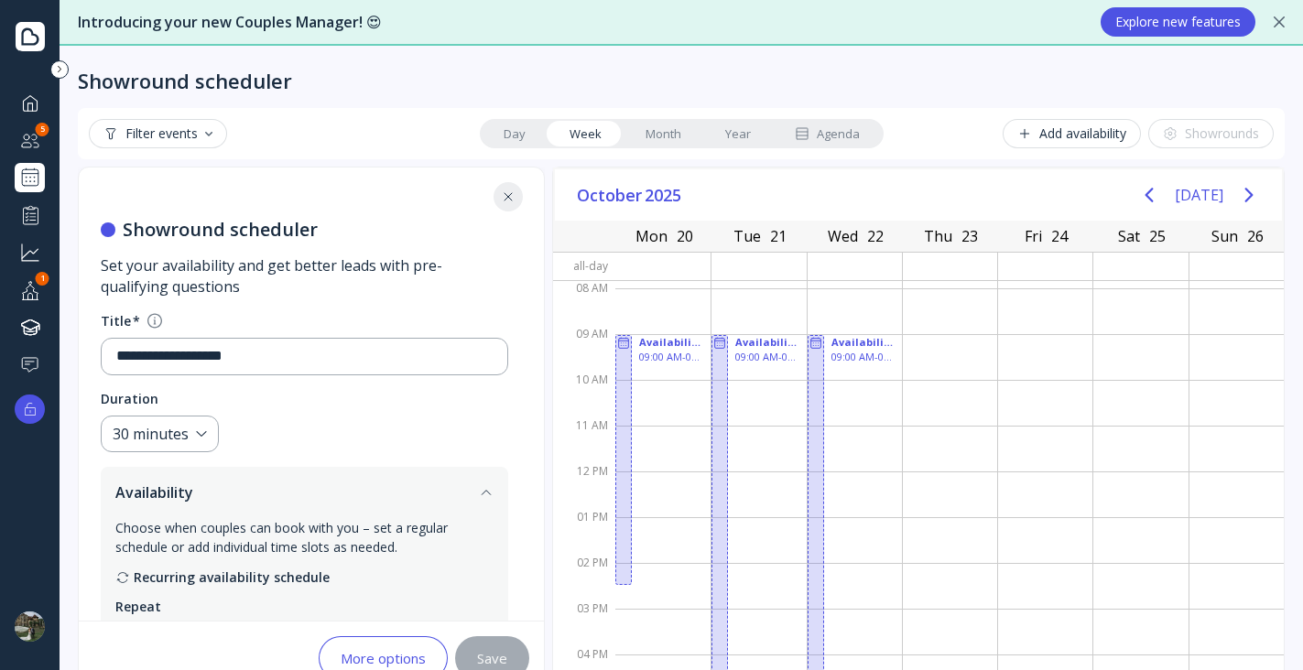
scroll to position [4, 0]
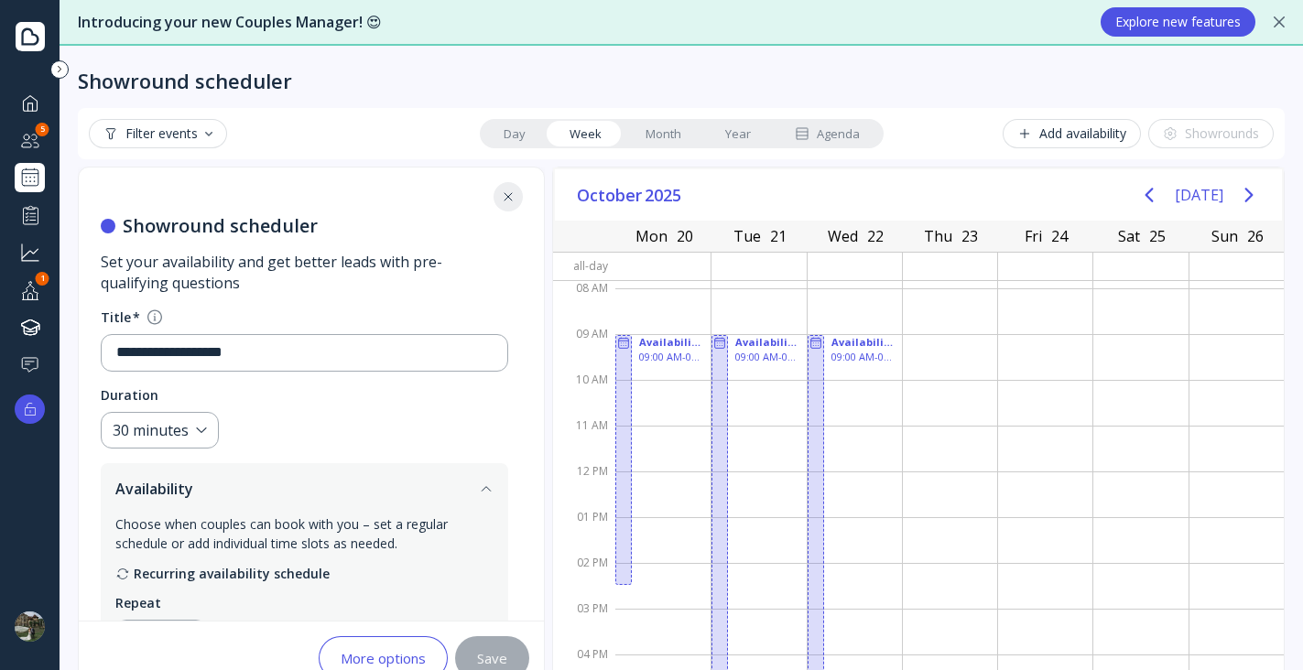
click at [517, 205] on button at bounding box center [508, 196] width 29 height 29
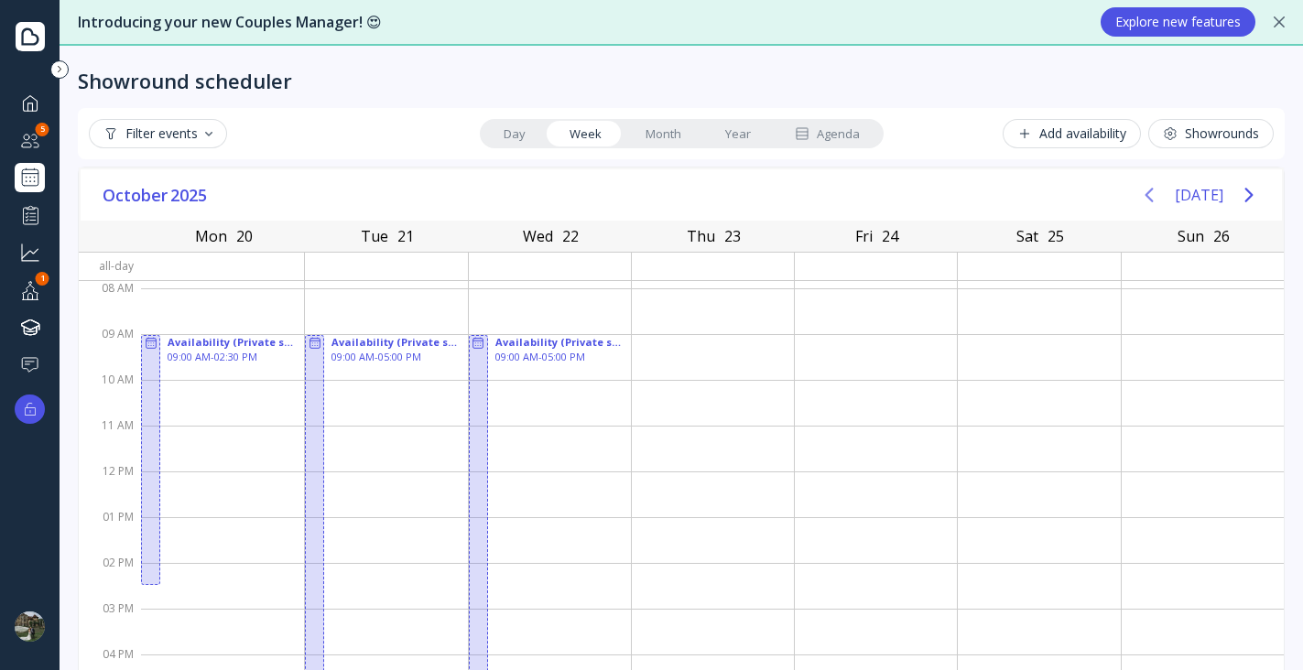
click at [1149, 205] on icon "Previous page" at bounding box center [1149, 195] width 22 height 22
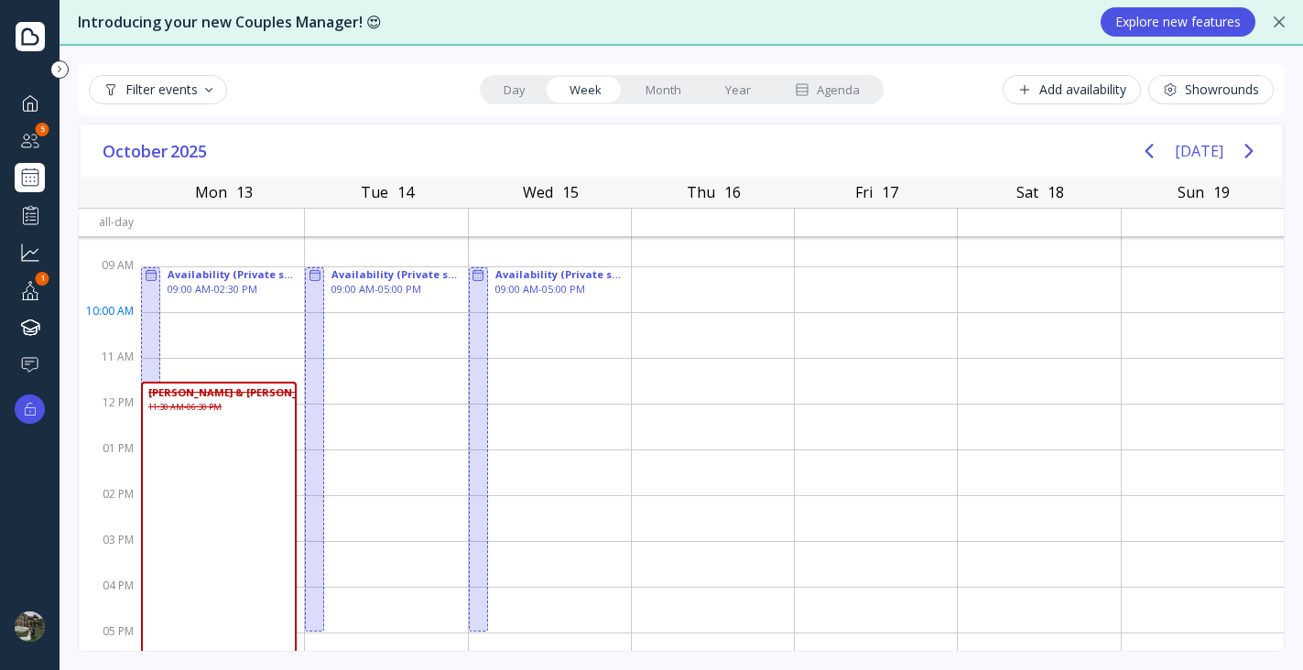
scroll to position [25, 0]
click at [149, 103] on button "Filter events" at bounding box center [158, 89] width 138 height 29
click at [396, 135] on div "[DATE] [DATE]" at bounding box center [681, 151] width 1201 height 52
click at [210, 103] on button "Filter events" at bounding box center [158, 89] width 138 height 29
click at [190, 204] on div "Cancelled / Declined" at bounding box center [194, 203] width 120 height 16
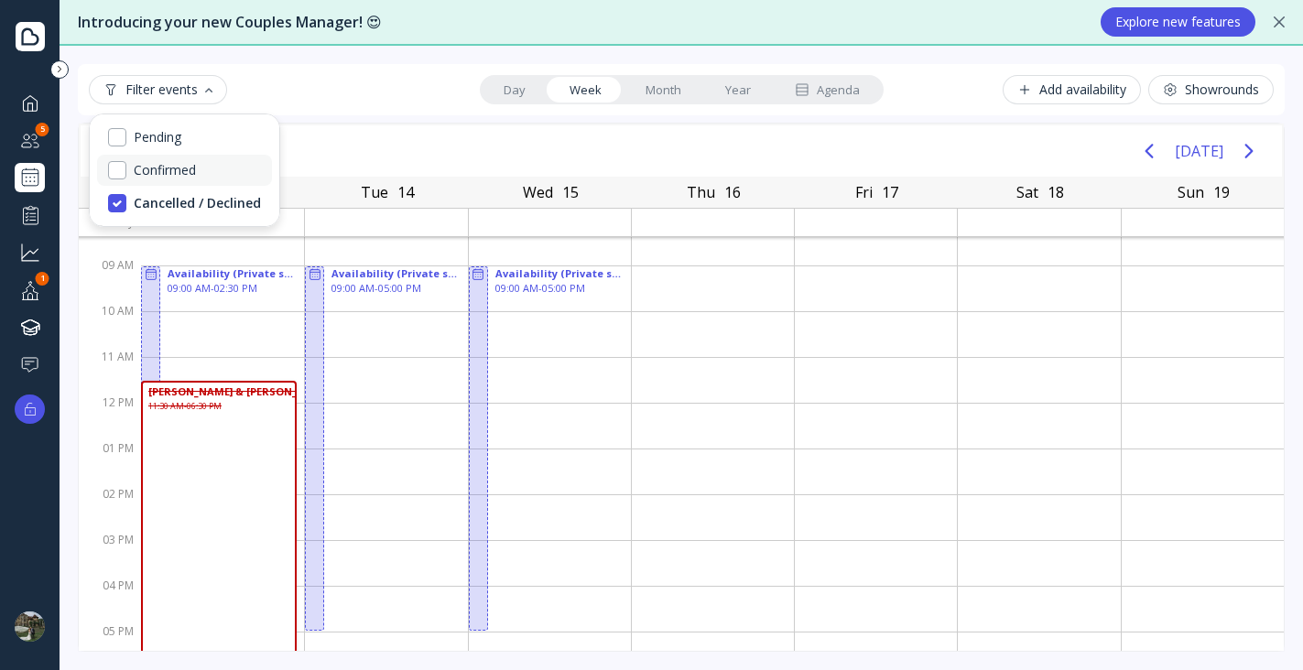
drag, startPoint x: 190, startPoint y: 204, endPoint x: 214, endPoint y: 182, distance: 32.4
click at [190, 205] on div "Cancelled / Declined" at bounding box center [197, 203] width 127 height 16
click at [379, 103] on div "Filter events Day Week Month Year Agenda Add availability Showrounds" at bounding box center [681, 89] width 1185 height 29
click at [20, 214] on div at bounding box center [30, 214] width 22 height 23
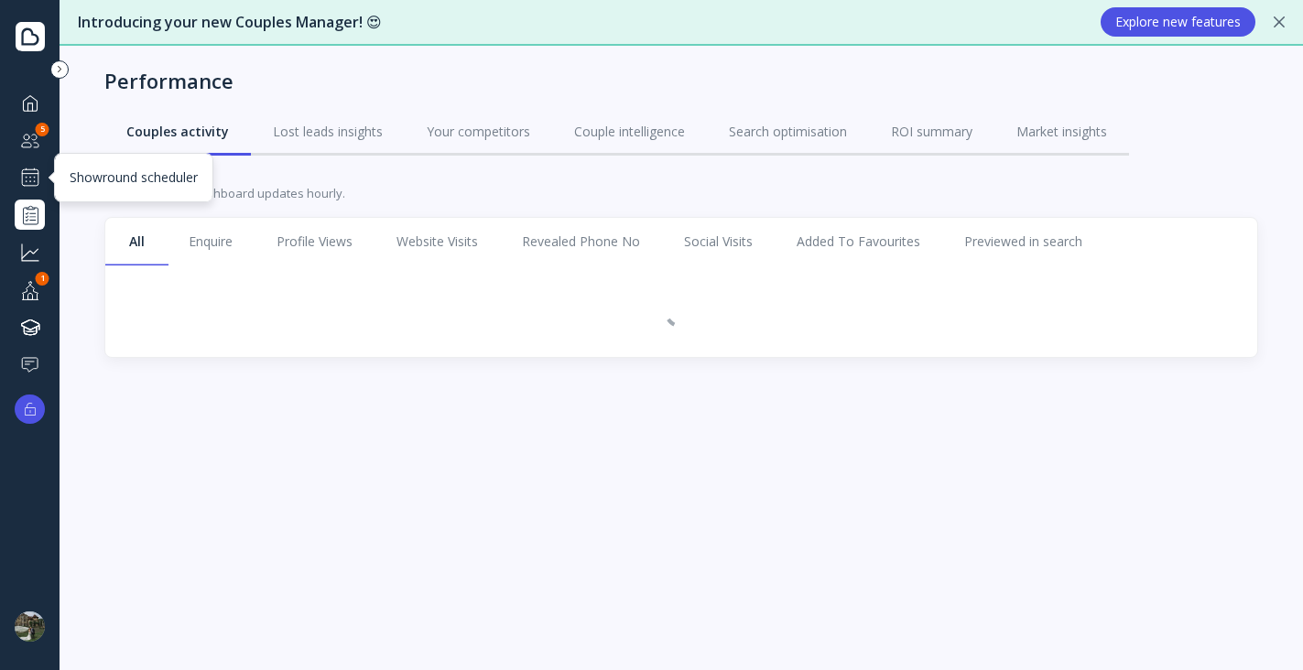
click at [32, 186] on div at bounding box center [30, 178] width 22 height 22
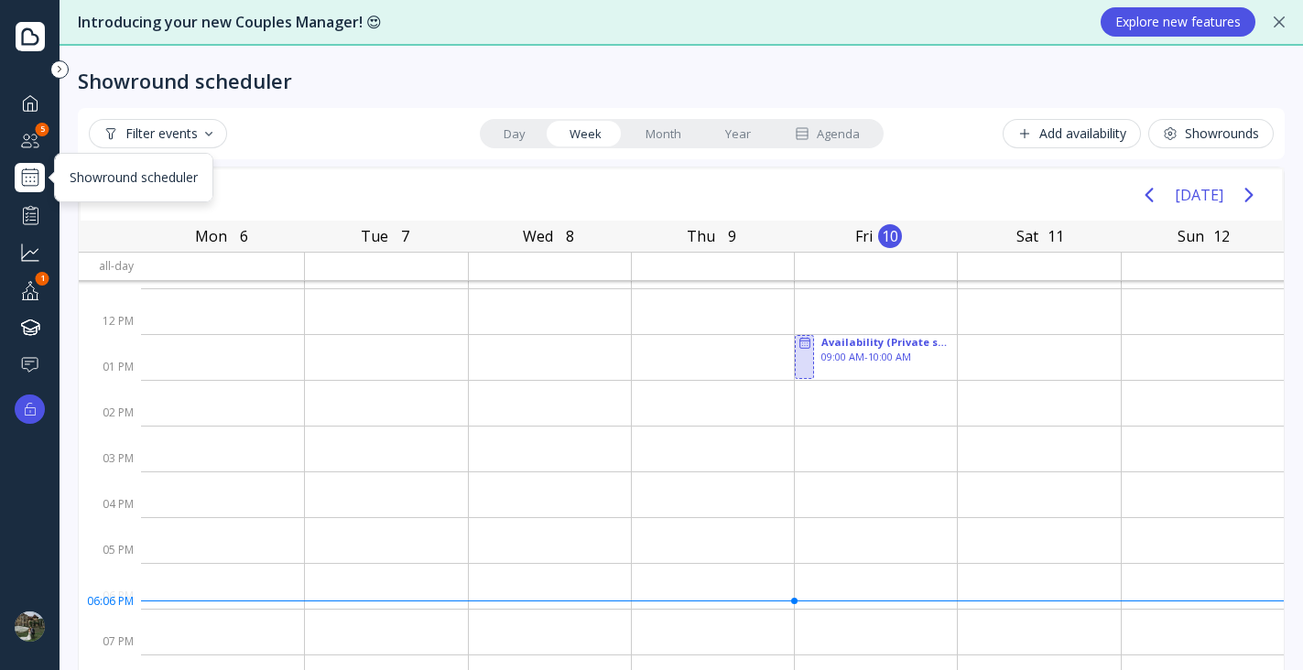
scroll to position [150, 0]
click at [1238, 201] on icon "Next page" at bounding box center [1249, 195] width 22 height 22
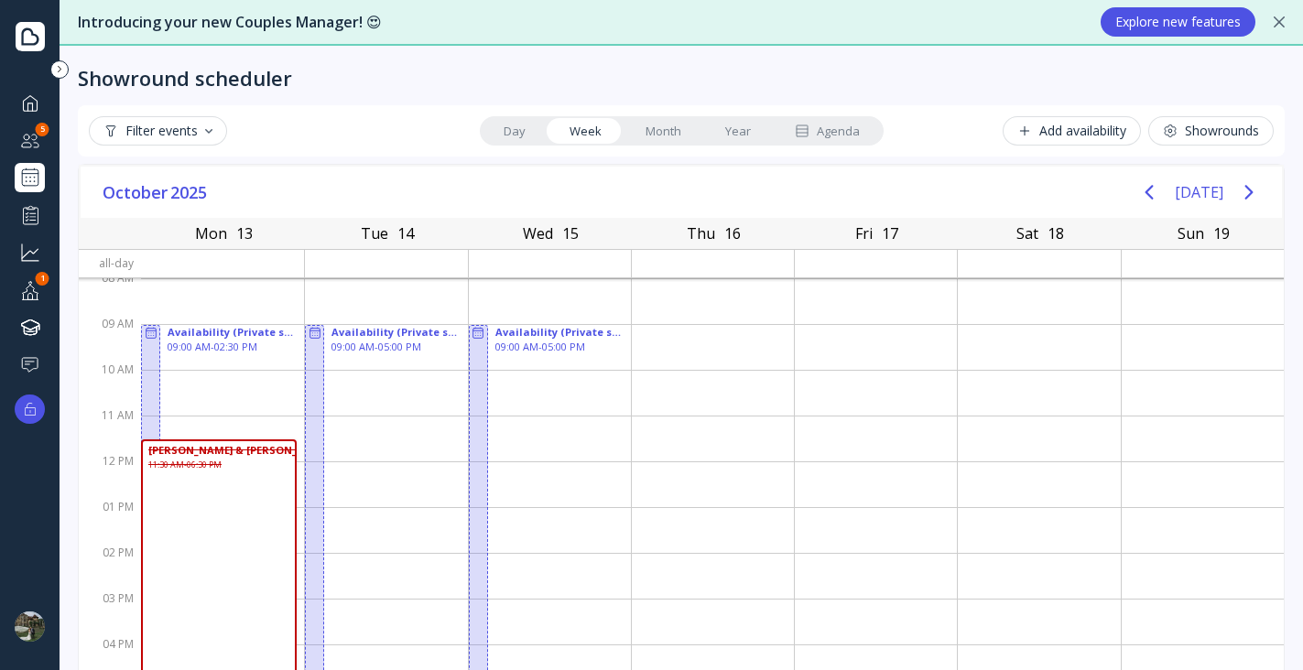
scroll to position [4, 0]
click at [1028, 131] on div "Add availability" at bounding box center [1071, 130] width 109 height 15
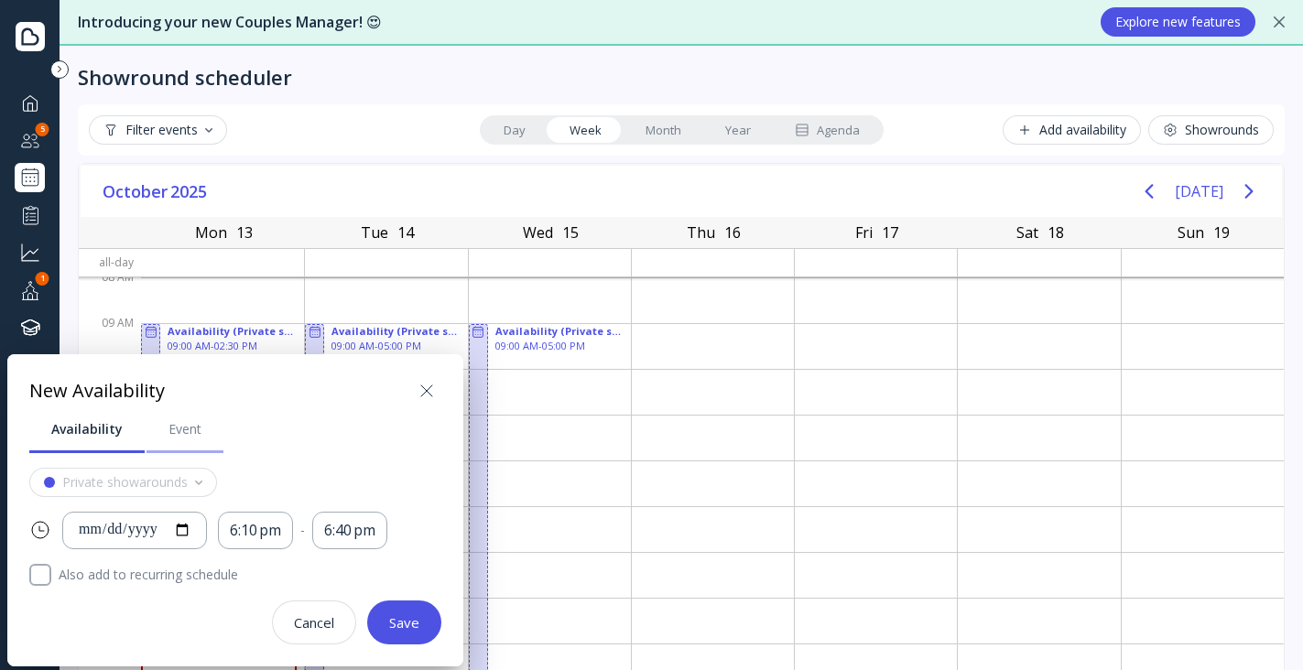
click at [153, 441] on link "Event" at bounding box center [185, 430] width 77 height 48
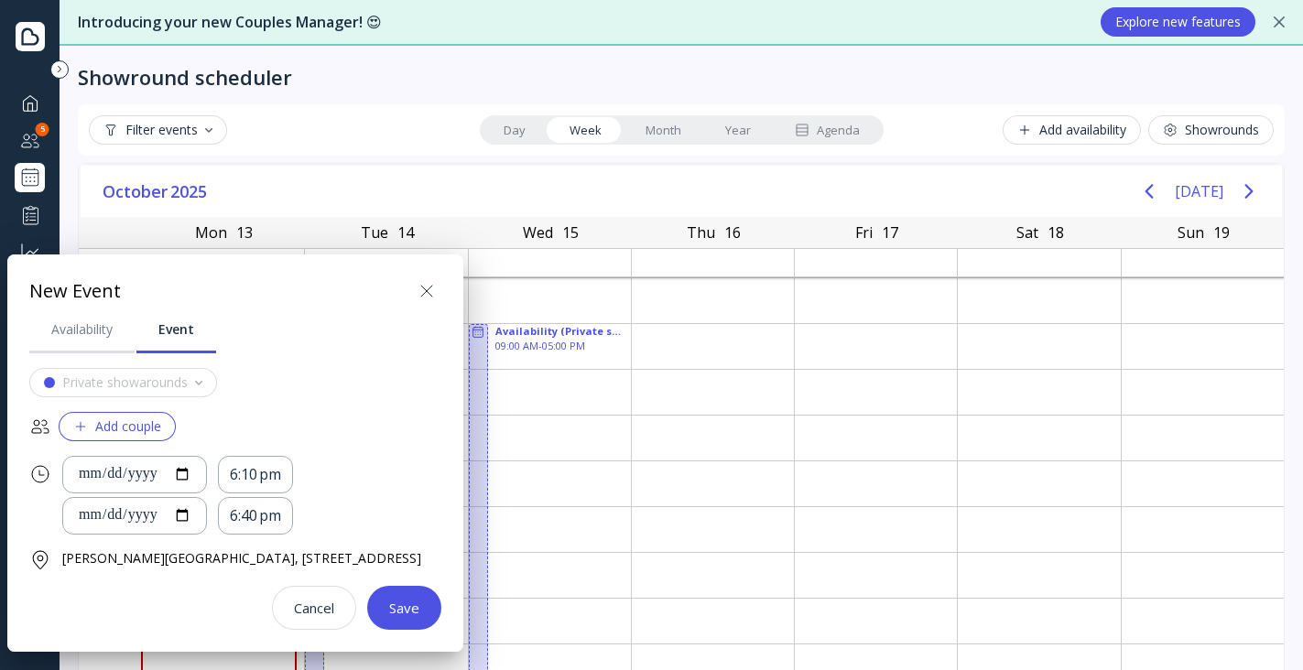
click at [118, 426] on div "Add couple" at bounding box center [117, 426] width 88 height 15
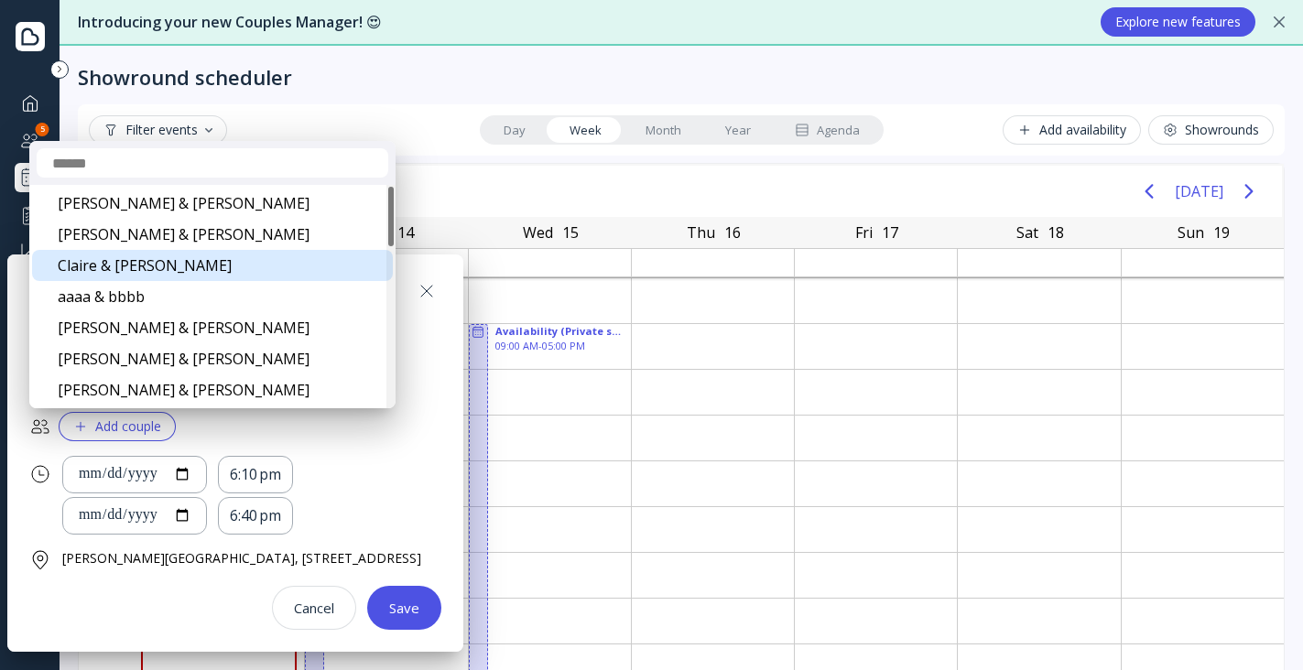
click at [112, 271] on div "Claire & [PERSON_NAME]" at bounding box center [212, 265] width 361 height 31
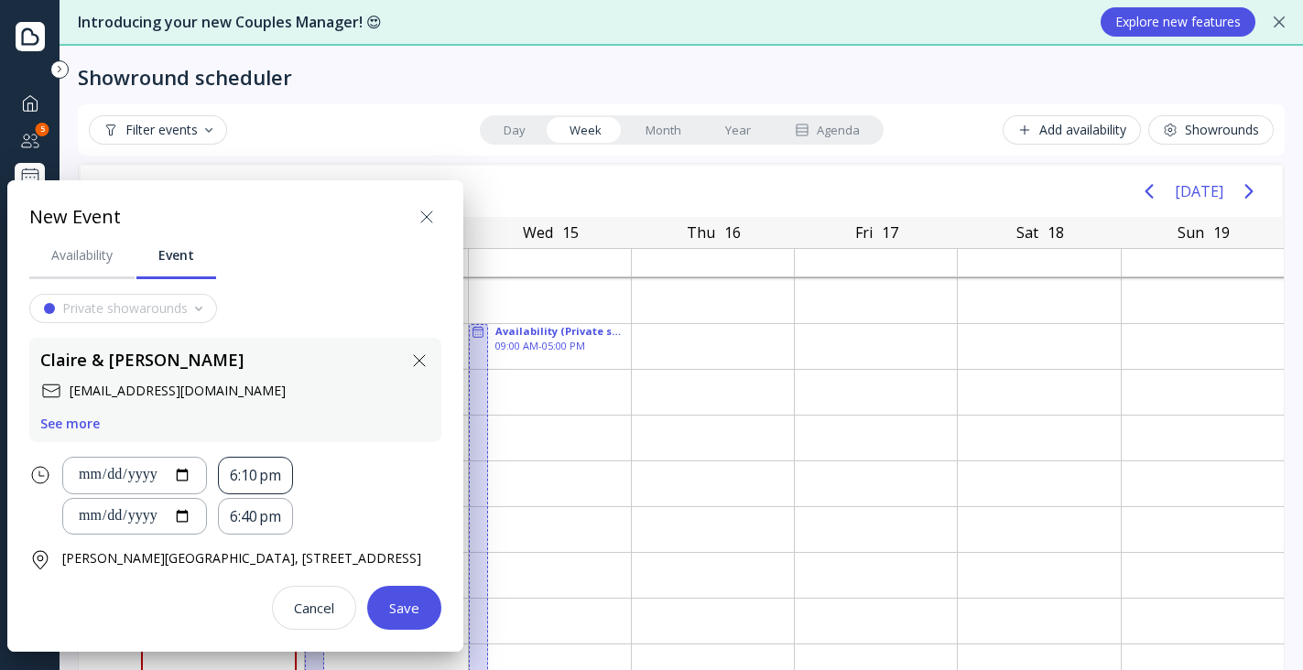
click at [263, 474] on div "6:10 pm" at bounding box center [255, 475] width 51 height 21
click at [287, 290] on div "10:30 am" at bounding box center [289, 274] width 92 height 38
click at [141, 471] on div "**********" at bounding box center [135, 475] width 114 height 21
click at [382, 463] on div "**********" at bounding box center [251, 476] width 379 height 38
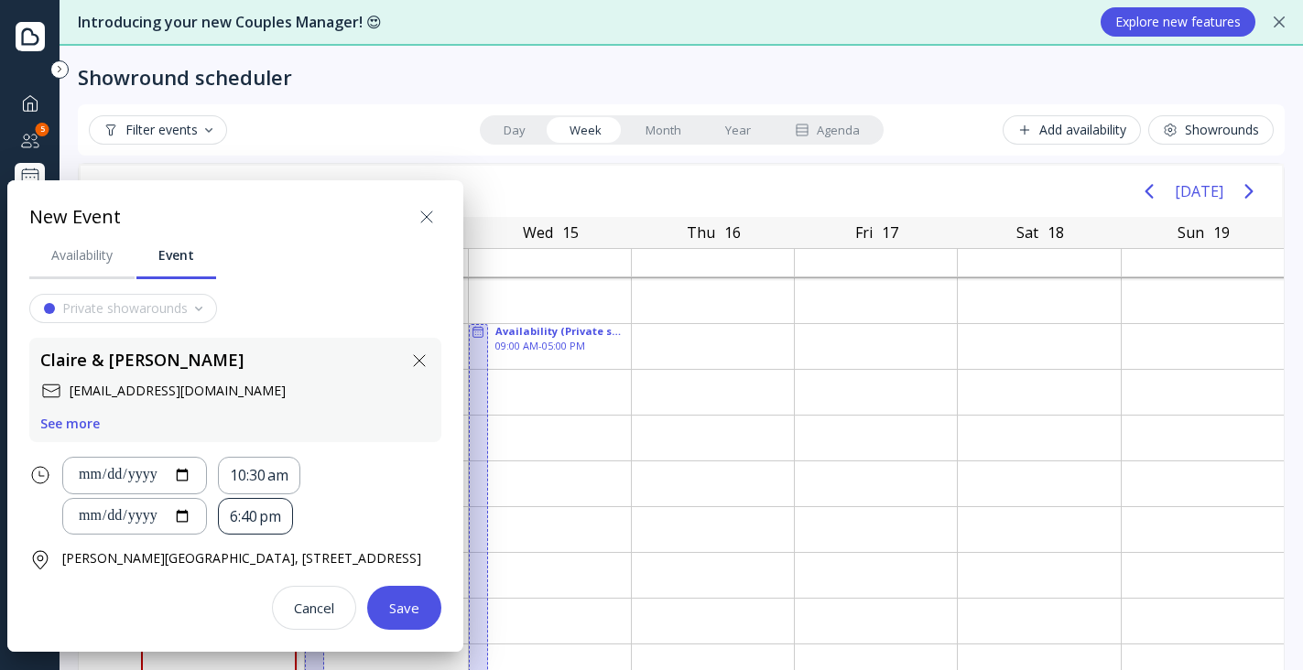
click at [247, 519] on div "6:40 pm" at bounding box center [255, 516] width 51 height 21
click at [282, 446] on div "11:00 am" at bounding box center [289, 452] width 70 height 16
click at [279, 509] on div "11:00 am" at bounding box center [259, 516] width 59 height 21
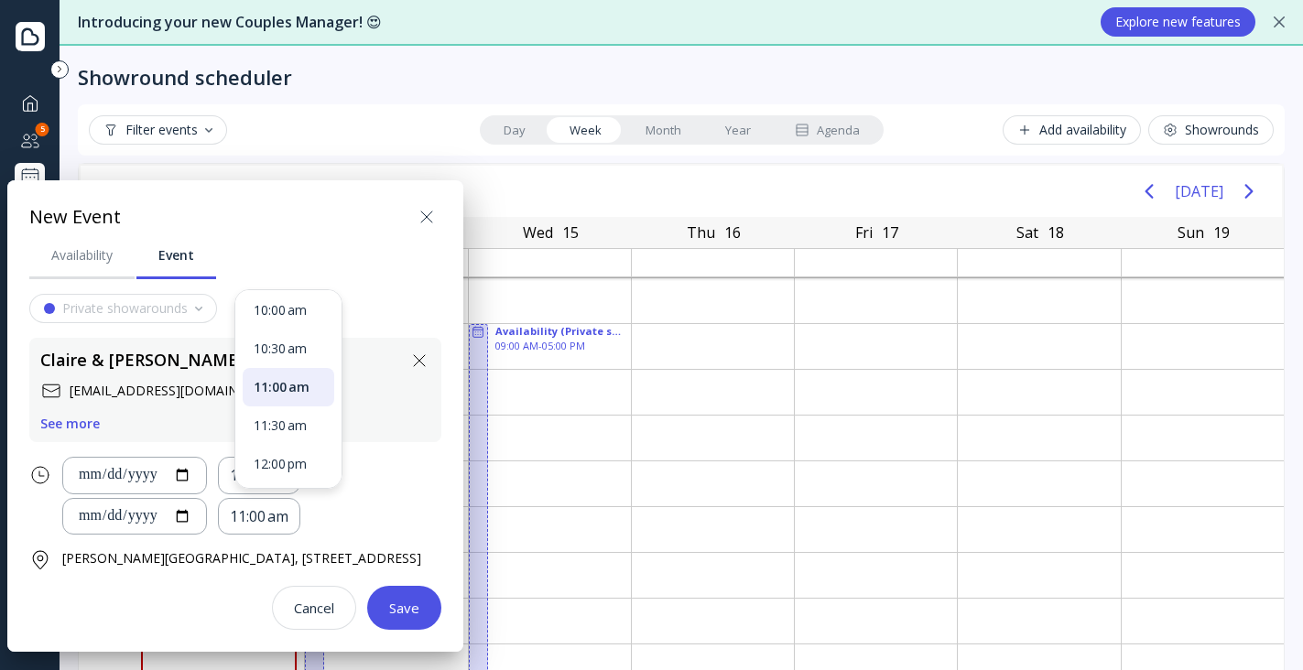
click at [285, 375] on div "11:00 am" at bounding box center [289, 387] width 92 height 38
click at [419, 615] on div "Save" at bounding box center [404, 608] width 30 height 15
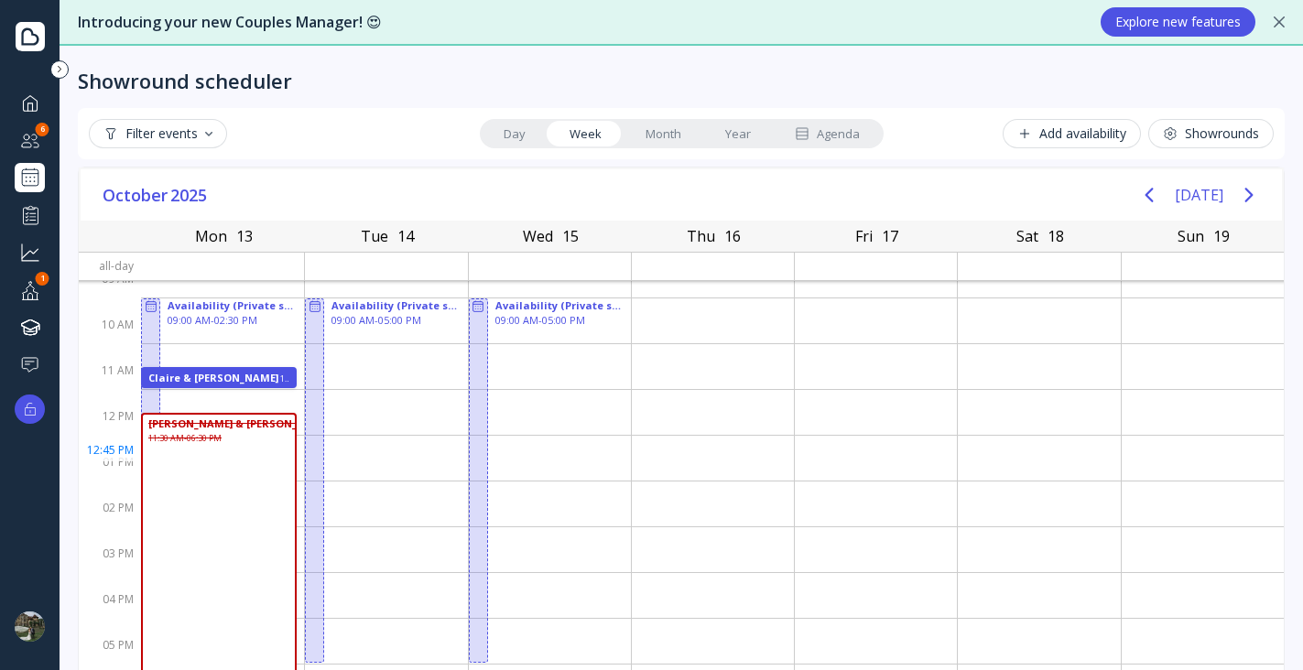
scroll to position [55, 0]
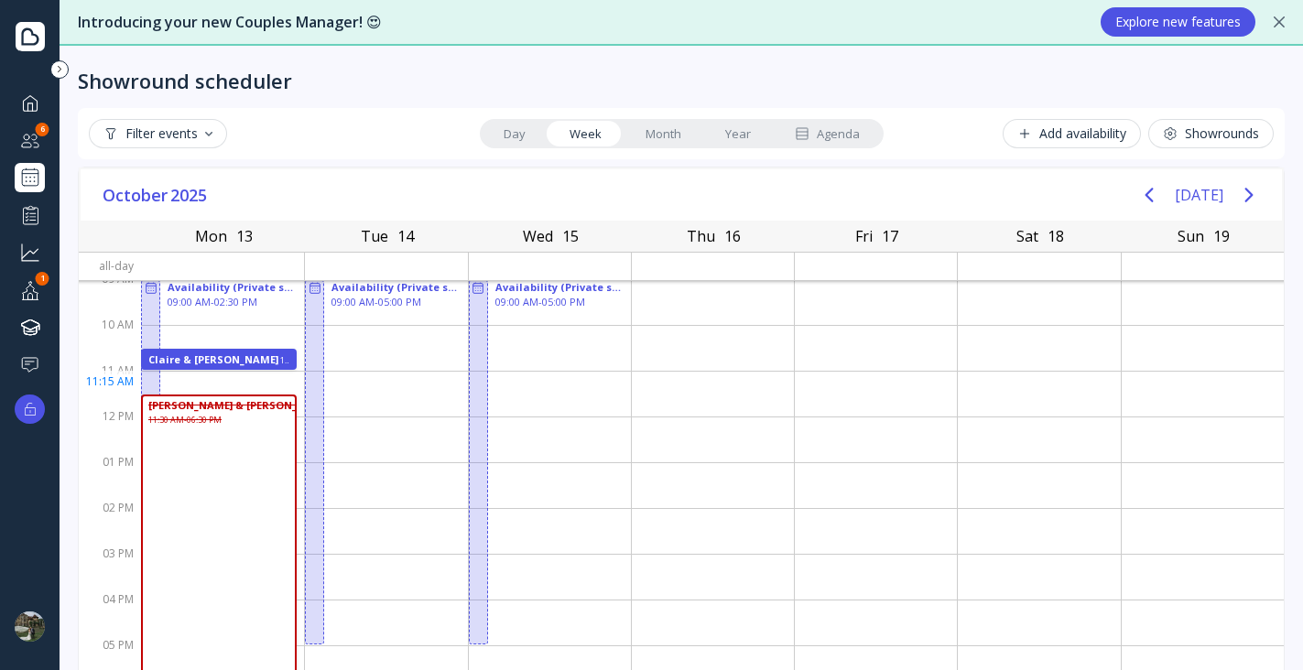
click at [408, 382] on div at bounding box center [386, 394] width 162 height 46
click at [434, 386] on div at bounding box center [386, 394] width 162 height 46
click at [471, 324] on div at bounding box center [478, 462] width 19 height 364
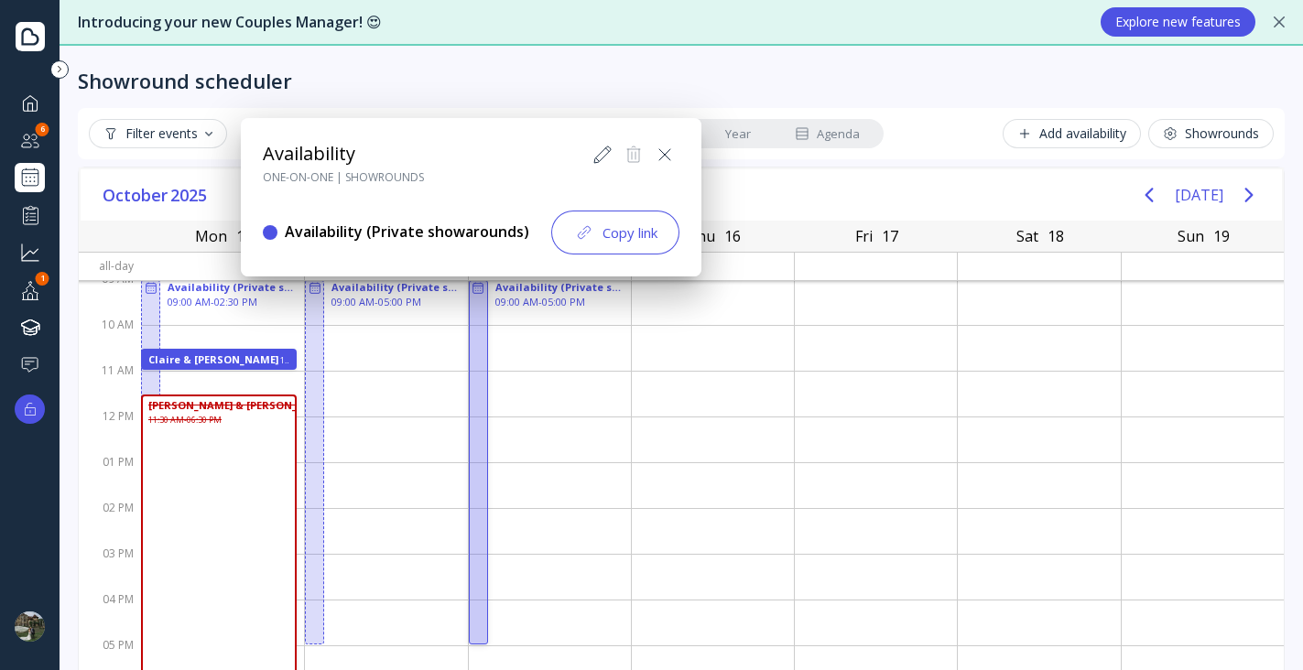
click at [592, 153] on icon at bounding box center [603, 155] width 22 height 22
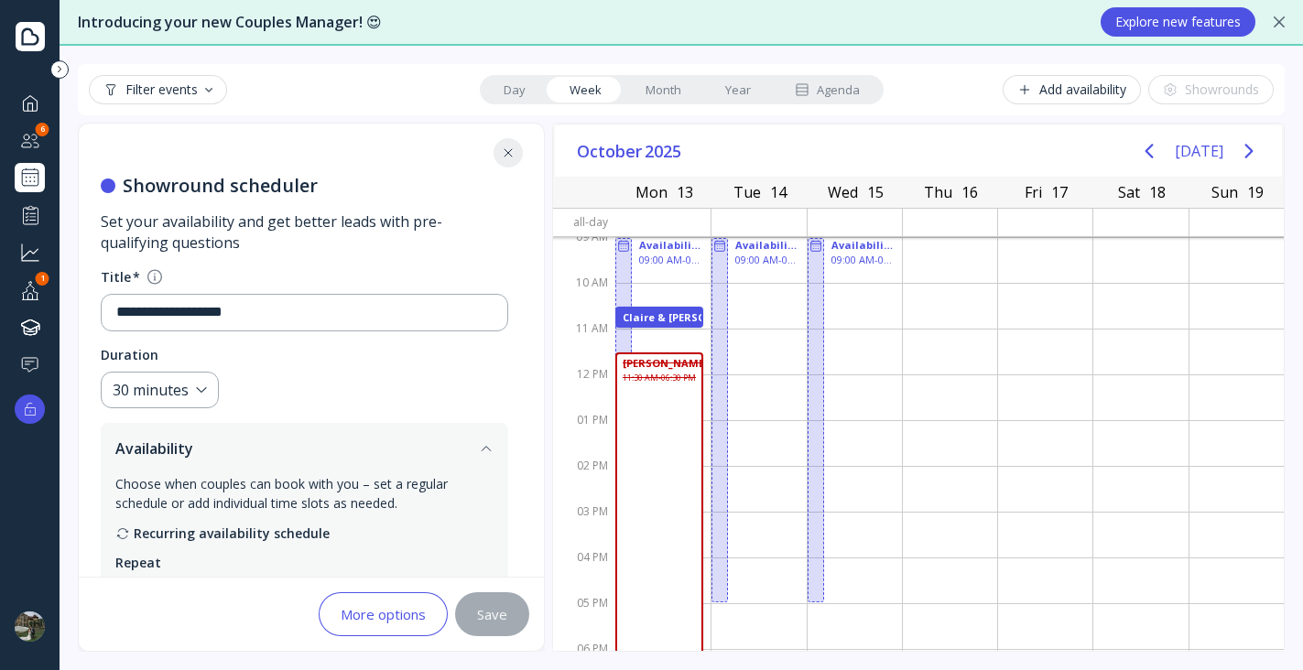
click at [373, 614] on div "More options" at bounding box center [383, 614] width 85 height 15
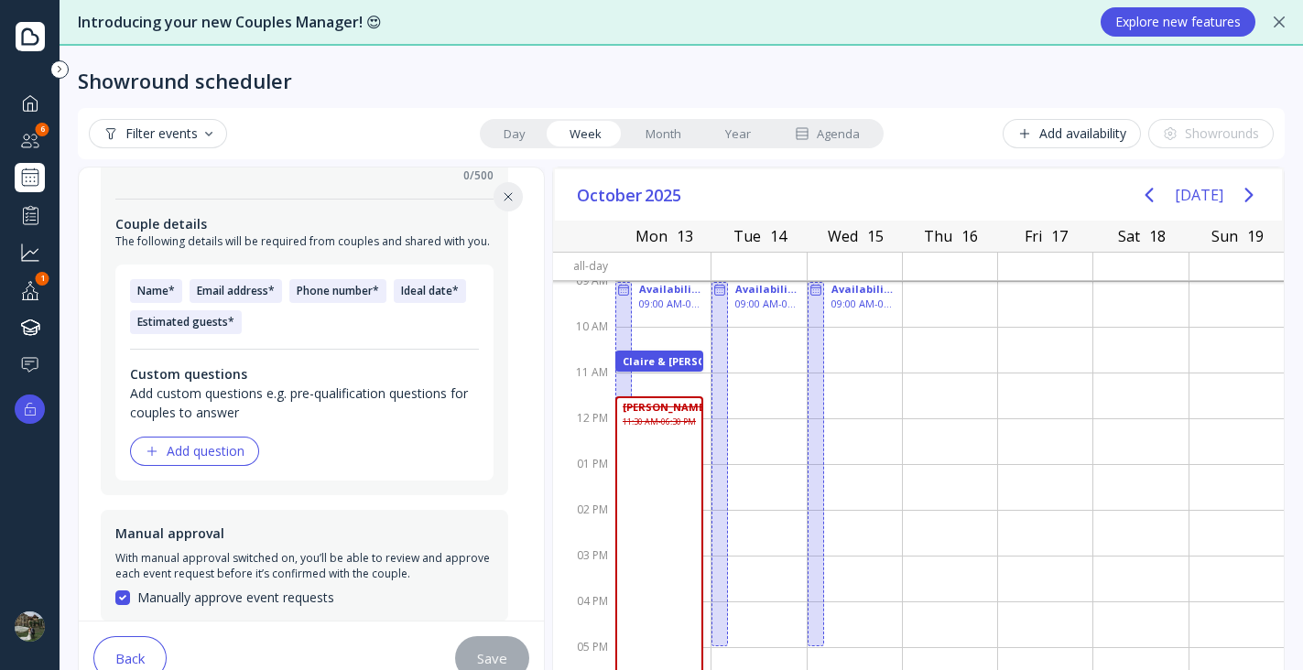
scroll to position [312, 0]
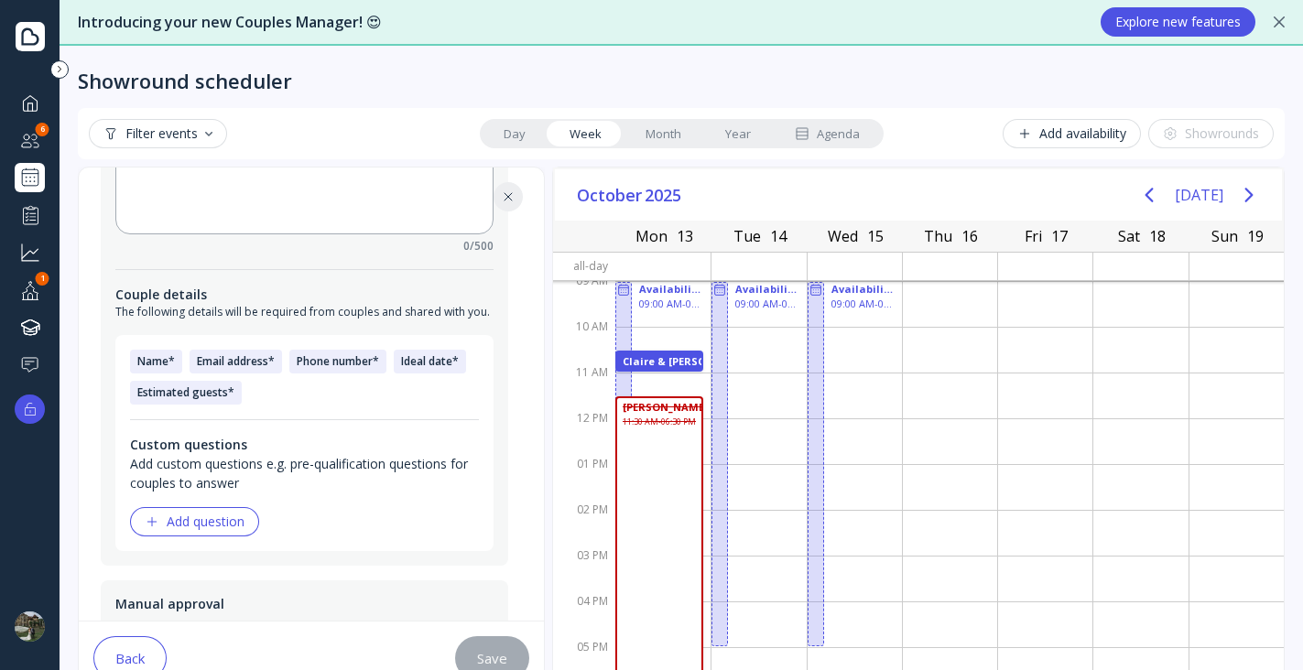
click at [130, 651] on div "Back" at bounding box center [129, 658] width 29 height 15
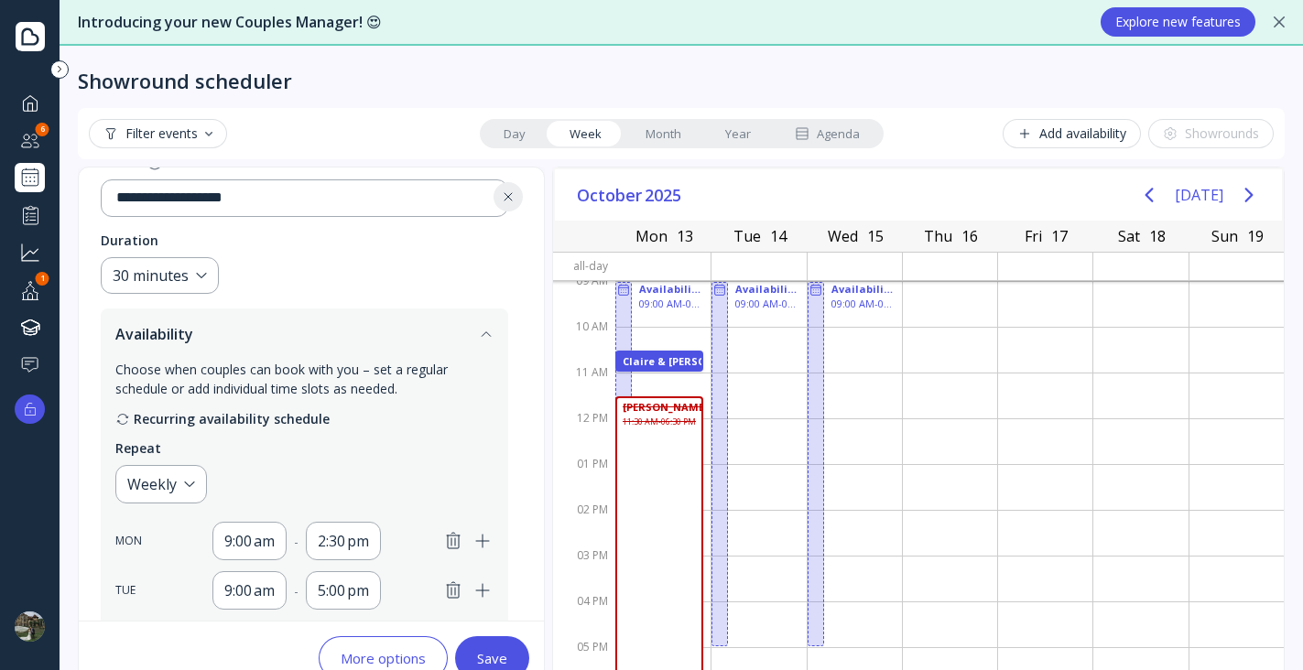
scroll to position [0, 0]
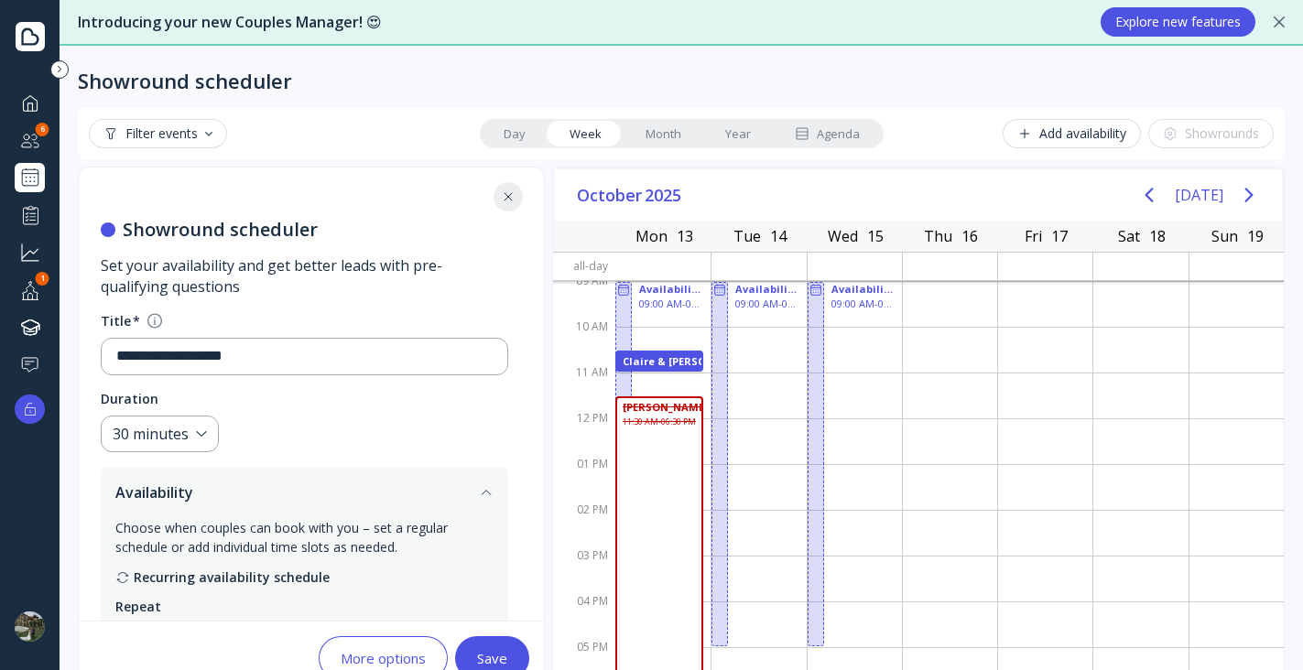
click at [506, 199] on icon at bounding box center [508, 197] width 15 height 15
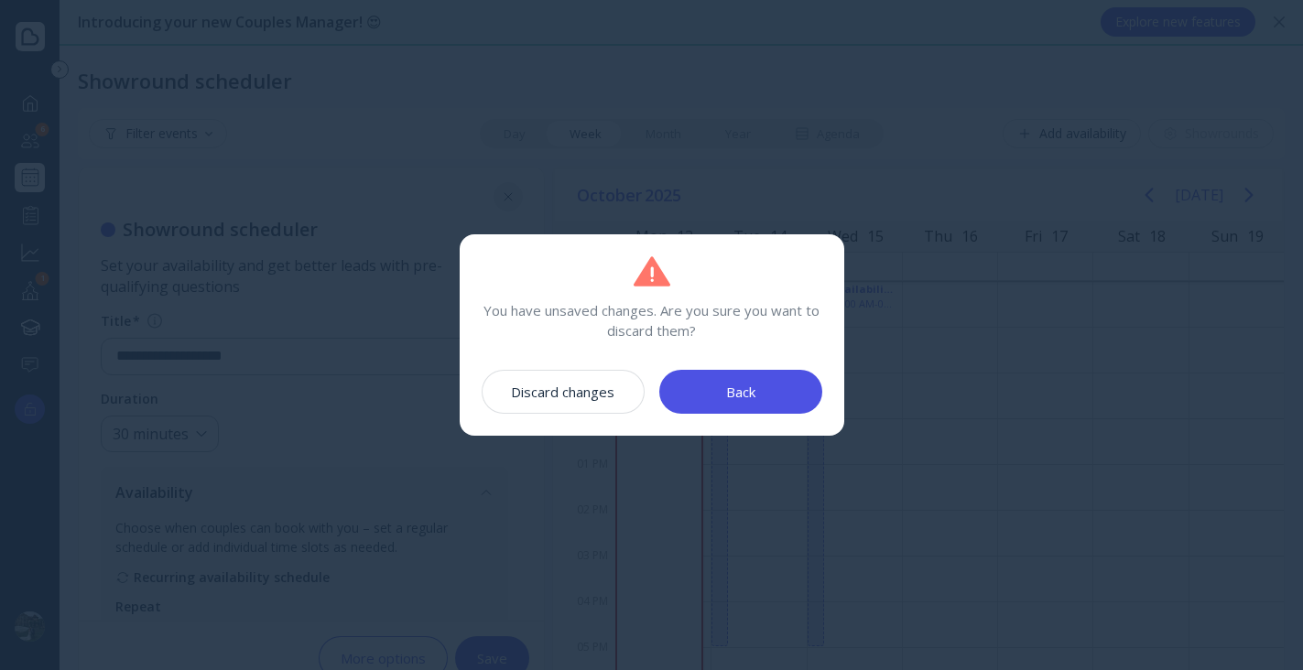
click at [571, 395] on div "Discard changes" at bounding box center [562, 392] width 103 height 15
